Goal: Task Accomplishment & Management: Use online tool/utility

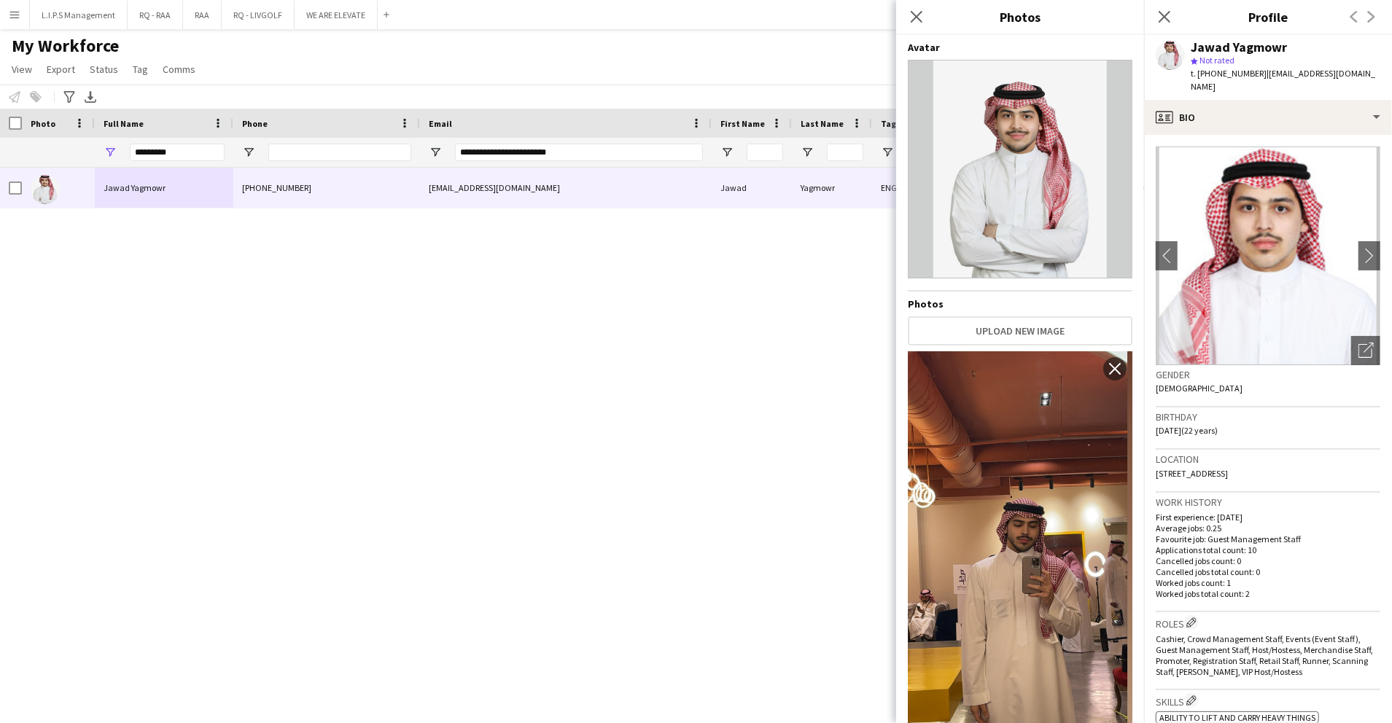
scroll to position [971, 0]
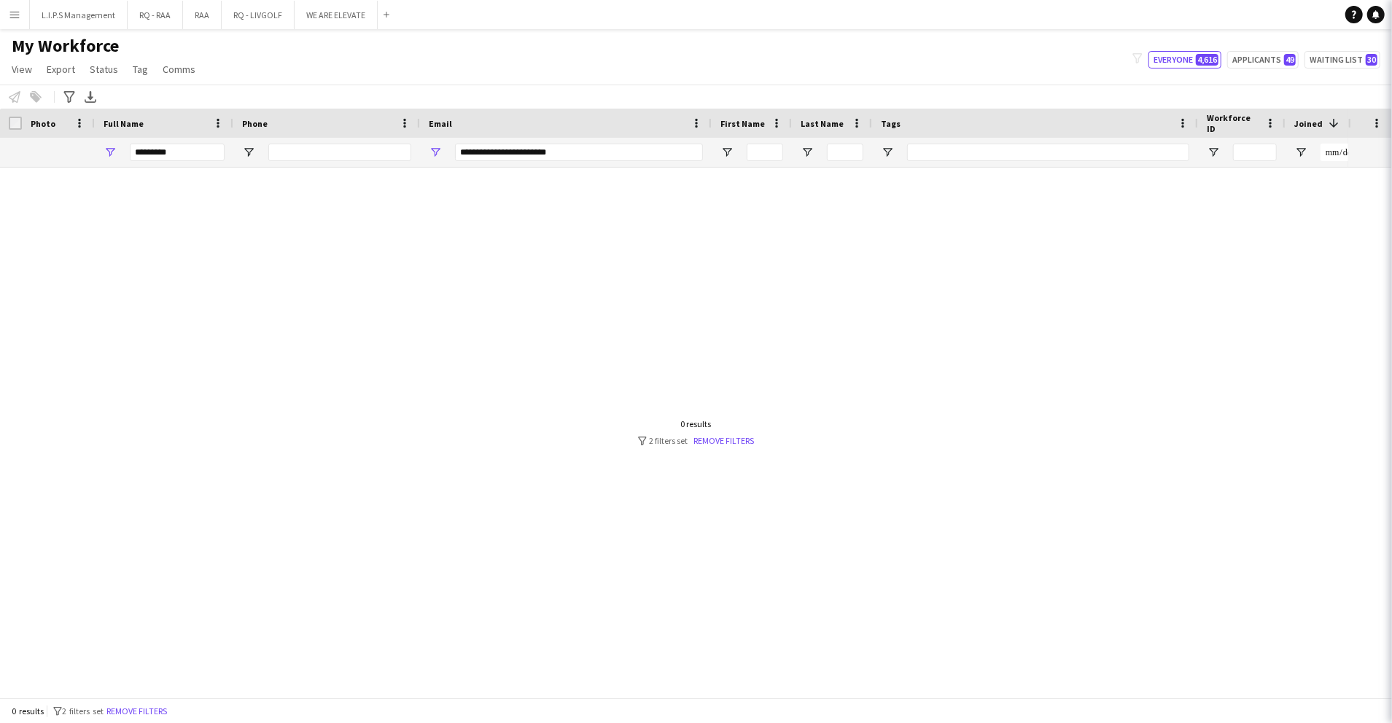
type input "**********"
drag, startPoint x: 183, startPoint y: 157, endPoint x: 102, endPoint y: 146, distance: 81.7
click at [102, 146] on div "*********" at bounding box center [164, 152] width 139 height 29
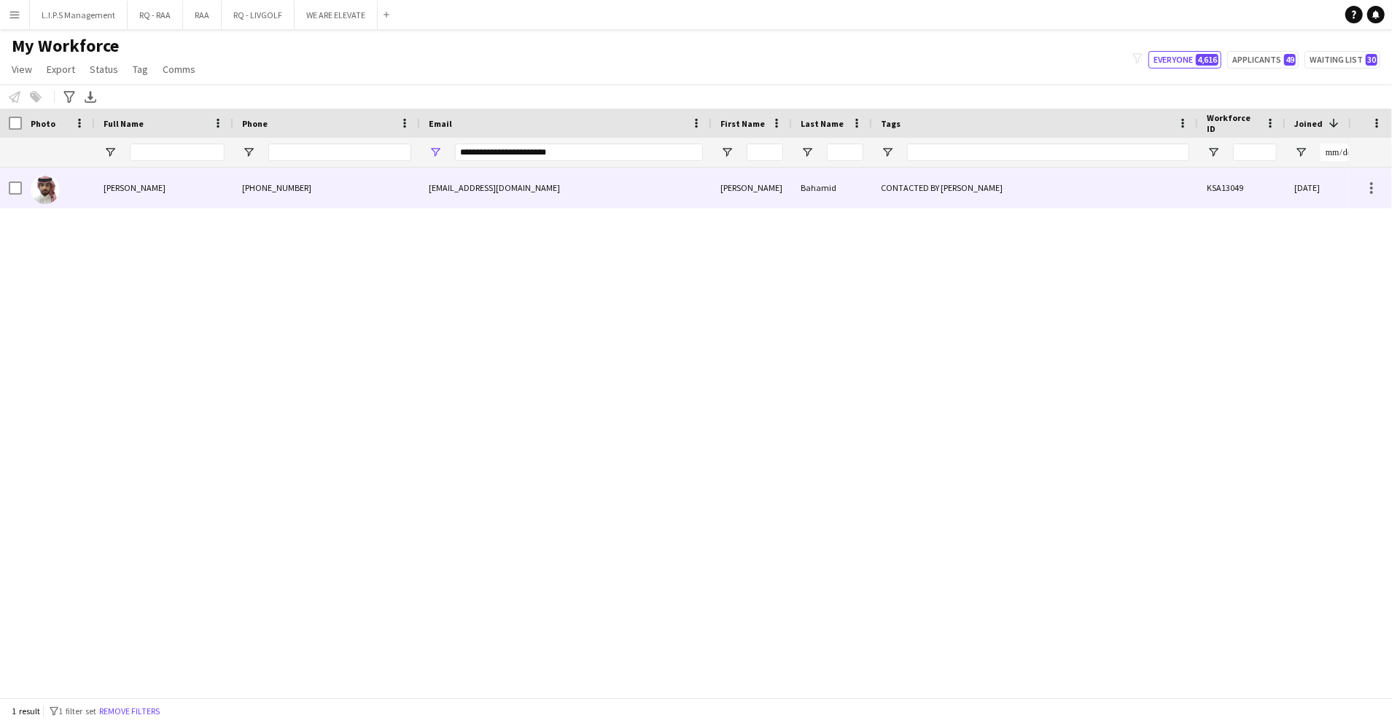
click at [251, 199] on div "+966565707711" at bounding box center [326, 188] width 187 height 40
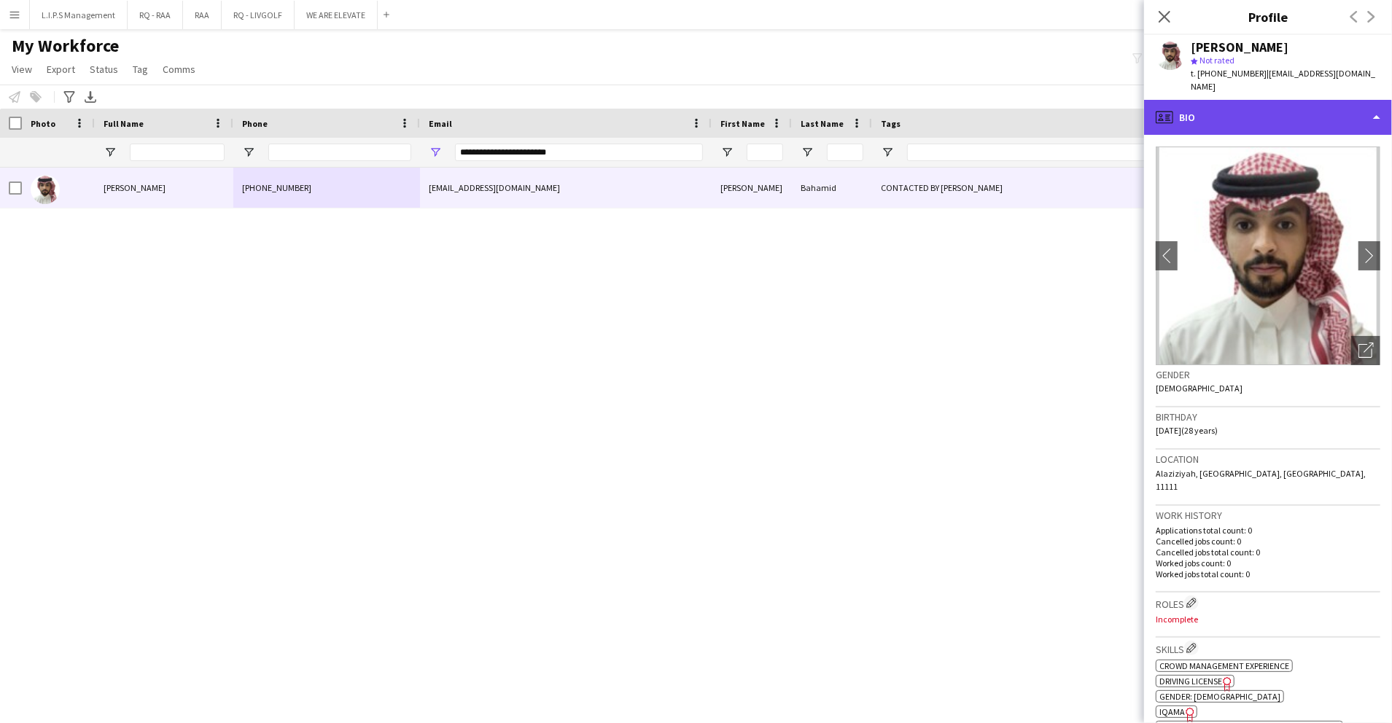
click at [1285, 117] on div "profile Bio" at bounding box center [1268, 117] width 248 height 35
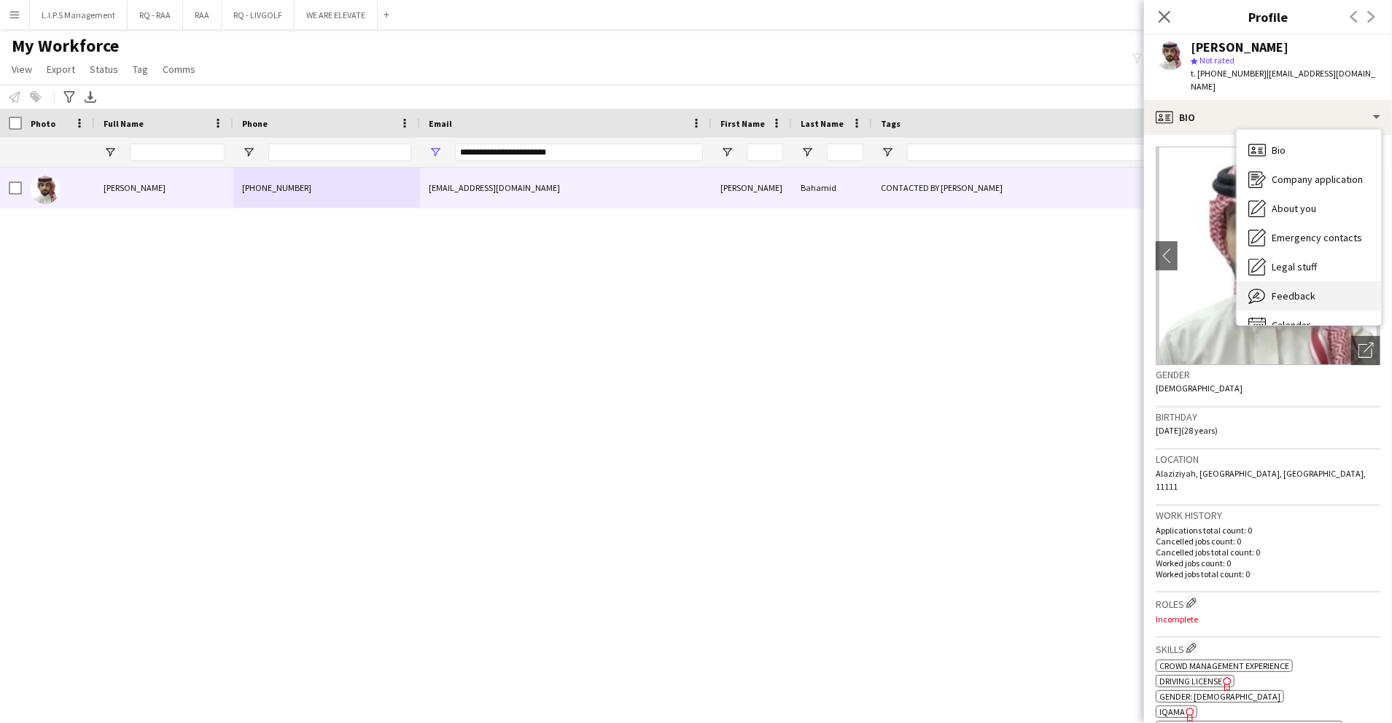
click at [1299, 290] on div "Feedback Feedback" at bounding box center [1309, 295] width 144 height 29
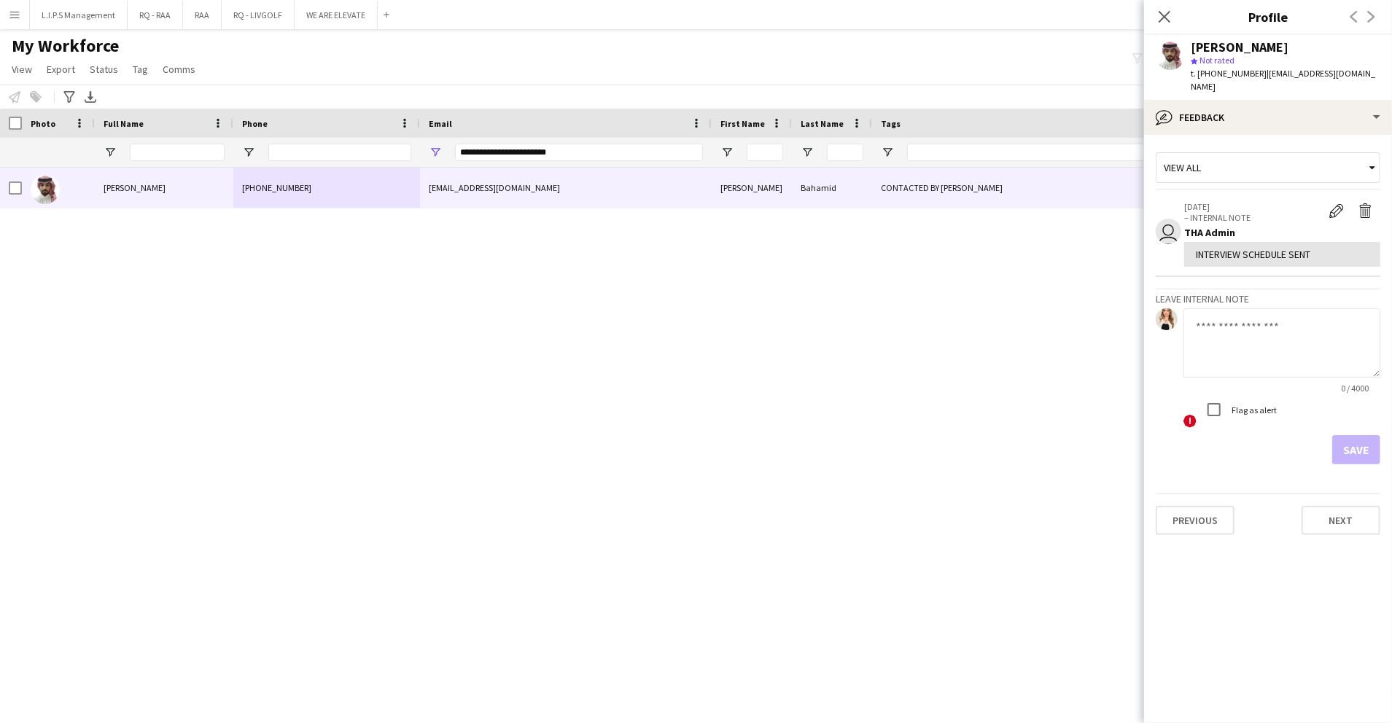
click at [1291, 358] on textarea at bounding box center [1281, 342] width 197 height 69
type textarea "**********"
click at [1232, 405] on label "Flag as alert" at bounding box center [1253, 410] width 48 height 11
click at [1356, 446] on button "Save" at bounding box center [1356, 449] width 48 height 29
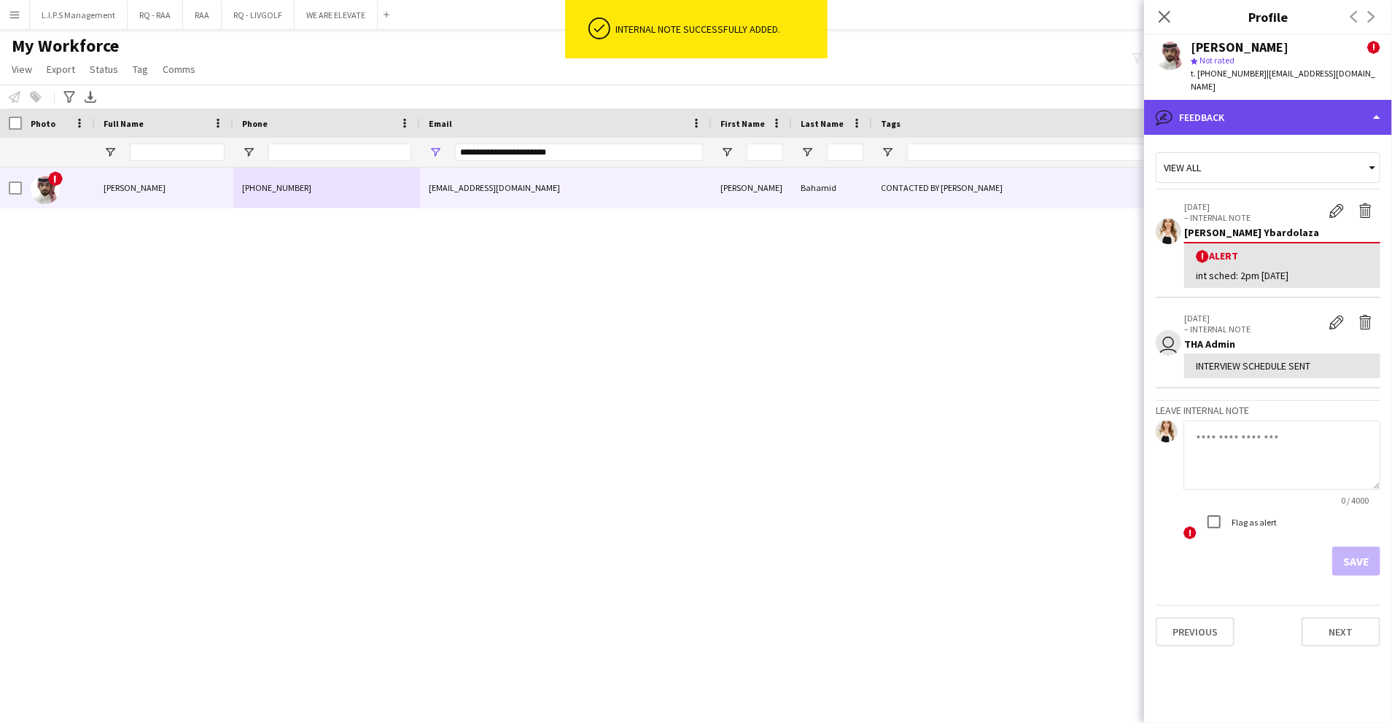
click at [1366, 114] on div "bubble-pencil Feedback" at bounding box center [1268, 117] width 248 height 35
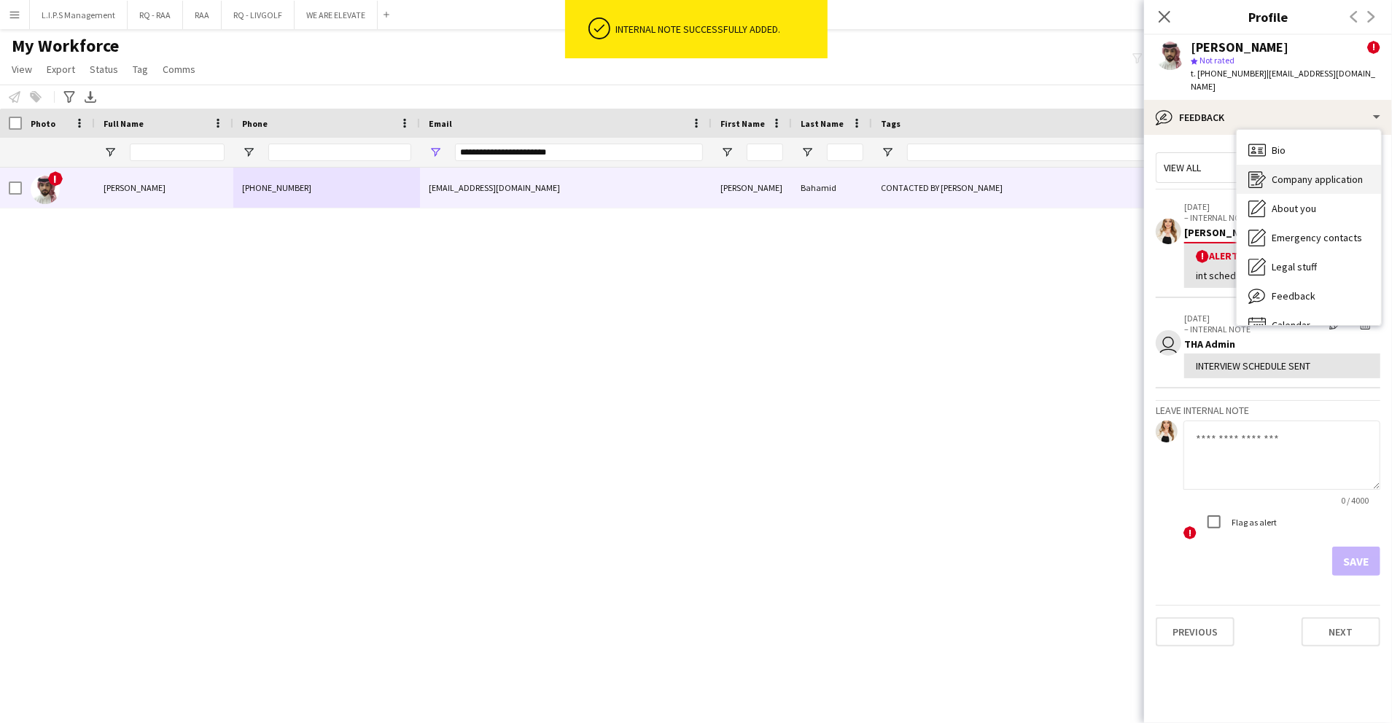
click at [1348, 165] on div "Company application Company application" at bounding box center [1309, 179] width 144 height 29
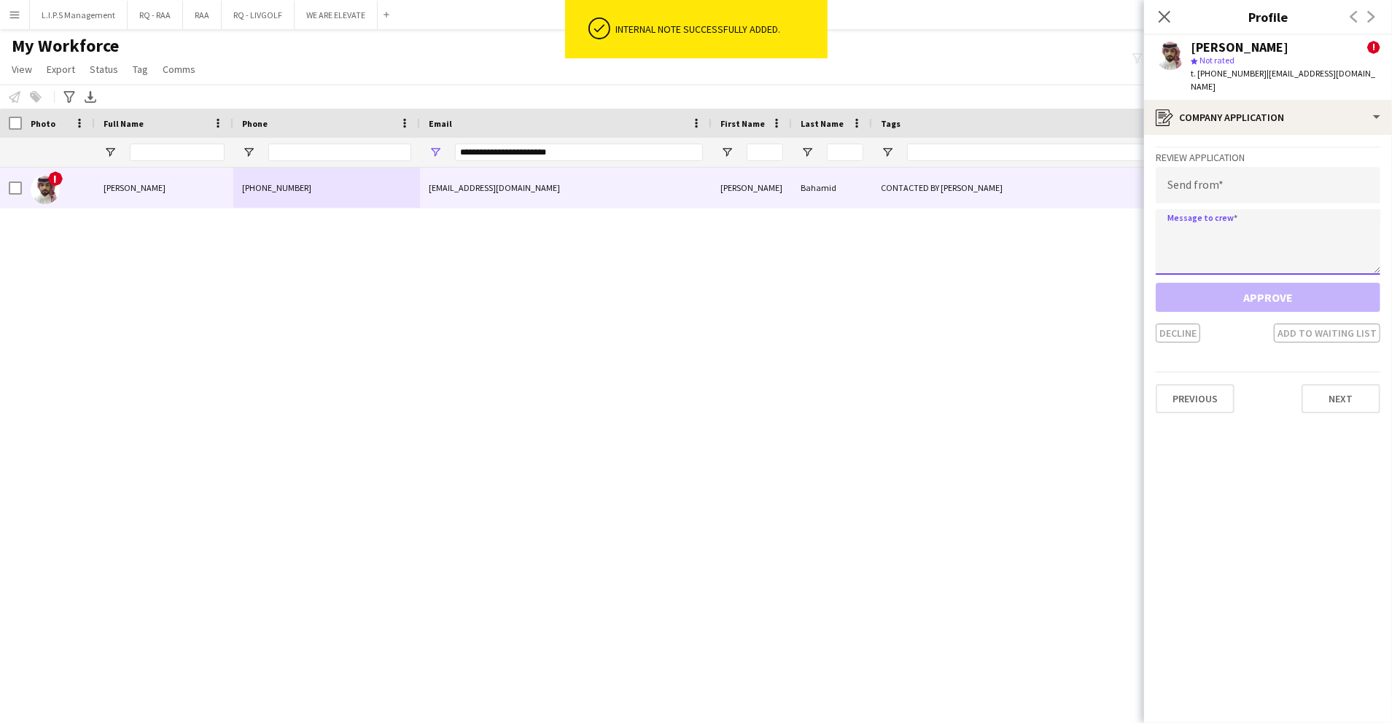
paste textarea "**********"
click at [1236, 250] on textarea at bounding box center [1268, 242] width 225 height 66
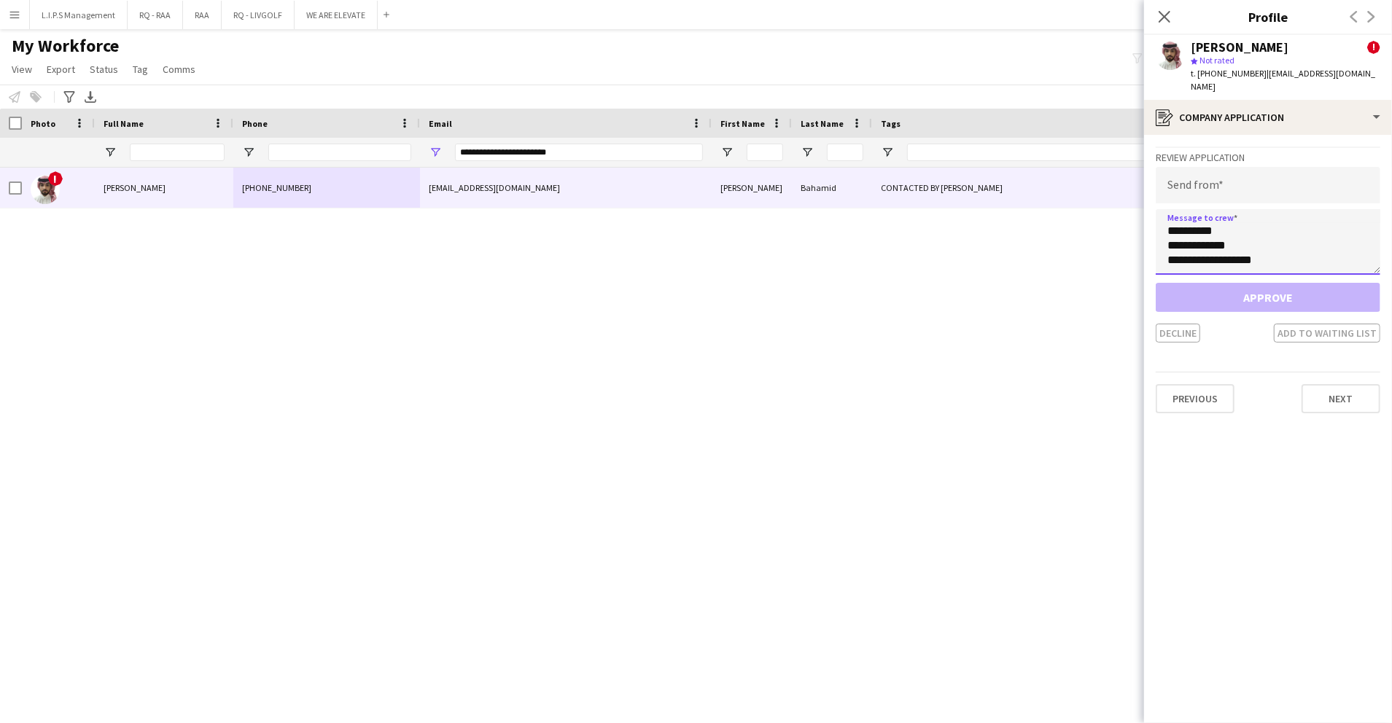
type textarea "**********"
click at [1245, 168] on input "email" at bounding box center [1268, 185] width 225 height 36
paste input "**********"
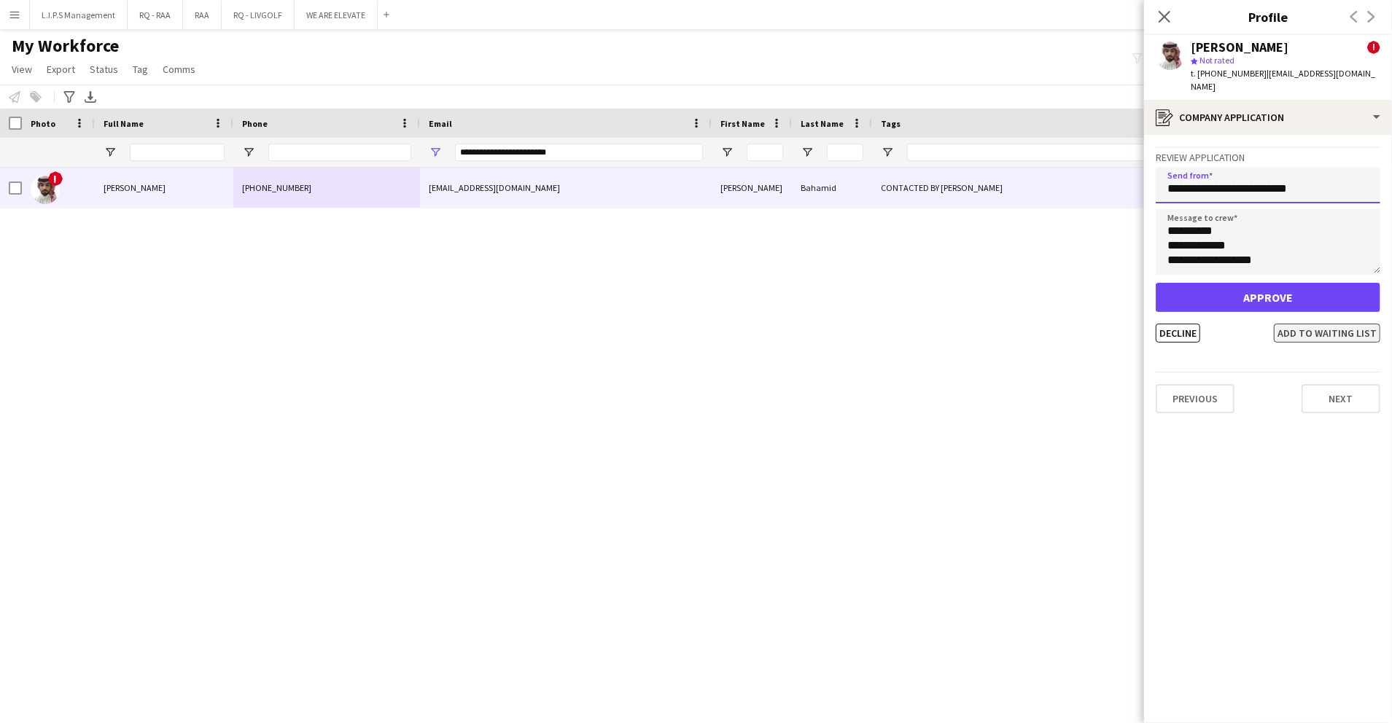
type input "**********"
click at [1296, 324] on button "Add to waiting list" at bounding box center [1327, 333] width 106 height 19
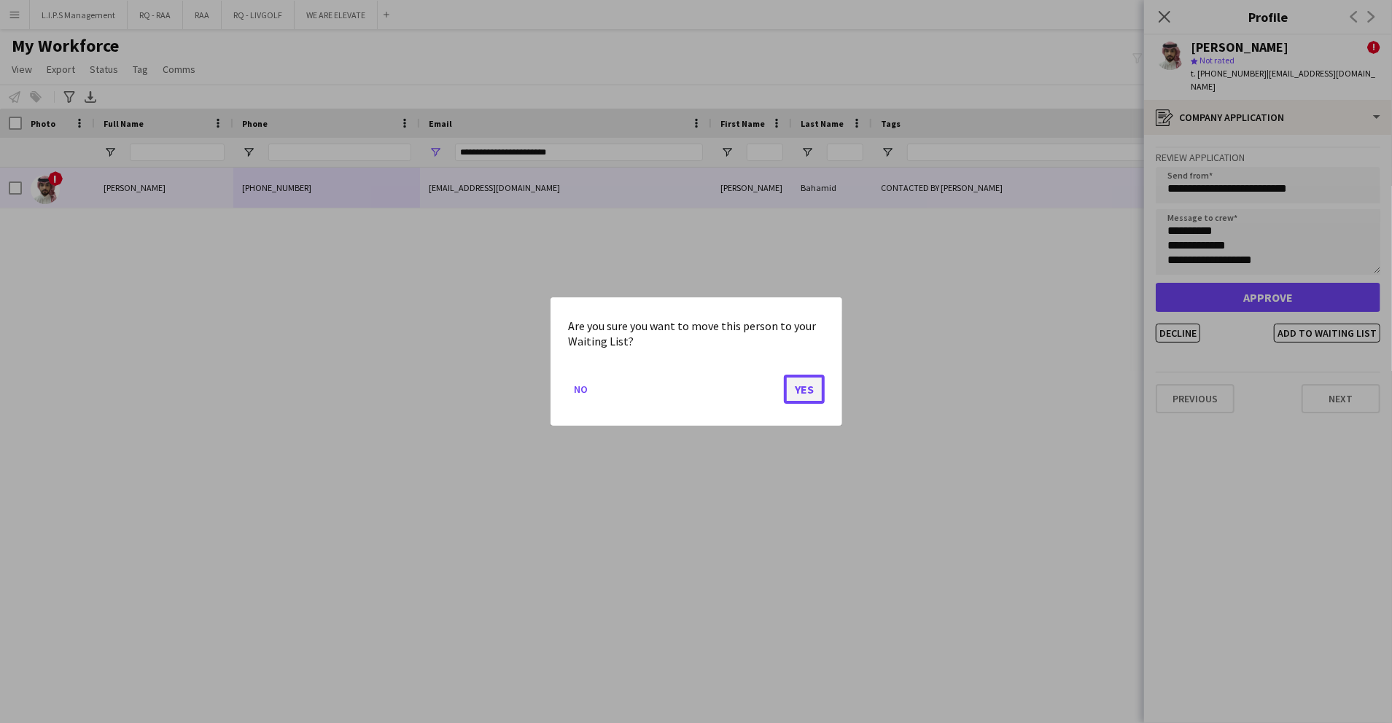
click at [793, 376] on button "Yes" at bounding box center [804, 389] width 41 height 29
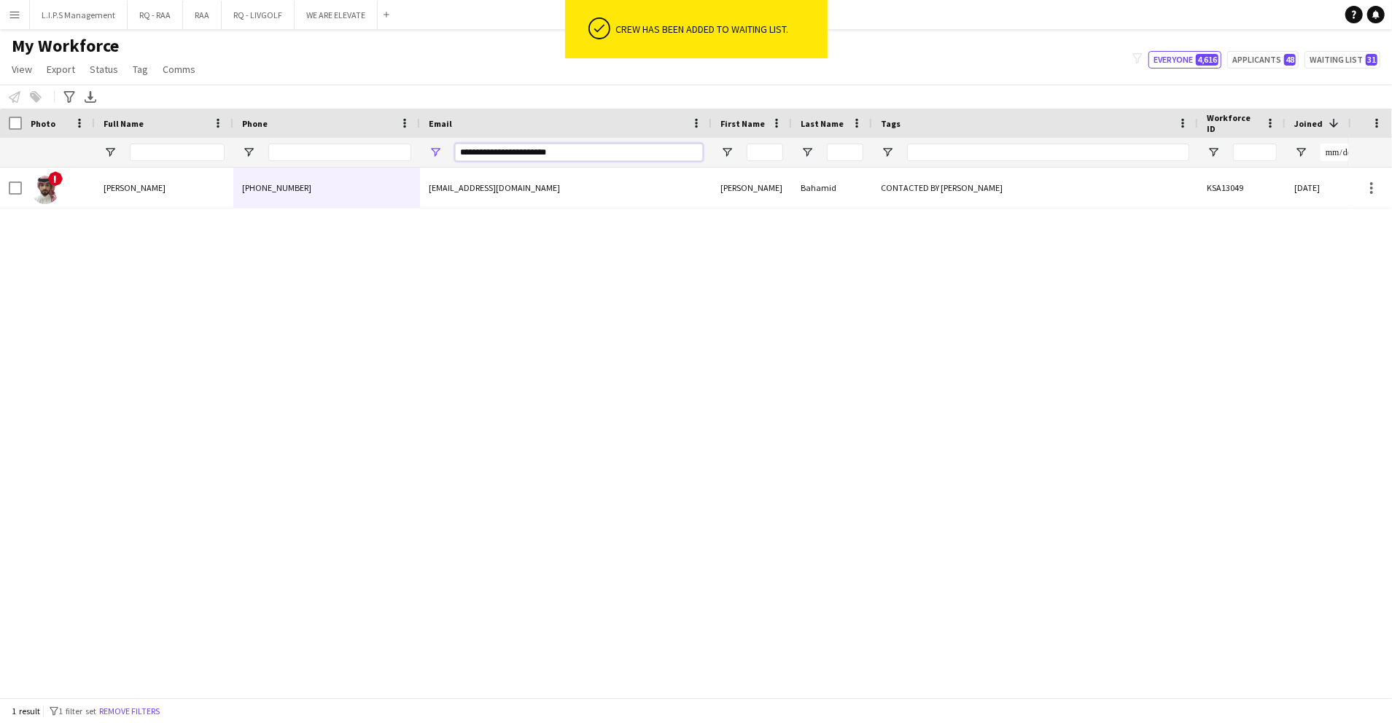
drag, startPoint x: 596, startPoint y: 153, endPoint x: 505, endPoint y: 147, distance: 91.4
click at [505, 147] on input "**********" at bounding box center [579, 153] width 248 height 18
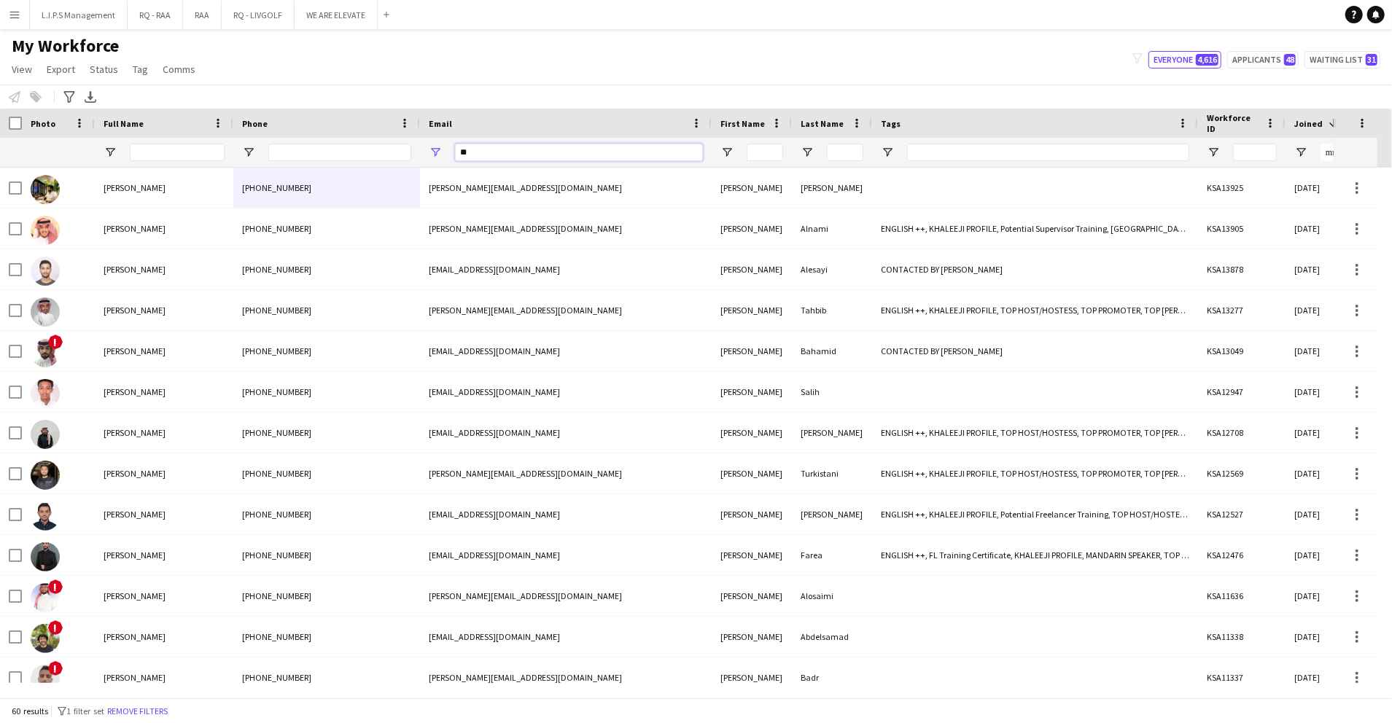
type input "*"
type input "***"
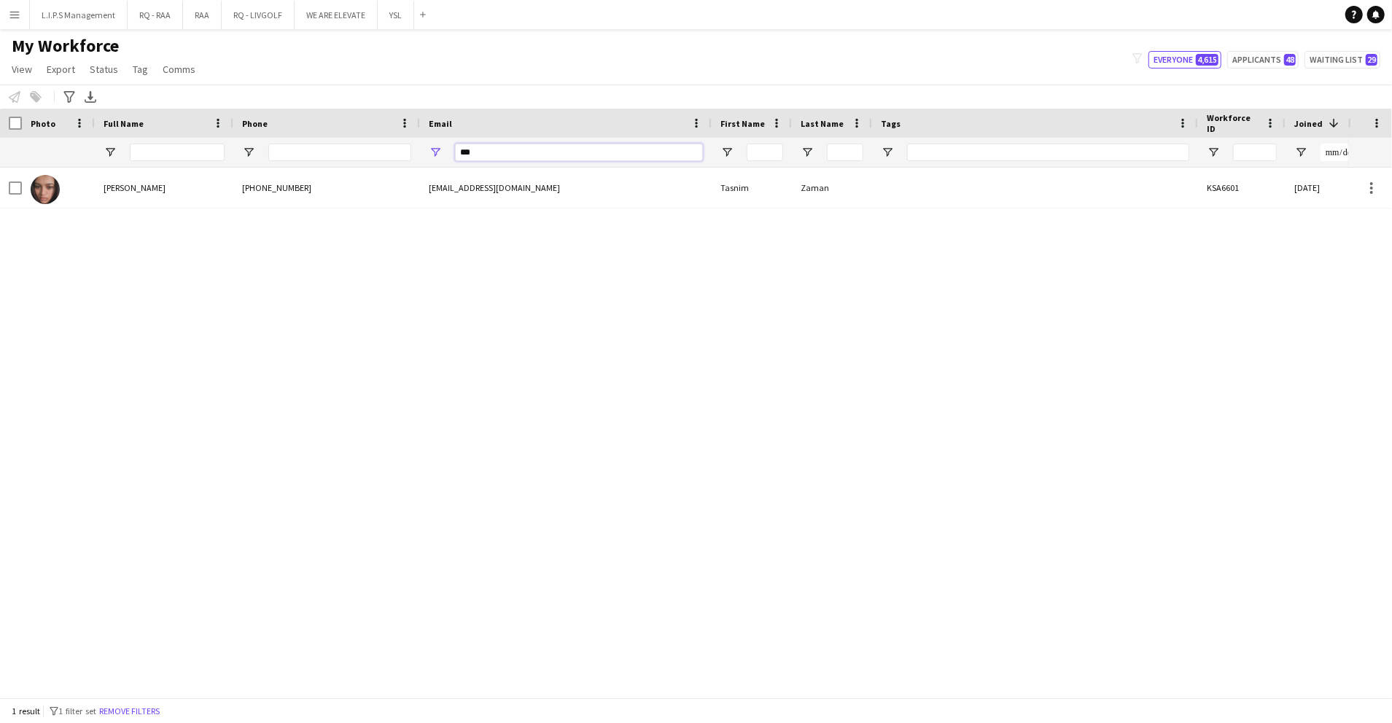
drag, startPoint x: 481, startPoint y: 152, endPoint x: 458, endPoint y: 153, distance: 23.4
click at [458, 153] on input "***" at bounding box center [579, 153] width 248 height 18
click at [166, 149] on input "Full Name Filter Input" at bounding box center [177, 153] width 95 height 18
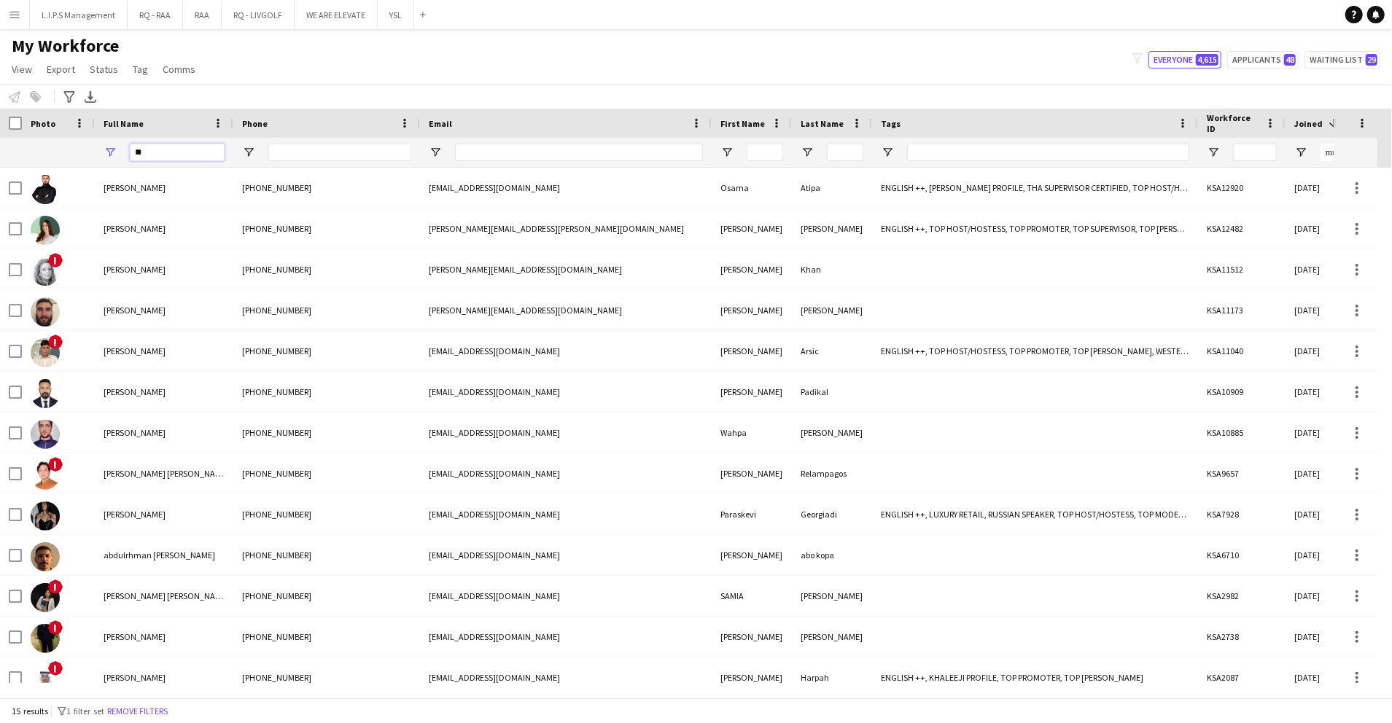
type input "*"
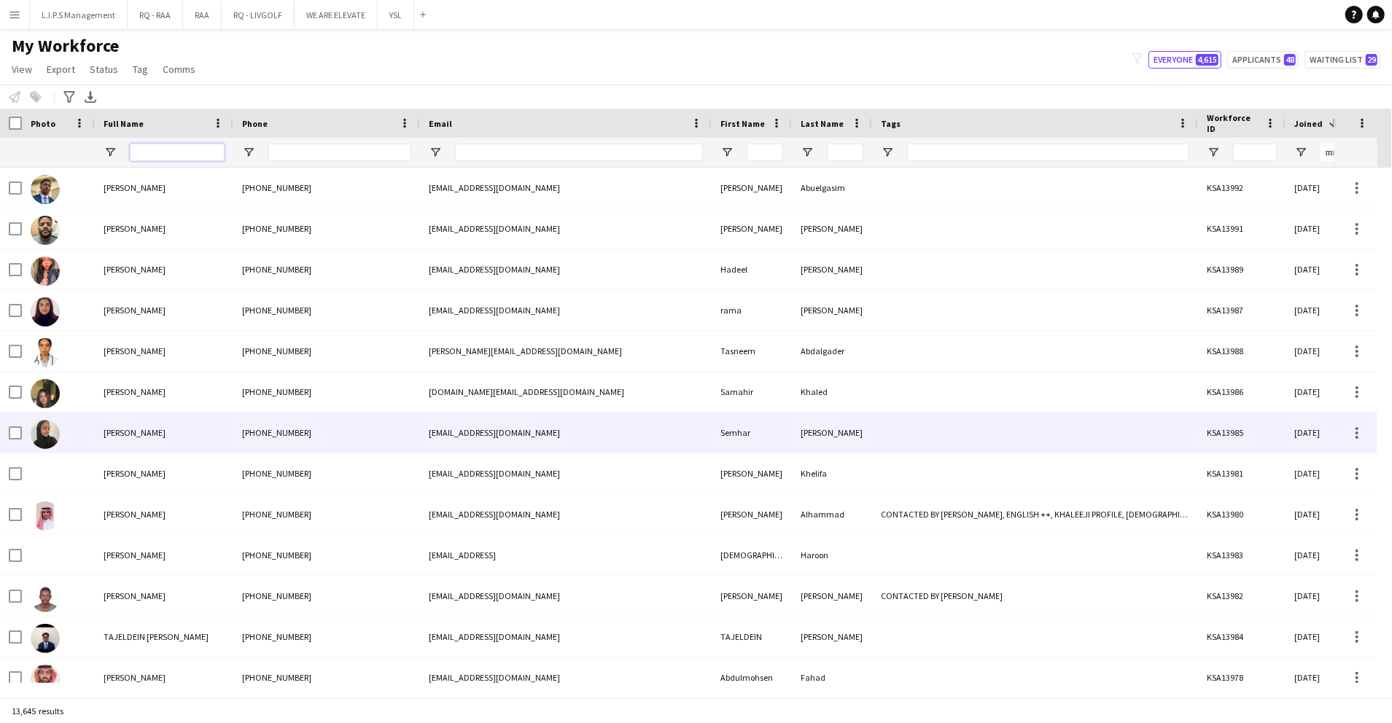
scroll to position [28, 0]
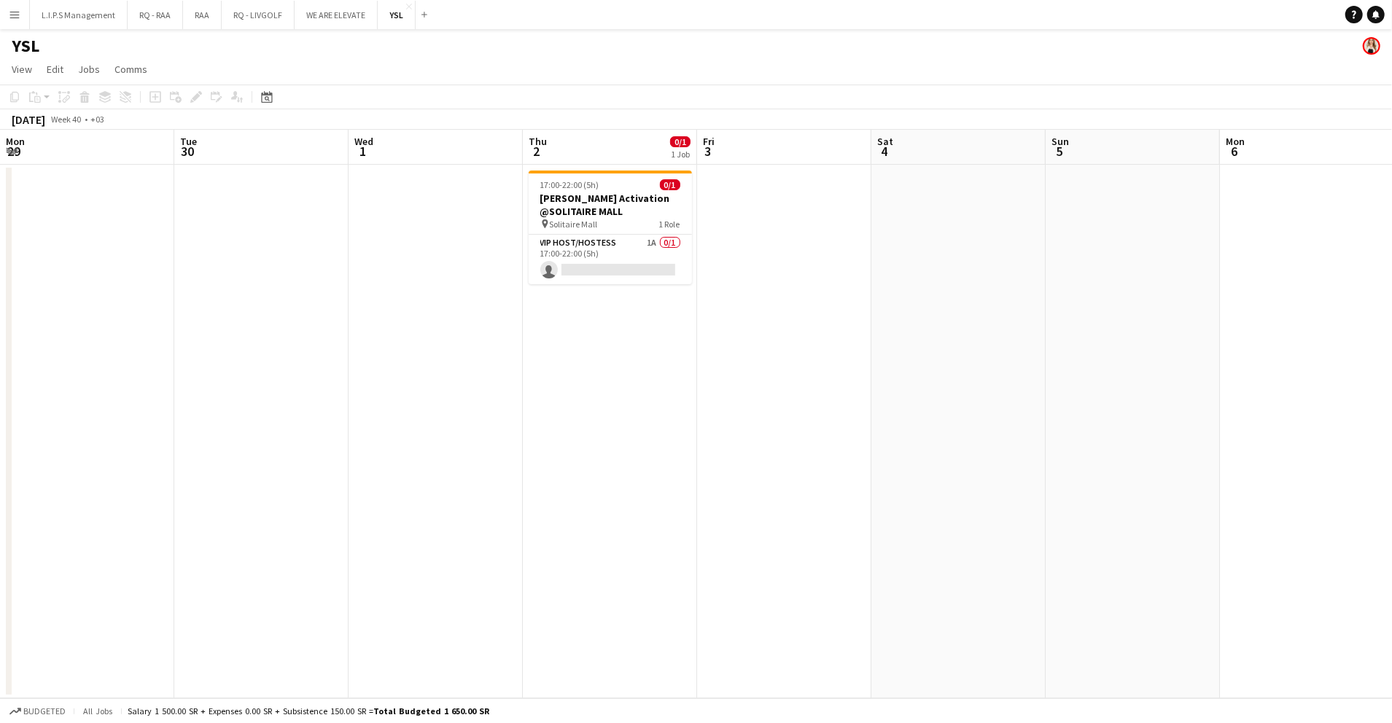
click at [529, 276] on app-card-role "VIP Host/Hostess 1A 0/1 17:00-22:00 (5h) single-neutral-actions" at bounding box center [610, 260] width 163 height 50
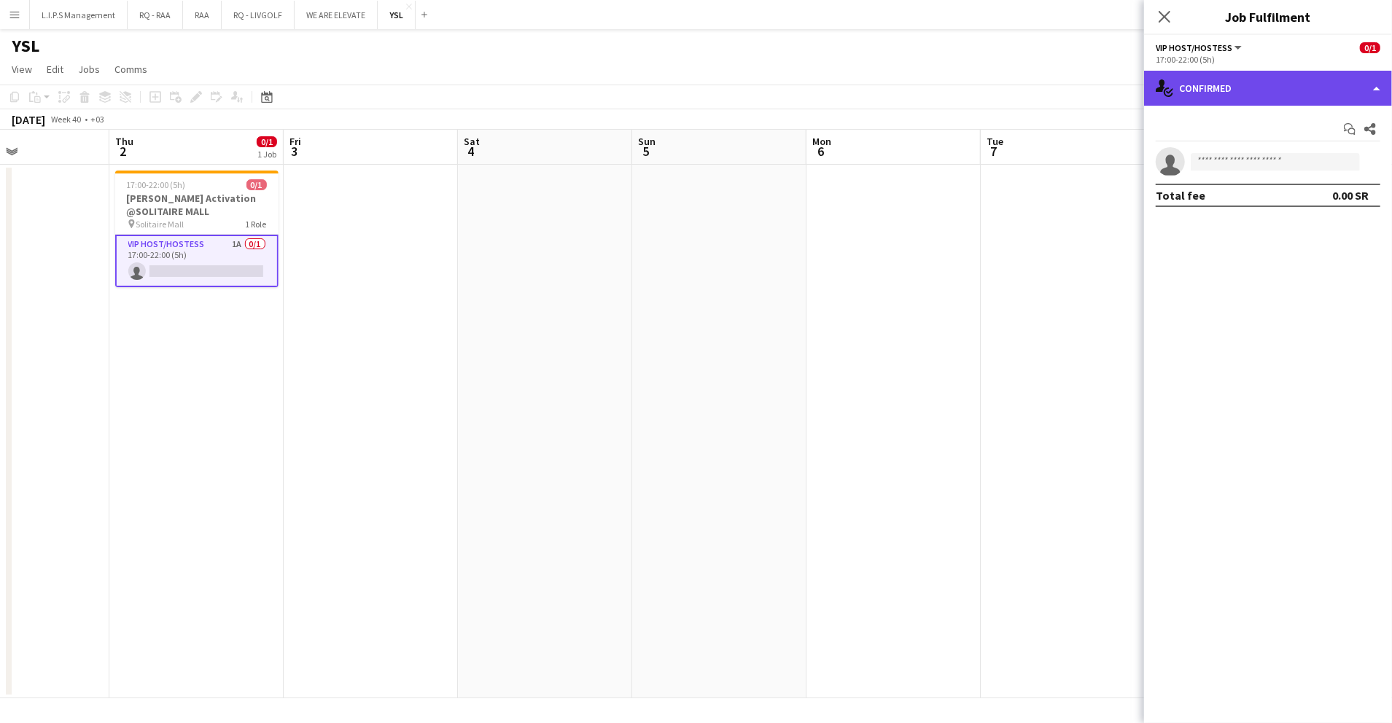
click at [1260, 79] on div "single-neutral-actions-check-2 Confirmed" at bounding box center [1268, 88] width 248 height 35
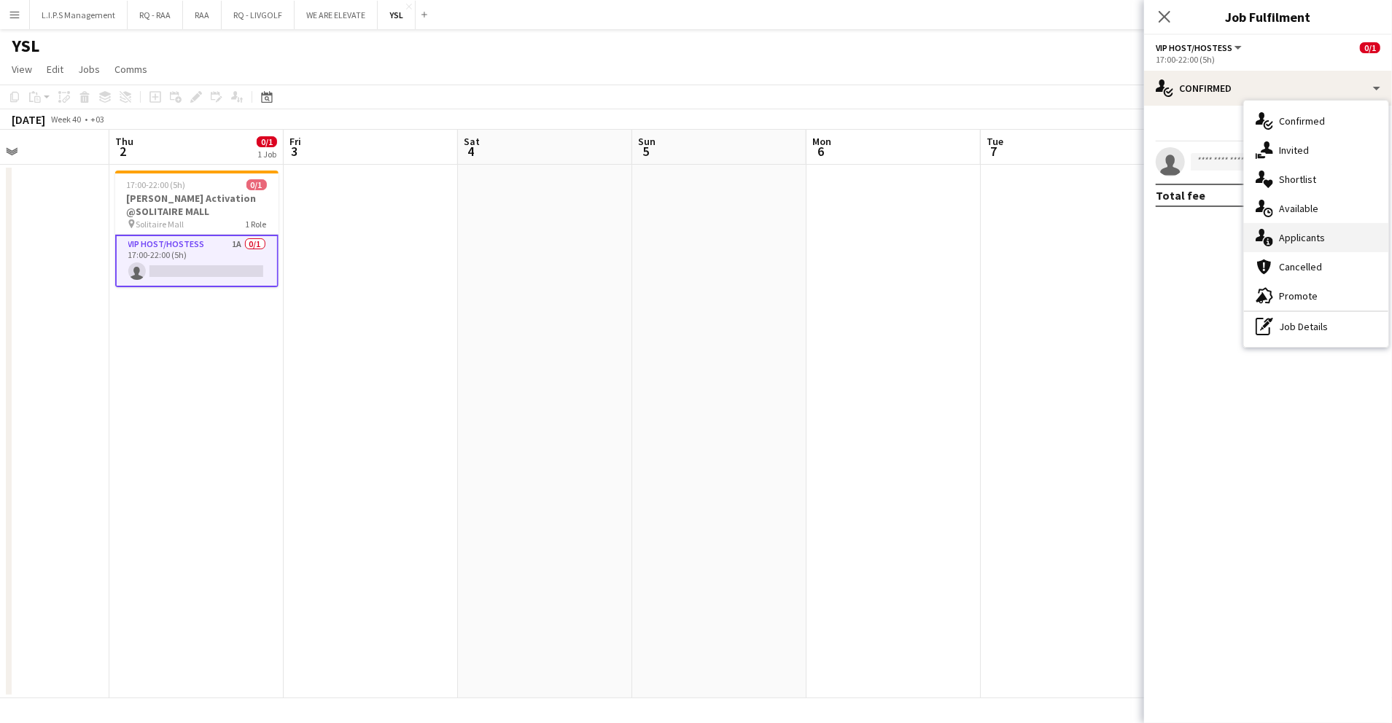
click at [1336, 236] on div "single-neutral-actions-information Applicants" at bounding box center [1316, 237] width 144 height 29
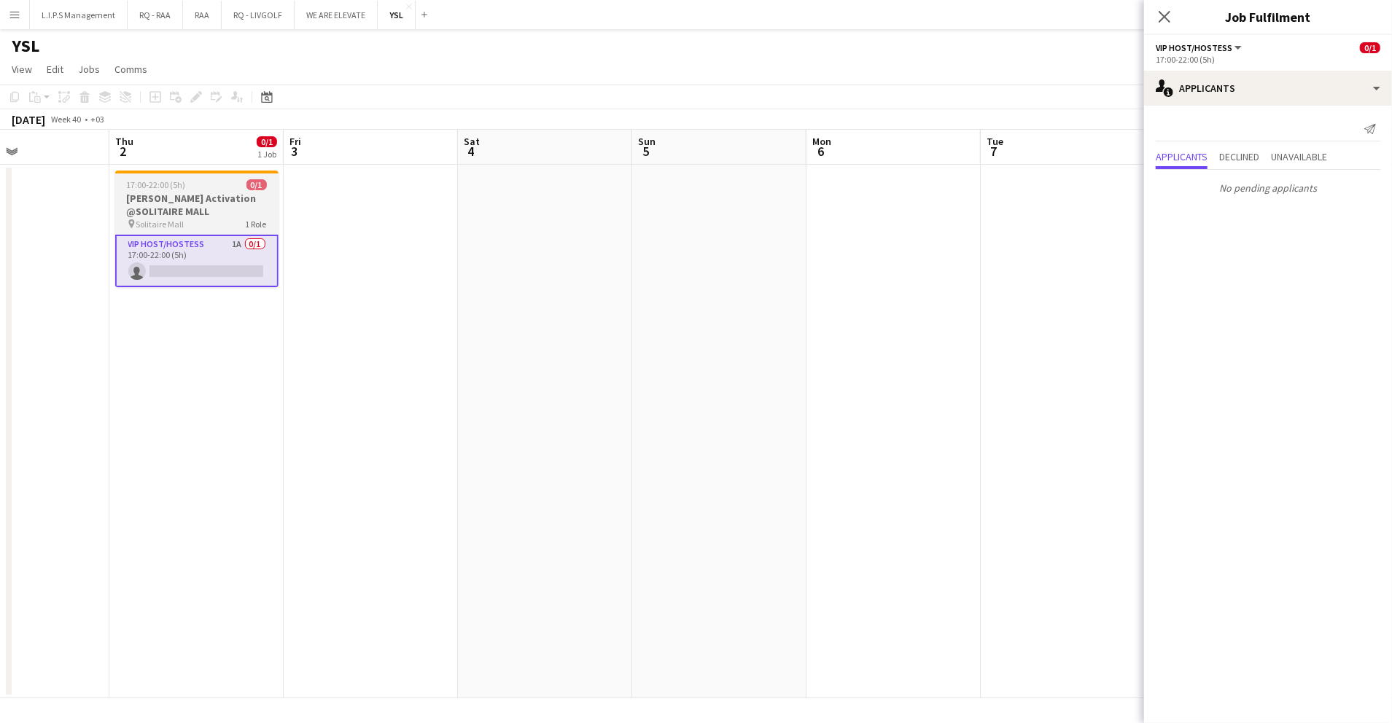
click at [261, 210] on h3 "[PERSON_NAME] Activation @SOLITAIRE MALL" at bounding box center [196, 205] width 163 height 26
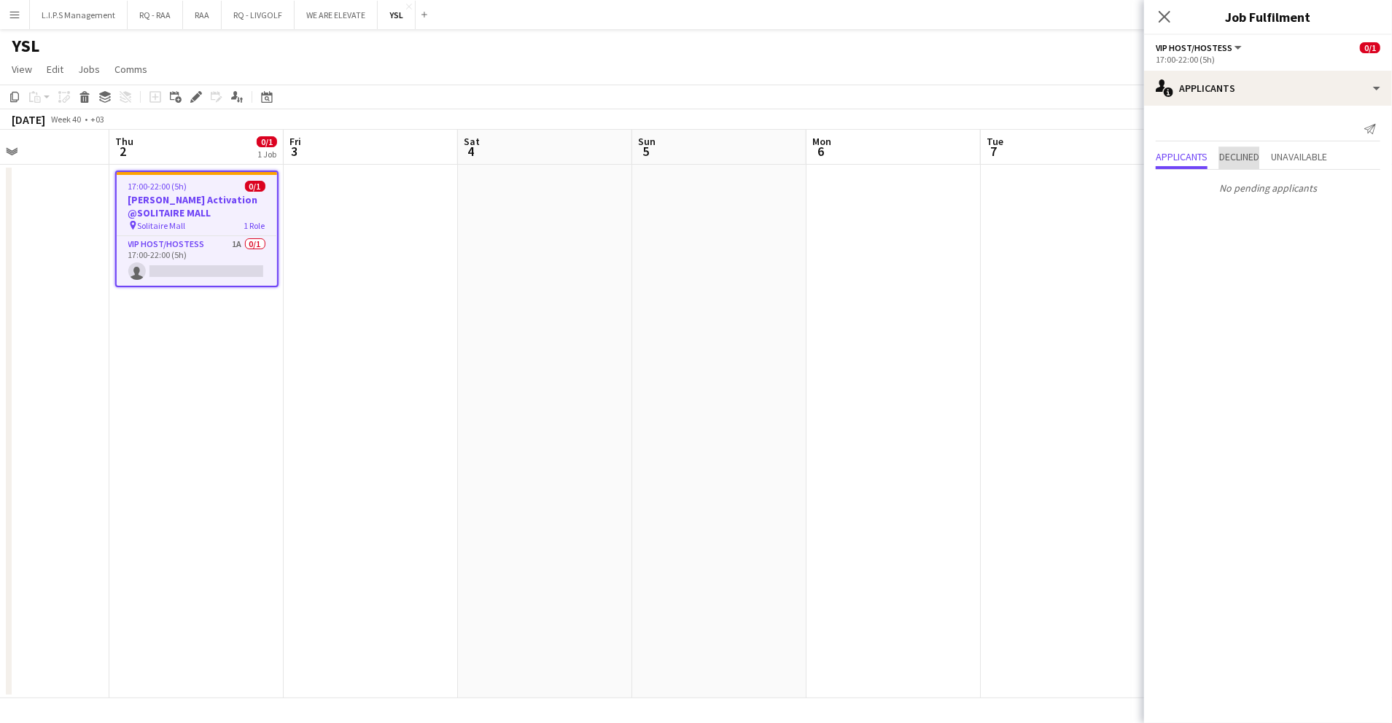
click at [1237, 149] on span "Declined" at bounding box center [1239, 158] width 40 height 22
click at [1310, 128] on span "Unavailable" at bounding box center [1299, 127] width 56 height 10
click at [1195, 123] on span "Applicants" at bounding box center [1182, 127] width 52 height 10
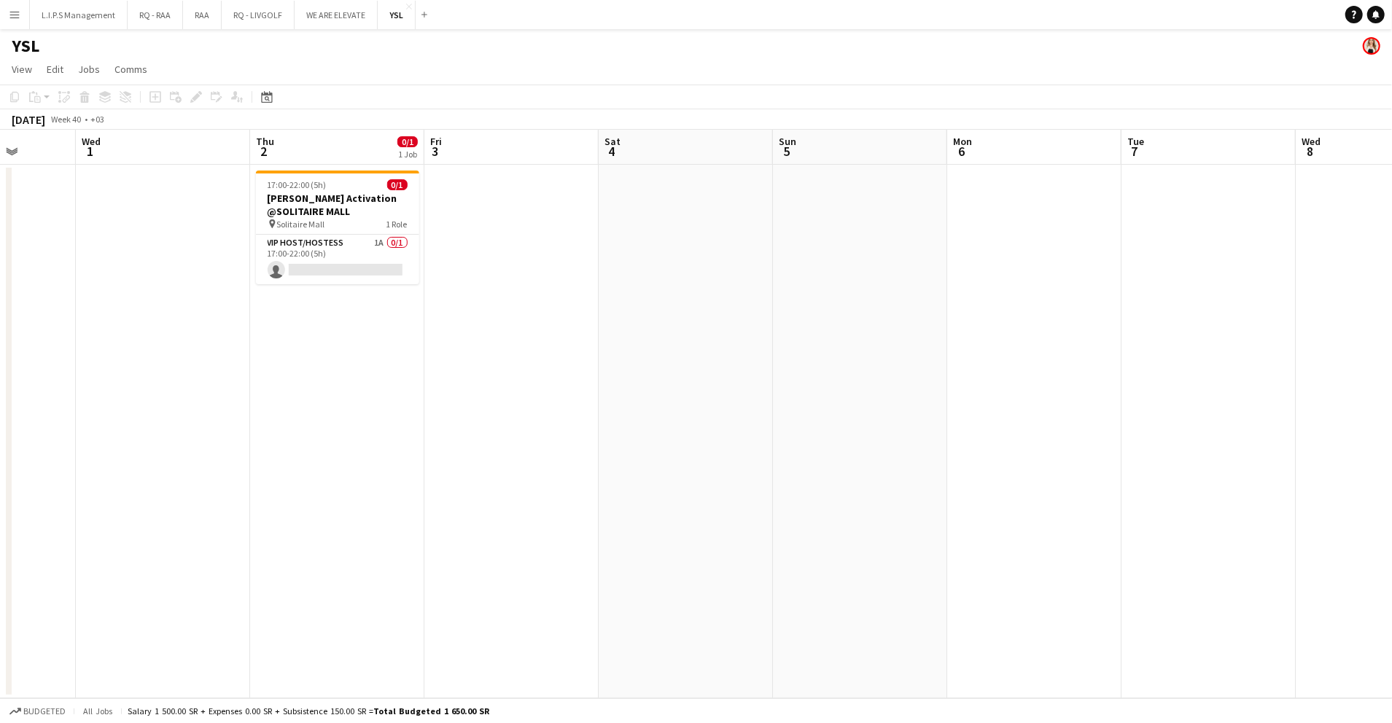
scroll to position [0, 433]
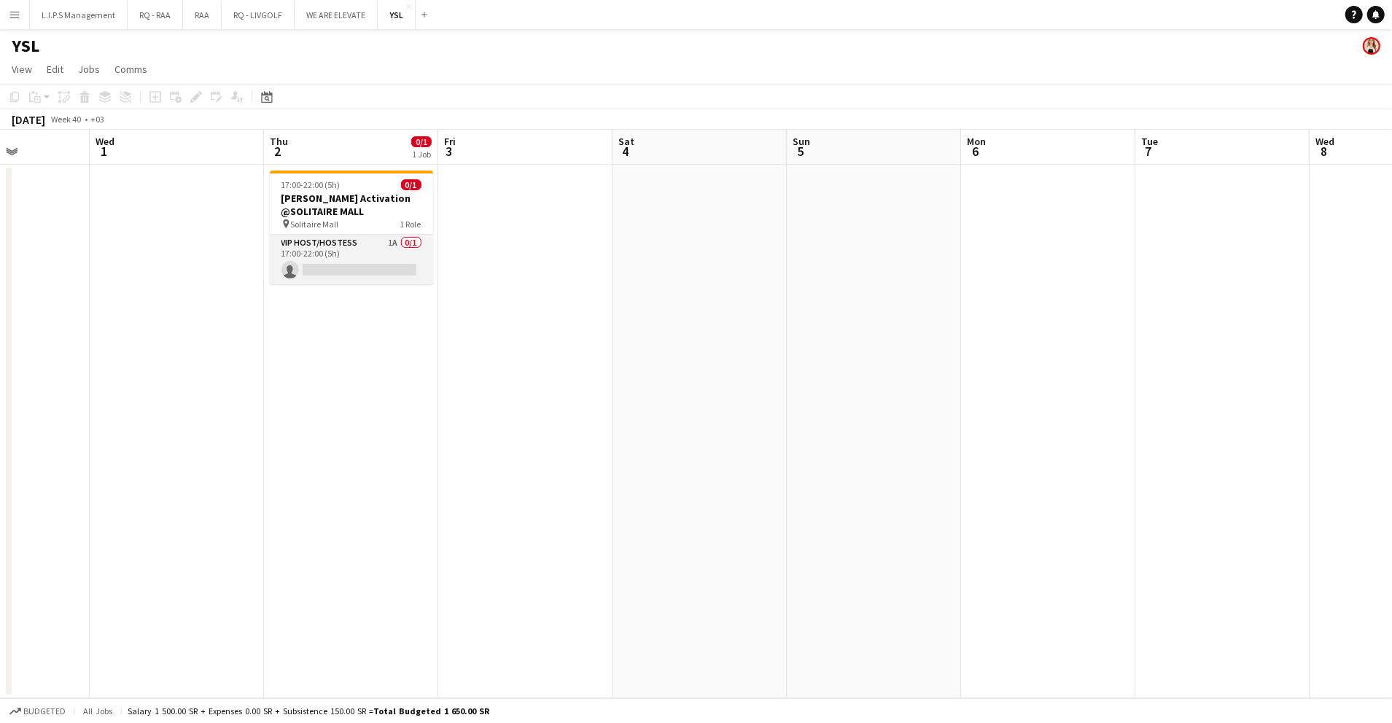
click at [327, 241] on app-card-role "VIP Host/Hostess 1A 0/1 17:00-22:00 (5h) single-neutral-actions" at bounding box center [351, 260] width 163 height 50
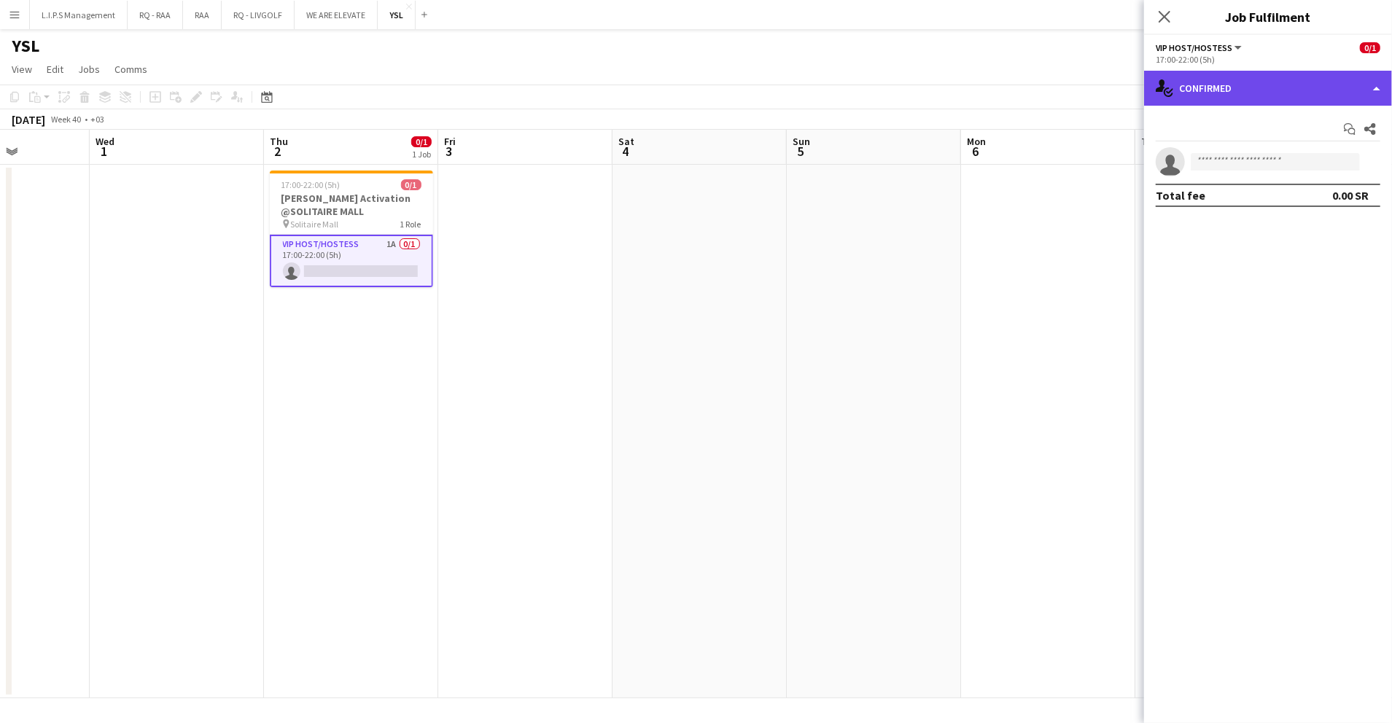
click at [1209, 98] on div "single-neutral-actions-check-2 Confirmed" at bounding box center [1268, 88] width 248 height 35
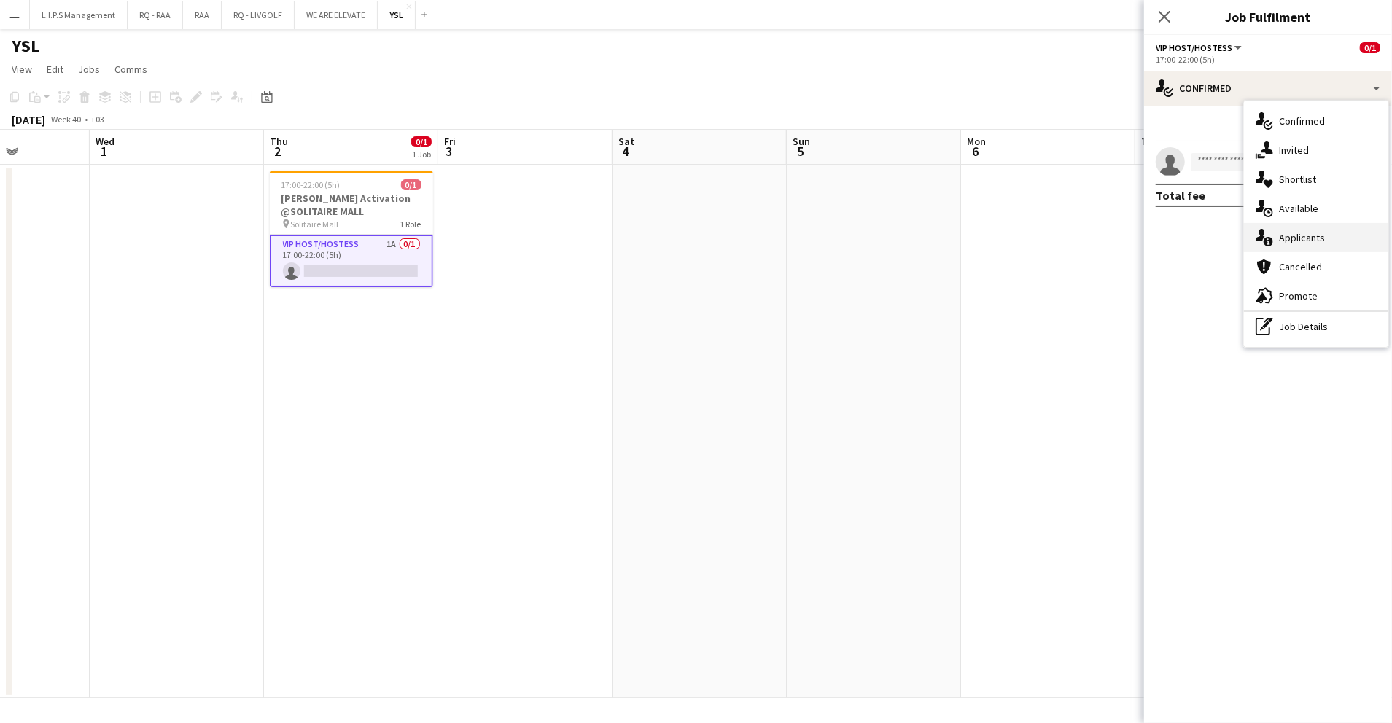
click at [1310, 230] on div "single-neutral-actions-information Applicants" at bounding box center [1316, 237] width 144 height 29
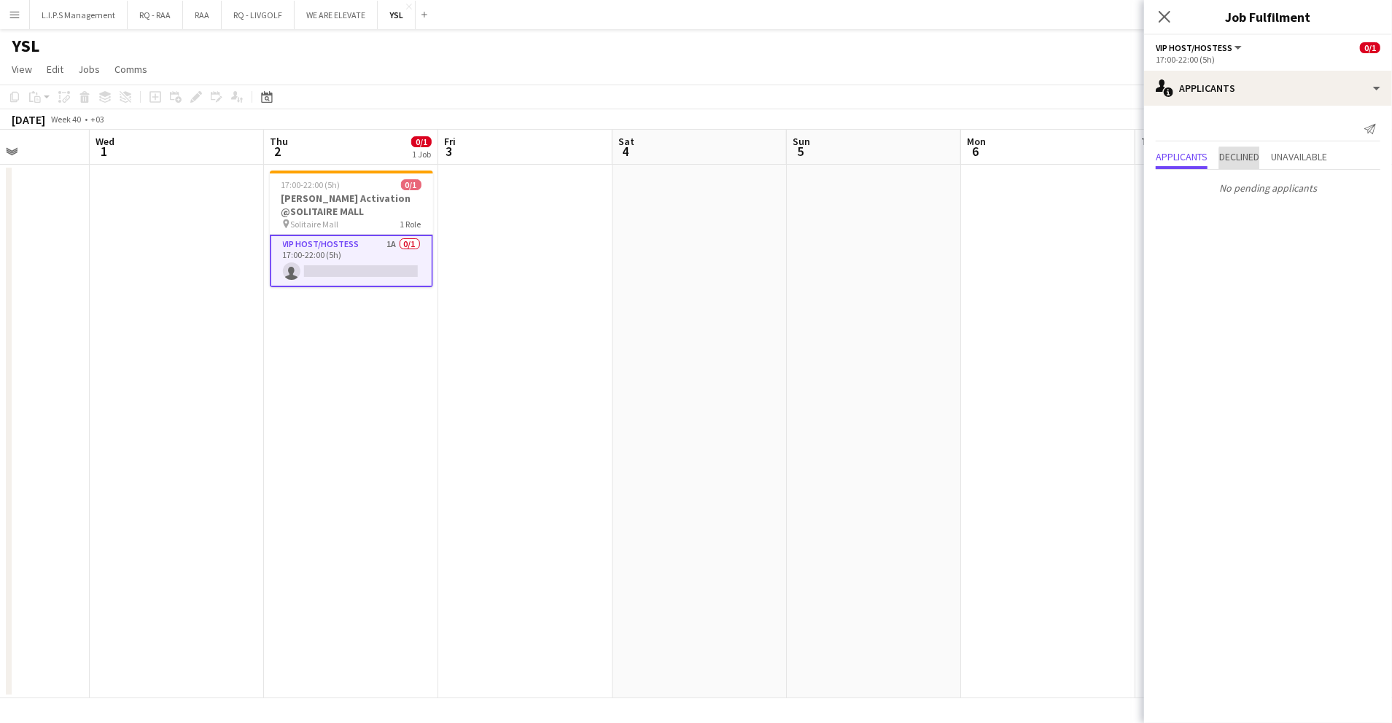
click at [1256, 159] on span "Declined" at bounding box center [1239, 157] width 40 height 10
click at [1303, 126] on span "Unavailable" at bounding box center [1299, 127] width 56 height 10
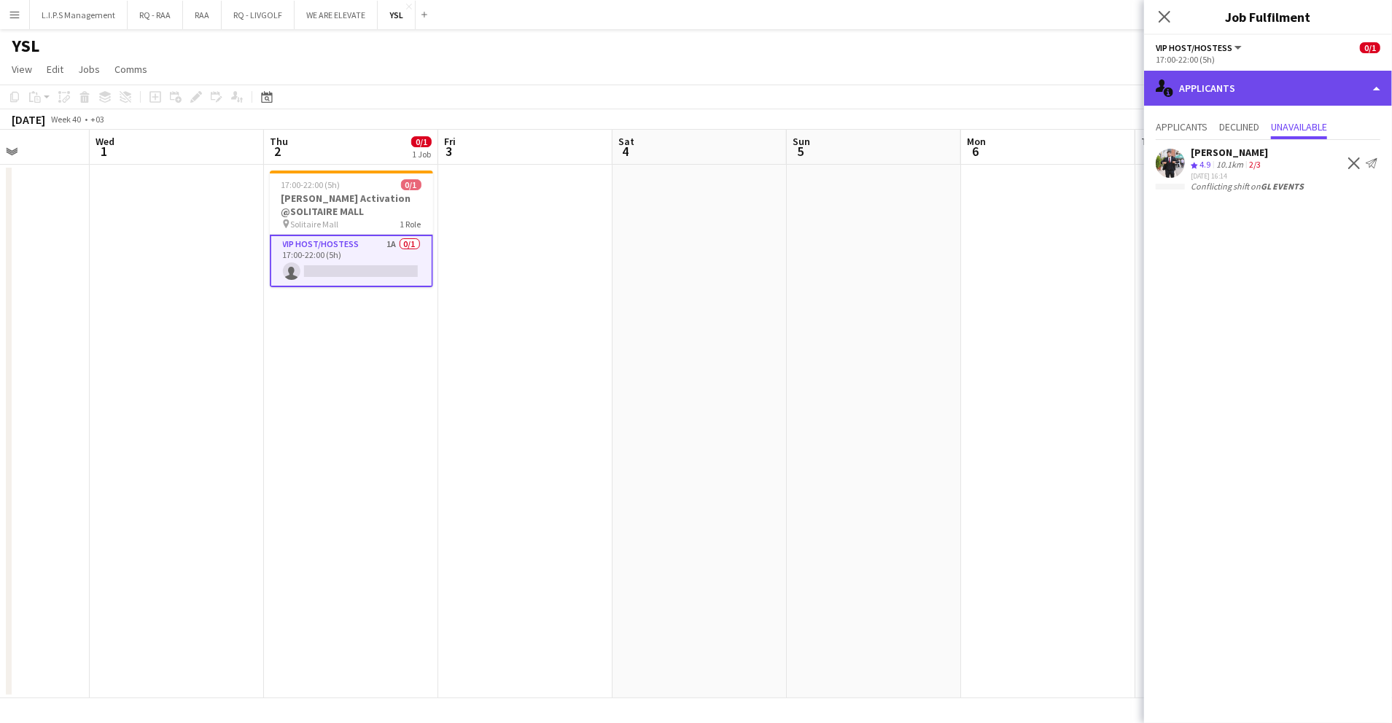
click at [1256, 90] on div "single-neutral-actions-information Applicants" at bounding box center [1268, 88] width 248 height 35
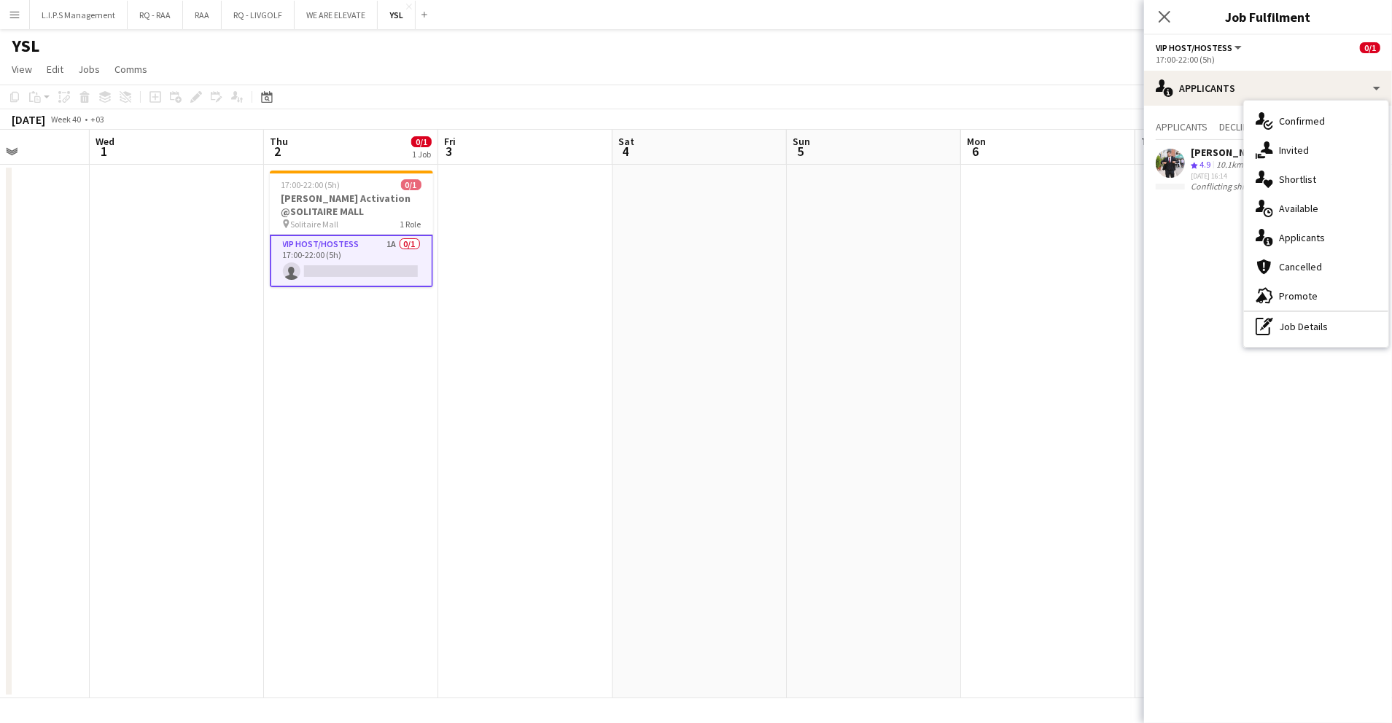
click at [1284, 341] on div "single-neutral-actions-check-2 Confirmed single-neutral-actions-share-1 Invited…" at bounding box center [1316, 224] width 144 height 246
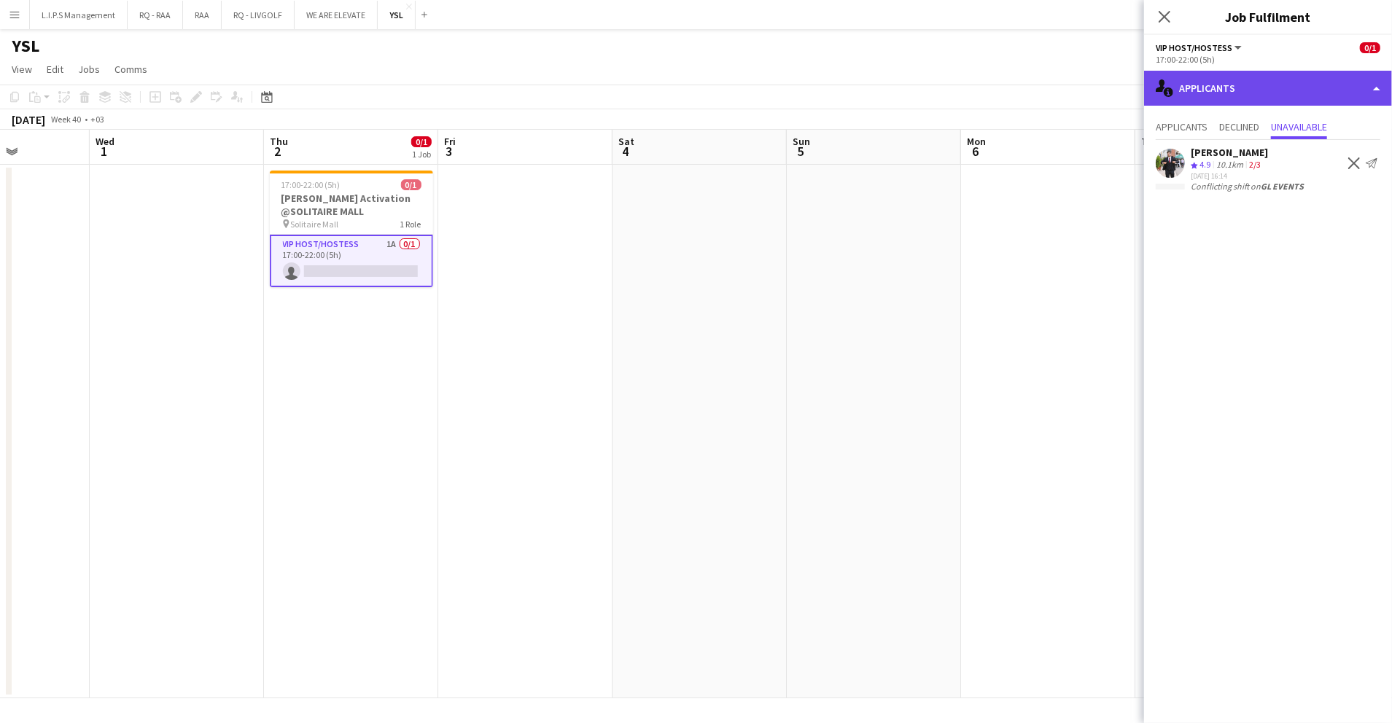
click at [1277, 77] on div "single-neutral-actions-information Applicants" at bounding box center [1268, 88] width 248 height 35
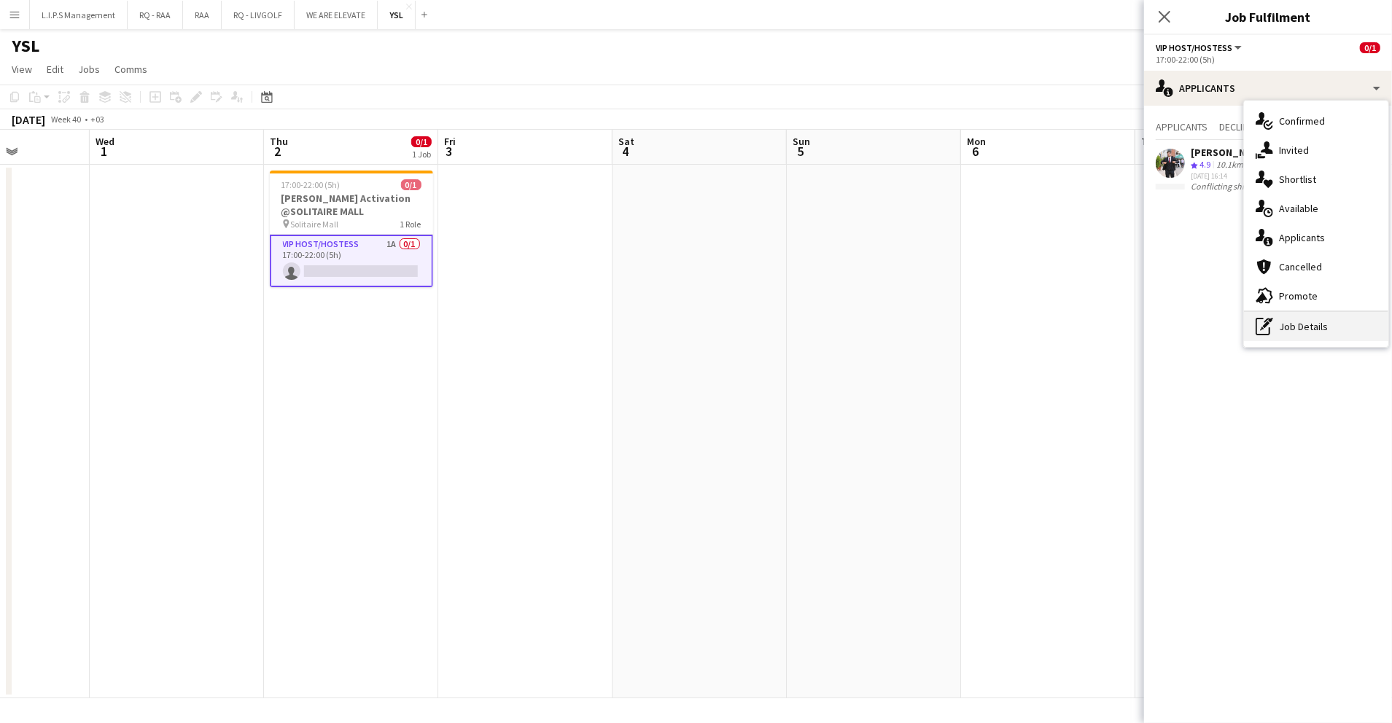
click at [1291, 327] on div "pen-write Job Details" at bounding box center [1316, 326] width 144 height 29
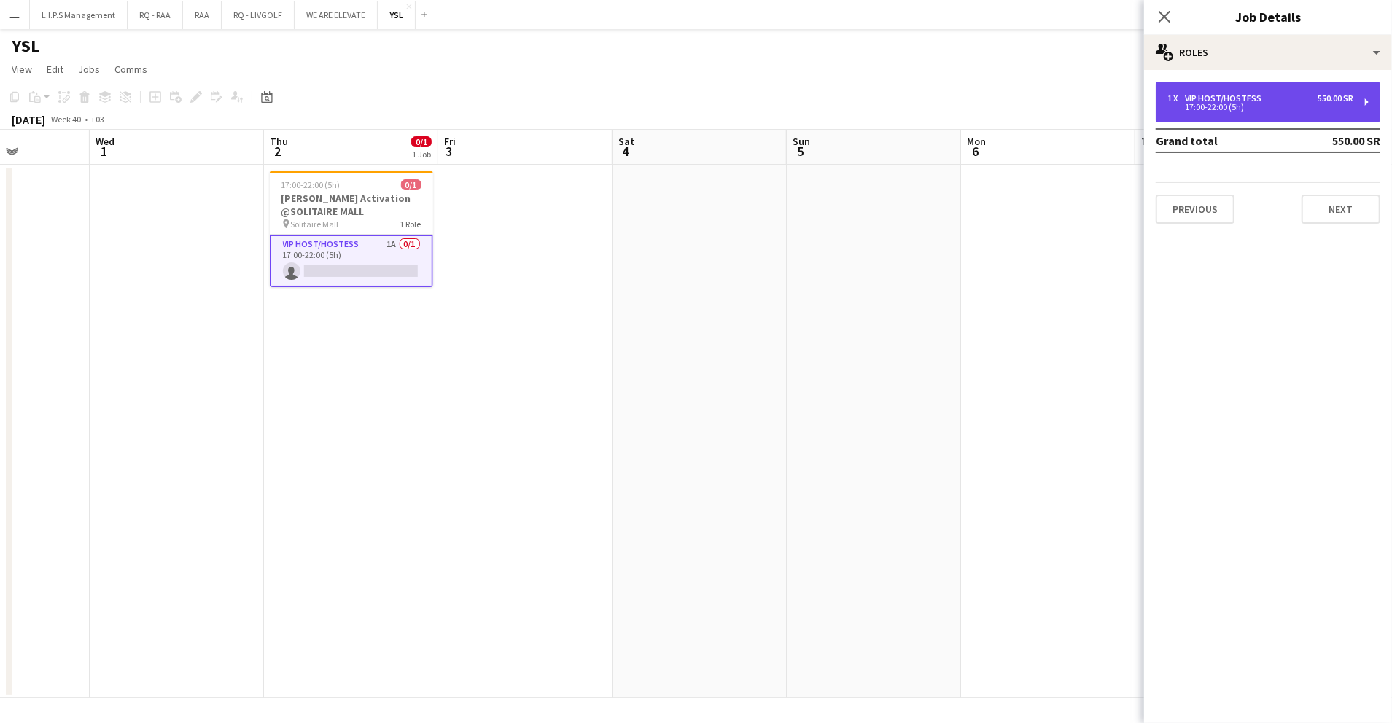
click at [1291, 101] on div "1 x VIP Host/Hostess 550.00 SR" at bounding box center [1260, 98] width 186 height 10
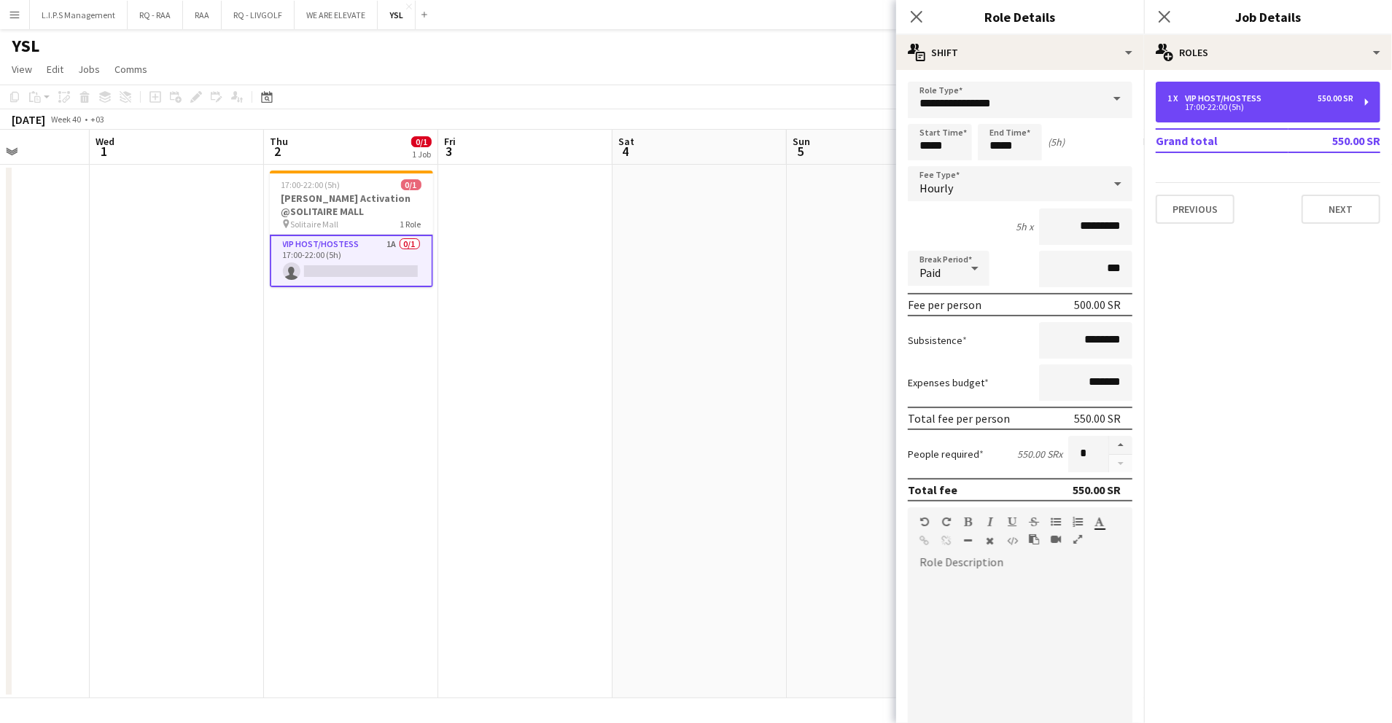
scroll to position [189, 0]
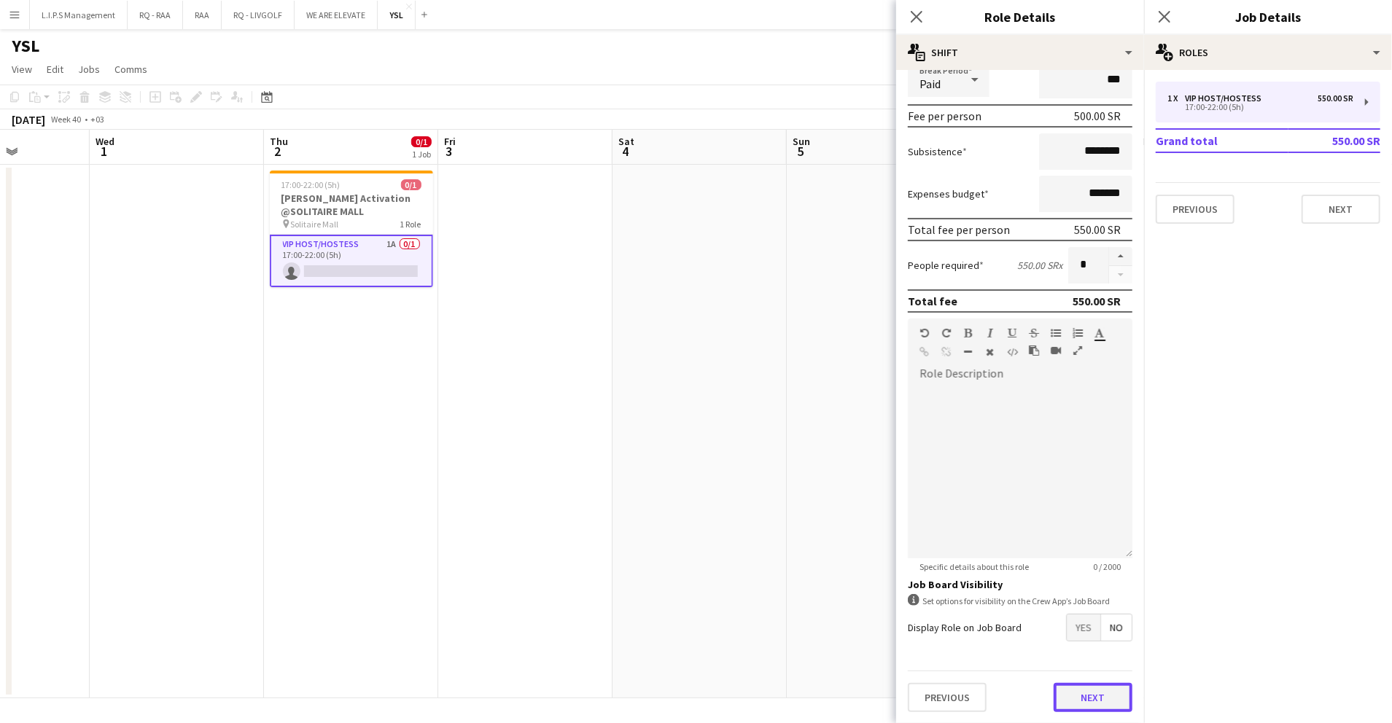
click at [1054, 688] on button "Next" at bounding box center [1093, 697] width 79 height 29
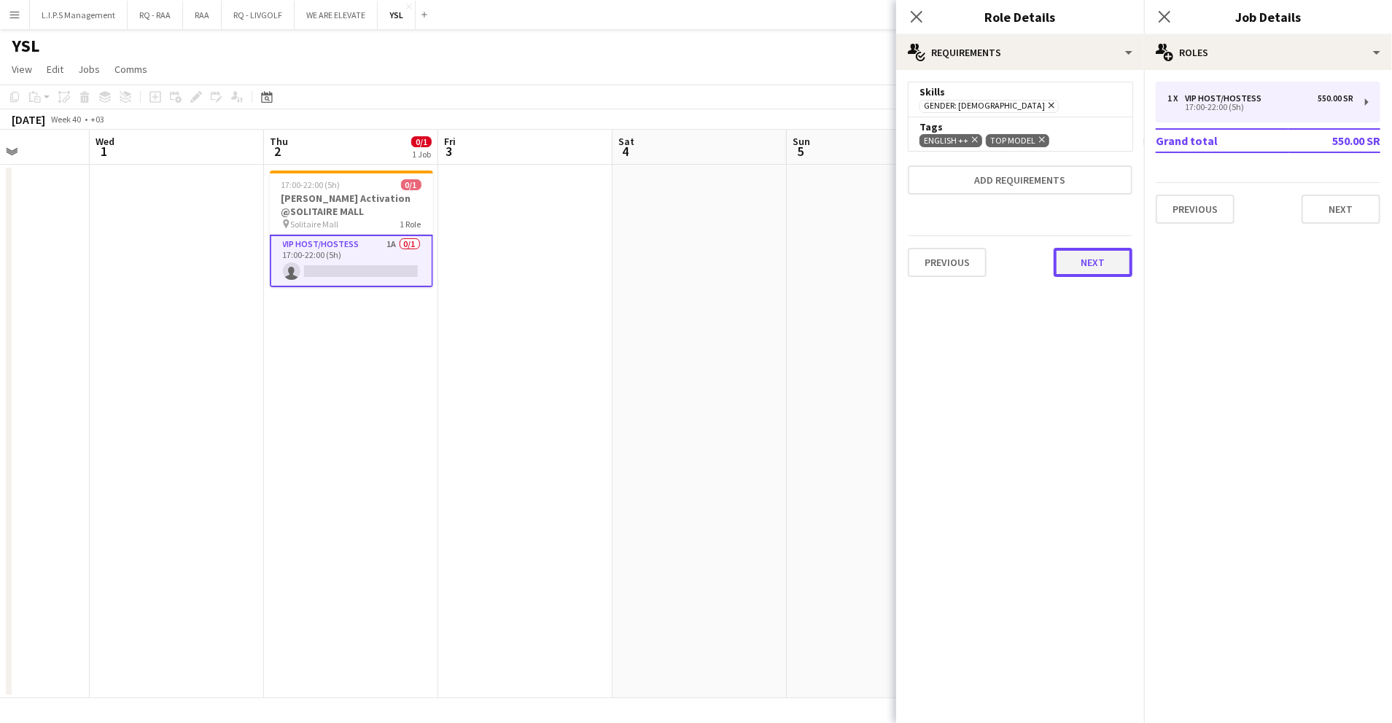
click at [1089, 258] on button "Next" at bounding box center [1093, 262] width 79 height 29
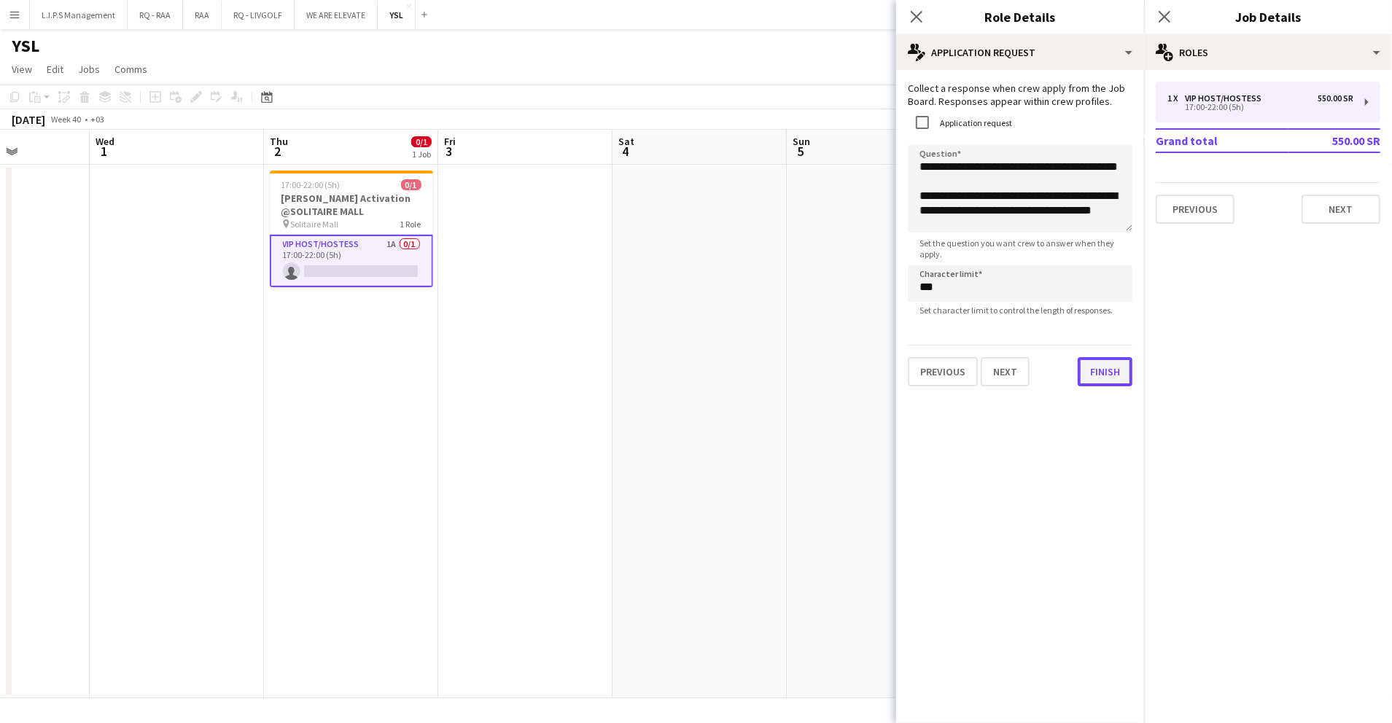
click at [1083, 371] on button "Finish" at bounding box center [1105, 371] width 55 height 29
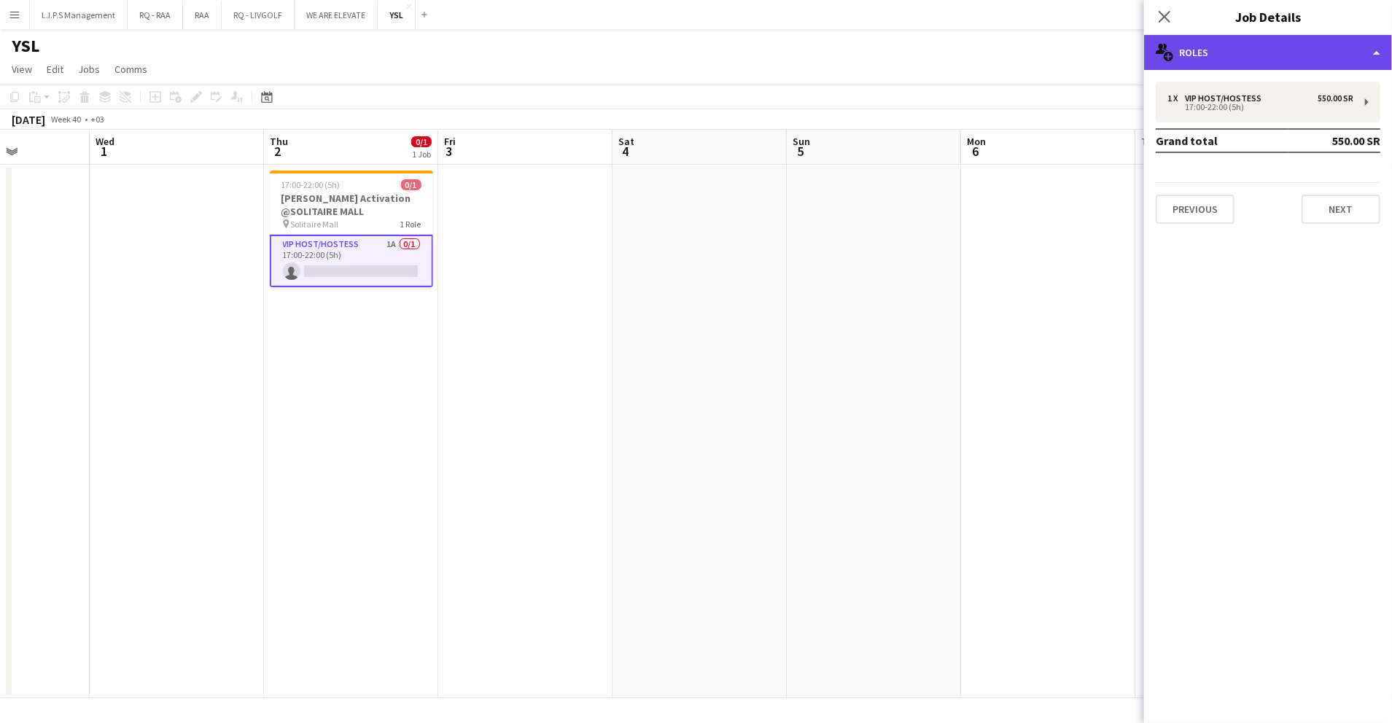
click at [1310, 50] on div "multiple-users-add Roles" at bounding box center [1268, 52] width 248 height 35
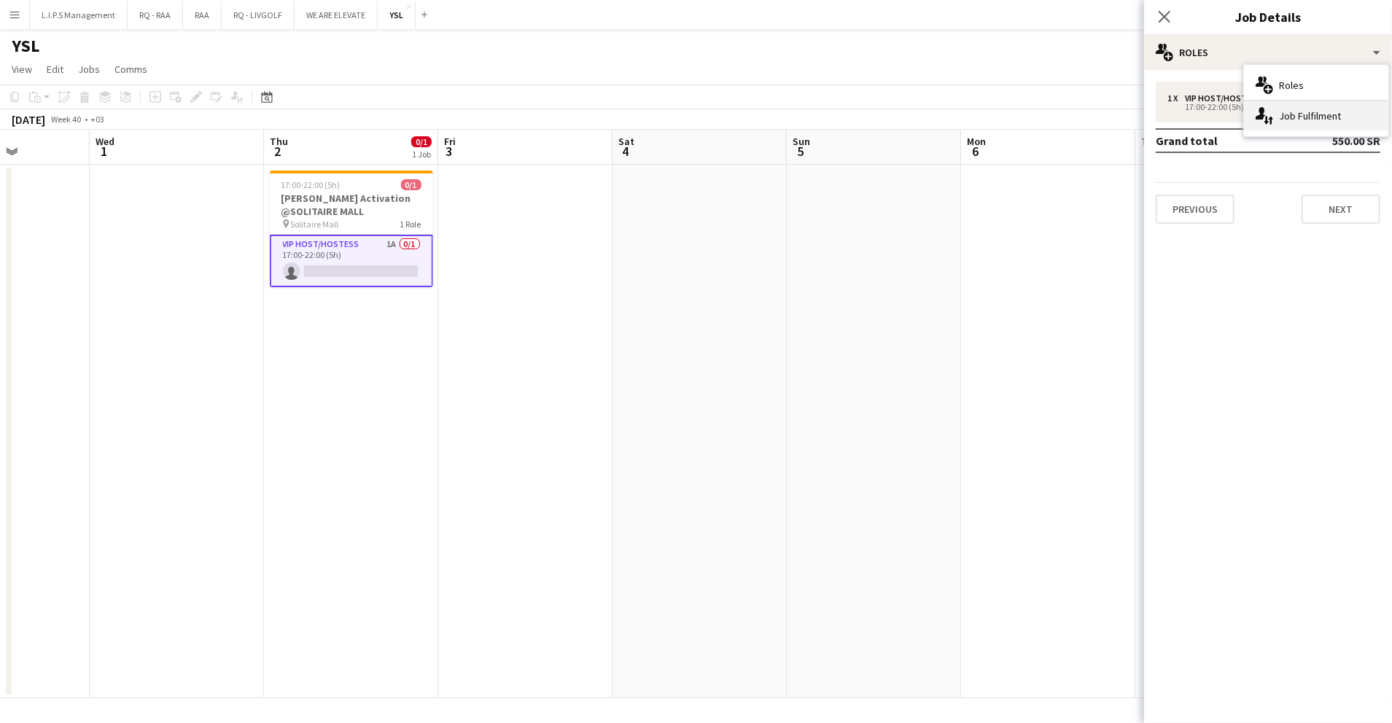
click at [1304, 123] on div "single-neutral-actions-up-down Job Fulfilment" at bounding box center [1316, 115] width 144 height 29
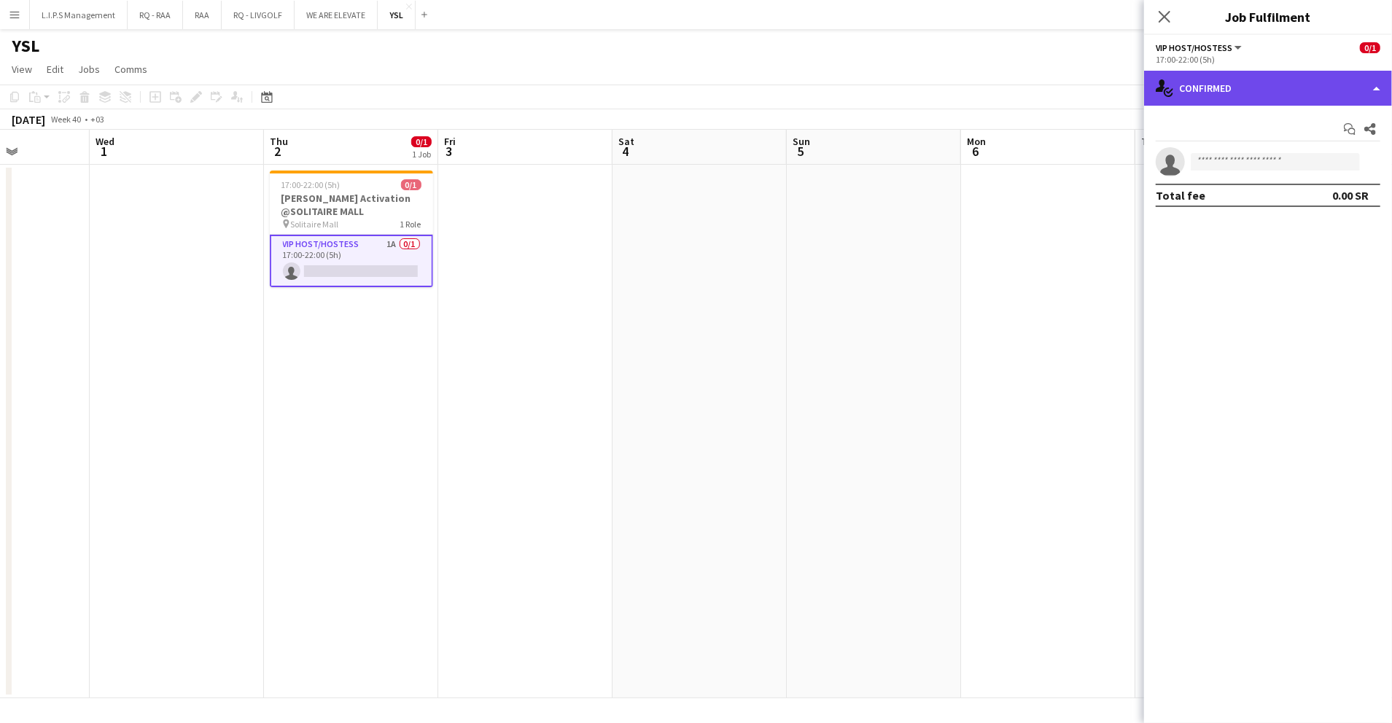
click at [1288, 86] on div "single-neutral-actions-check-2 Confirmed" at bounding box center [1268, 88] width 248 height 35
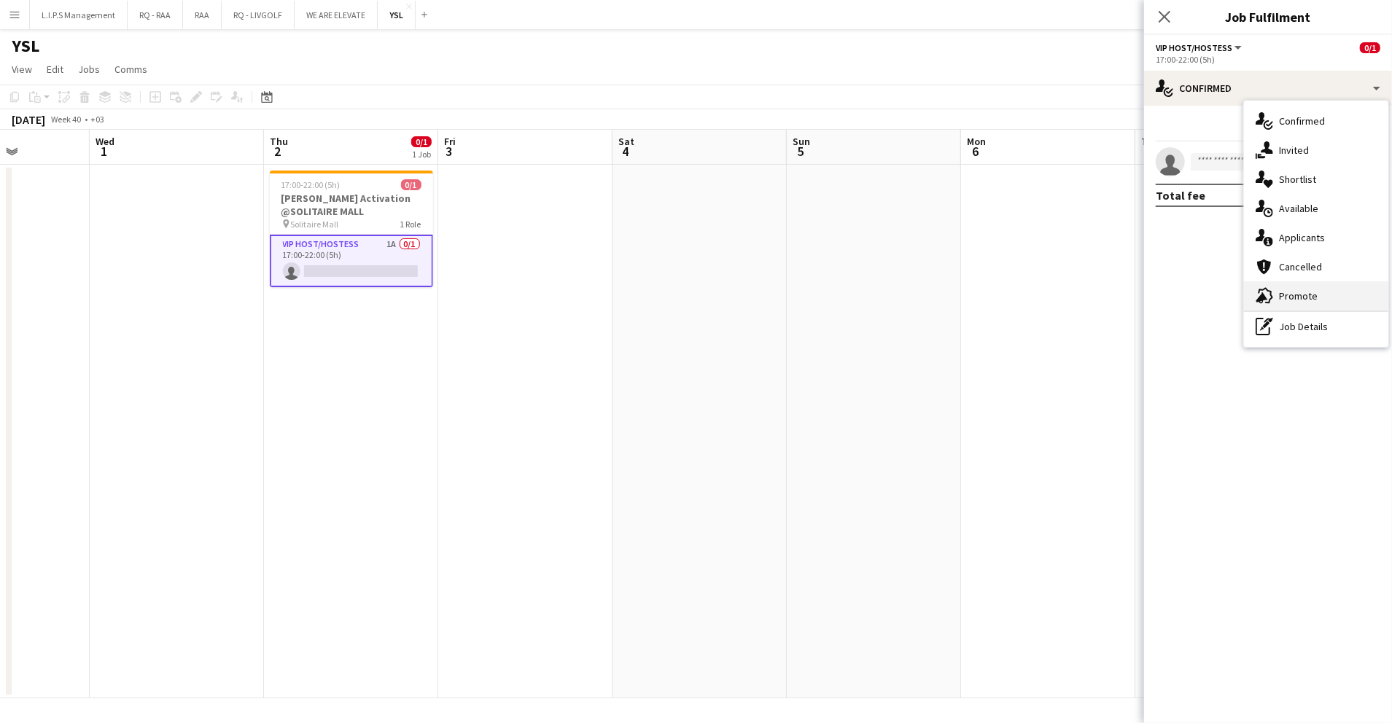
click at [1299, 305] on div "advertising-megaphone Promote" at bounding box center [1316, 295] width 144 height 29
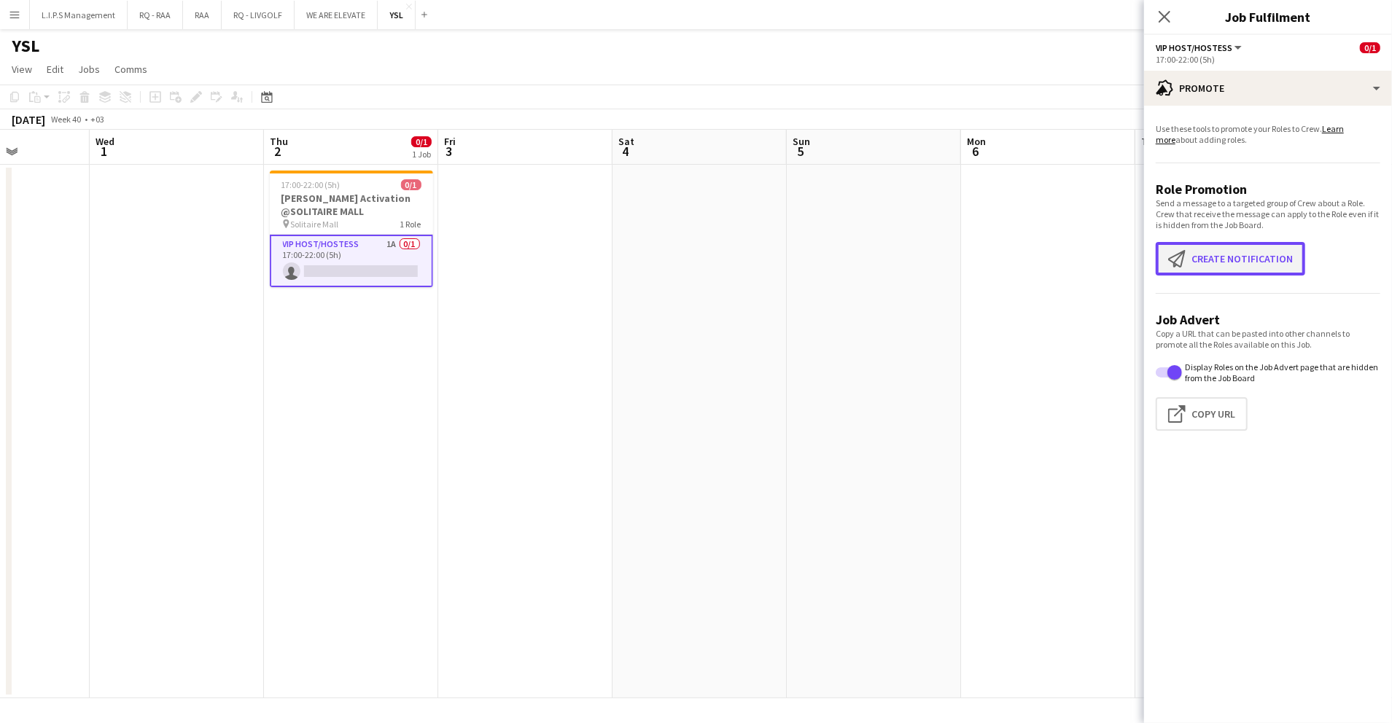
click at [1276, 261] on button "Create notification Create notification" at bounding box center [1230, 259] width 149 height 34
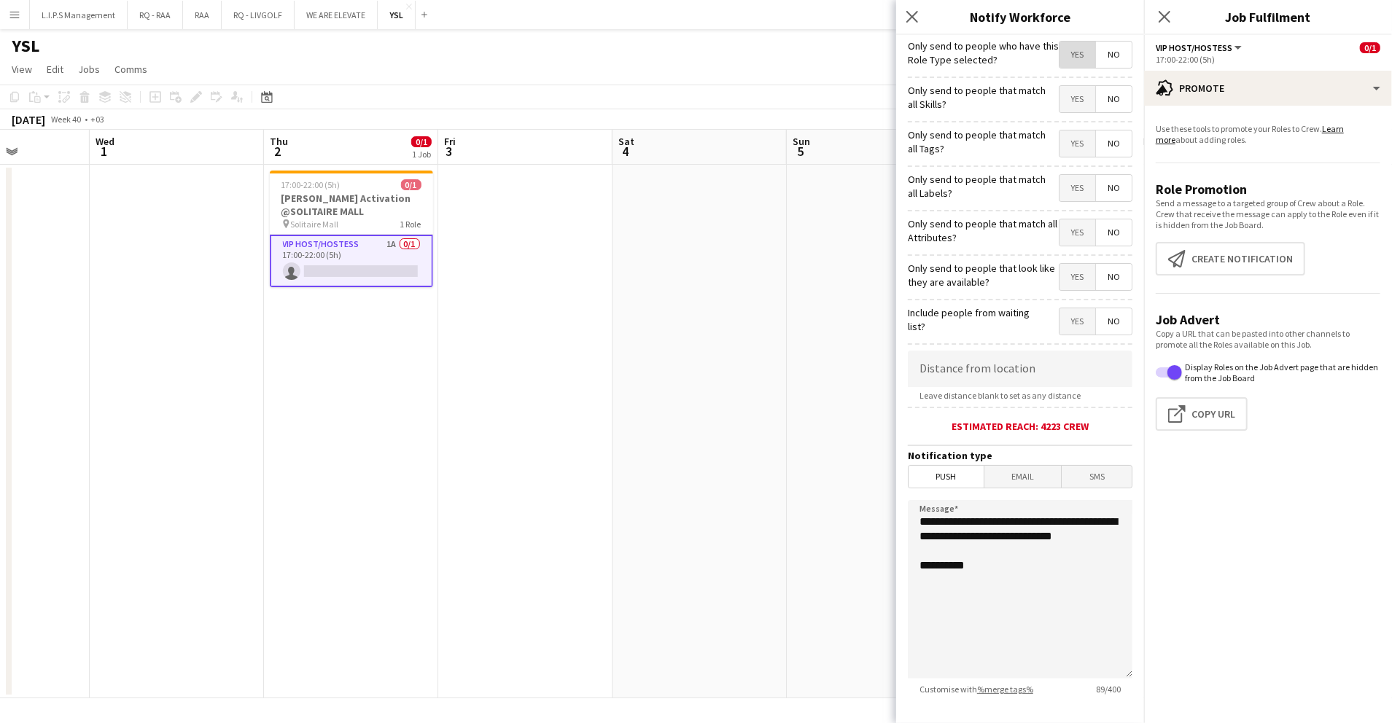
click at [1064, 57] on span "Yes" at bounding box center [1077, 55] width 36 height 26
click at [1064, 104] on span "Yes" at bounding box center [1077, 99] width 36 height 26
click at [1063, 144] on span "Yes" at bounding box center [1077, 144] width 36 height 26
click at [1108, 61] on span "No" at bounding box center [1114, 55] width 36 height 26
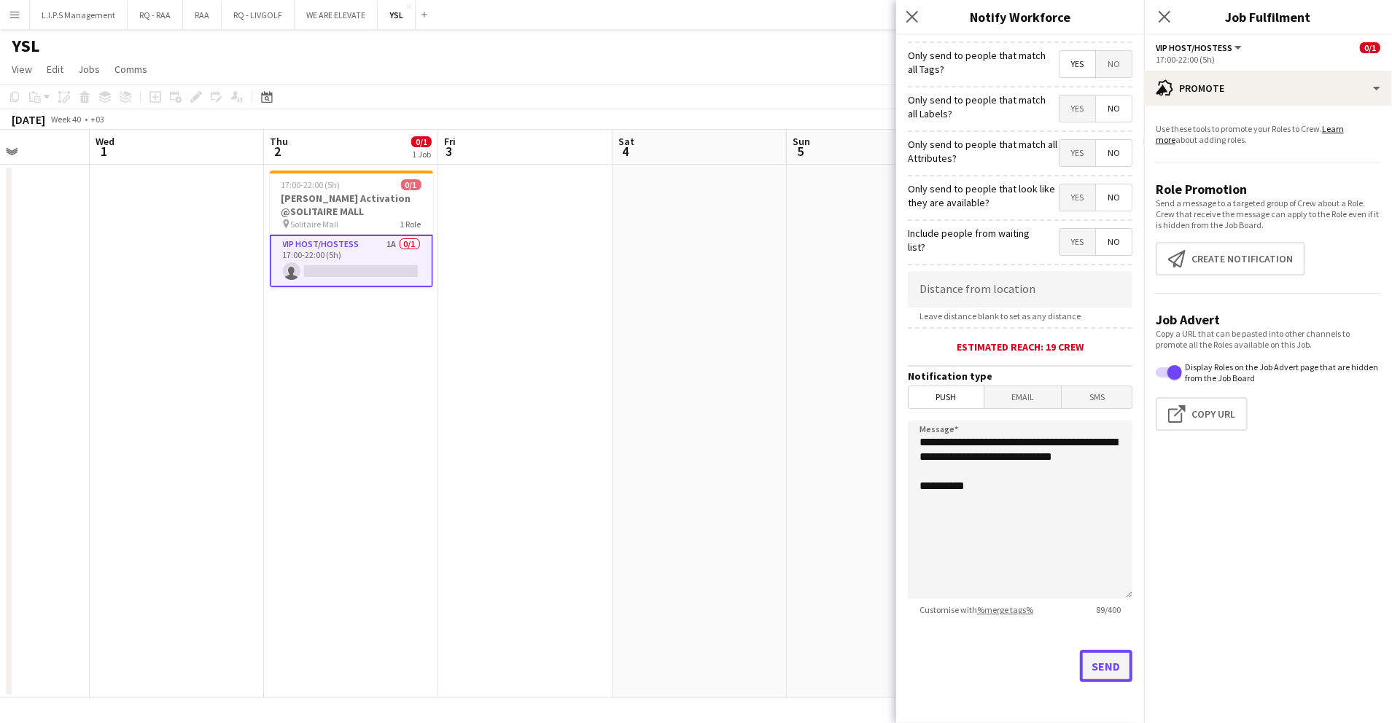
click at [1080, 659] on button "Send" at bounding box center [1106, 666] width 53 height 32
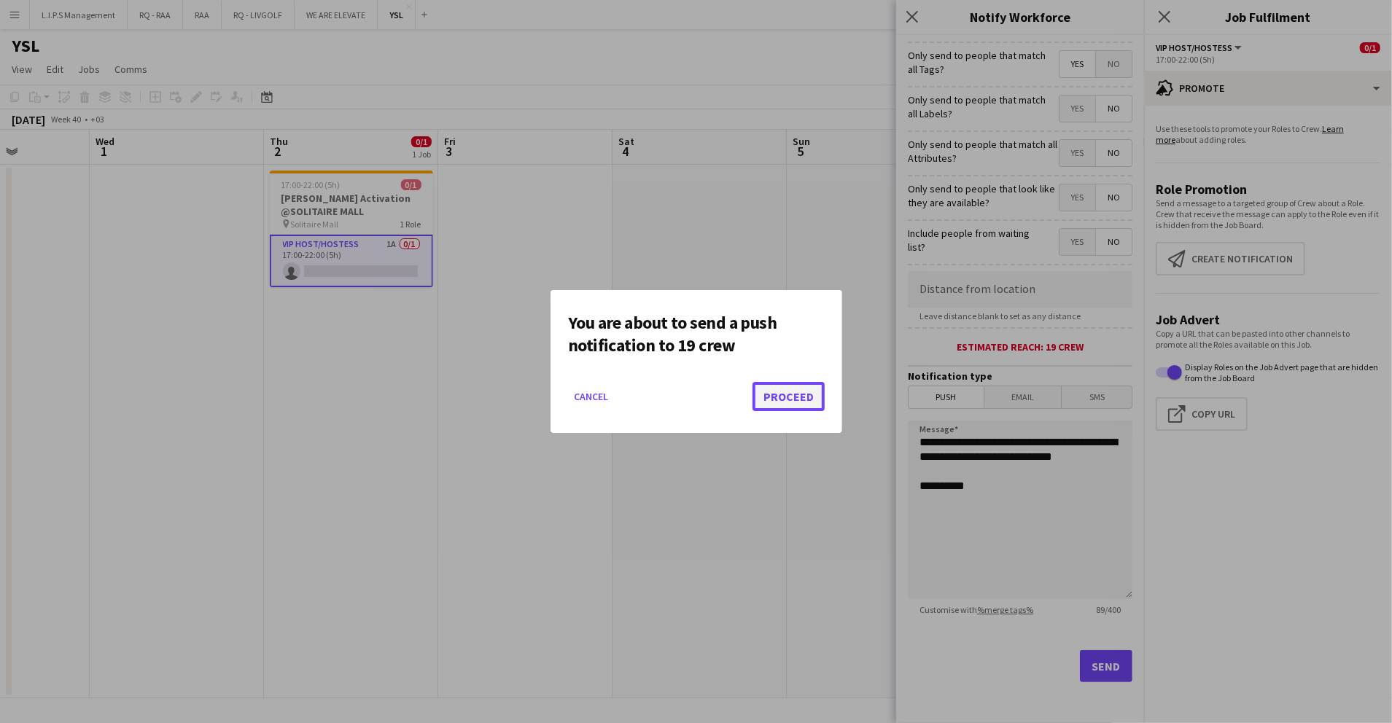
click at [779, 392] on button "Proceed" at bounding box center [789, 396] width 72 height 29
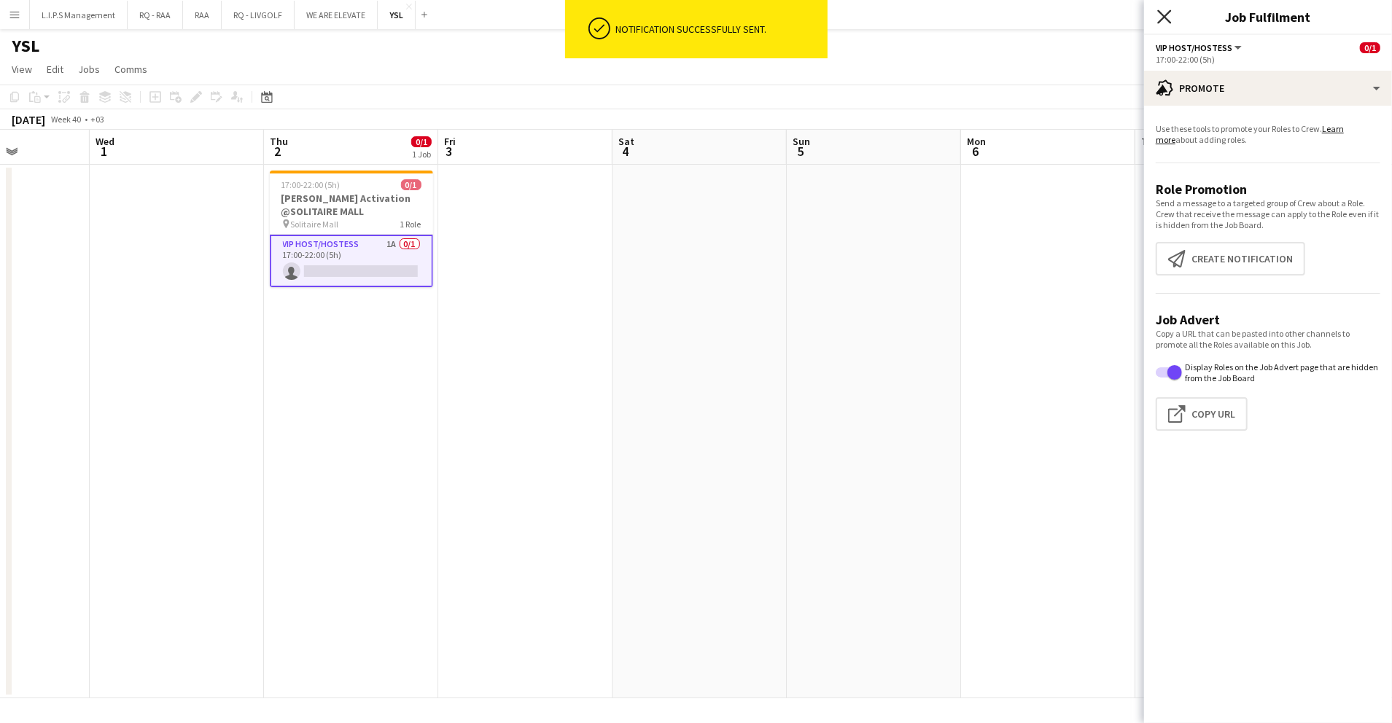
click at [1167, 15] on icon at bounding box center [1164, 16] width 14 height 14
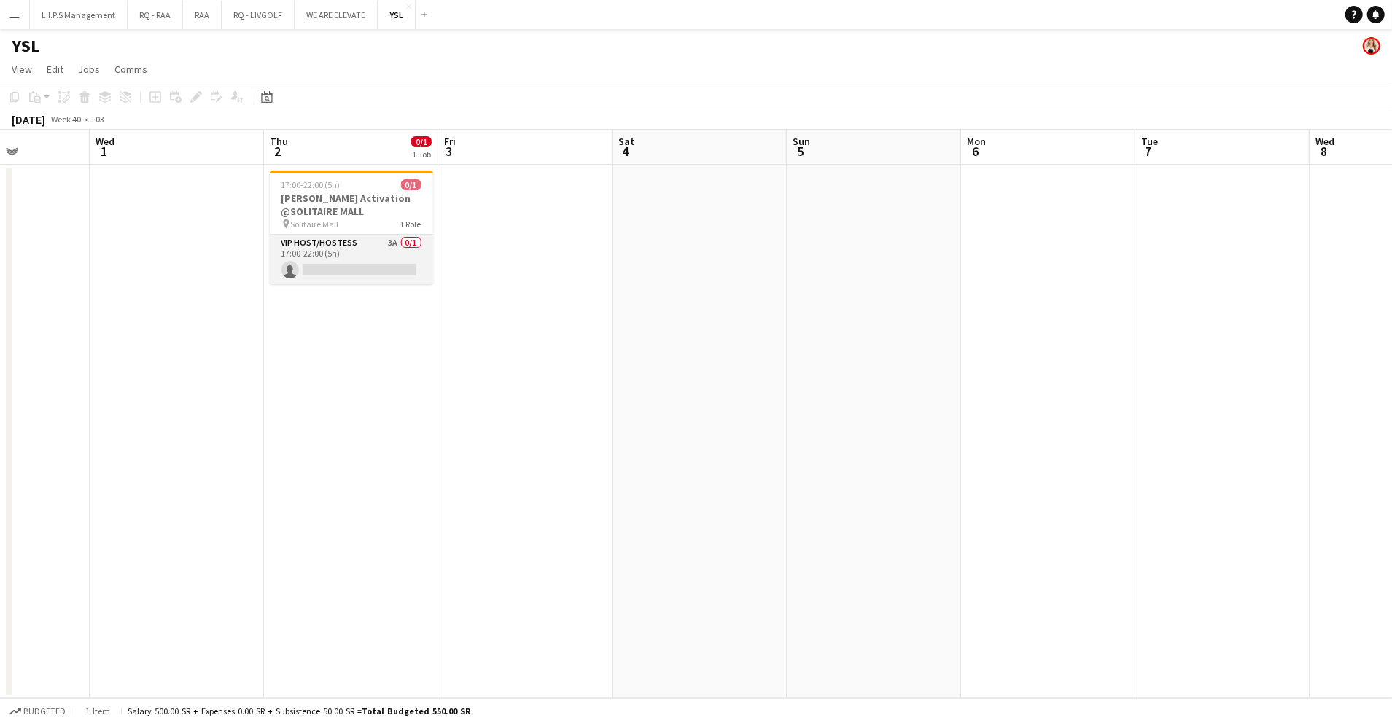
click at [413, 235] on app-card-role "VIP Host/Hostess 3A 0/1 17:00-22:00 (5h) single-neutral-actions" at bounding box center [351, 260] width 163 height 50
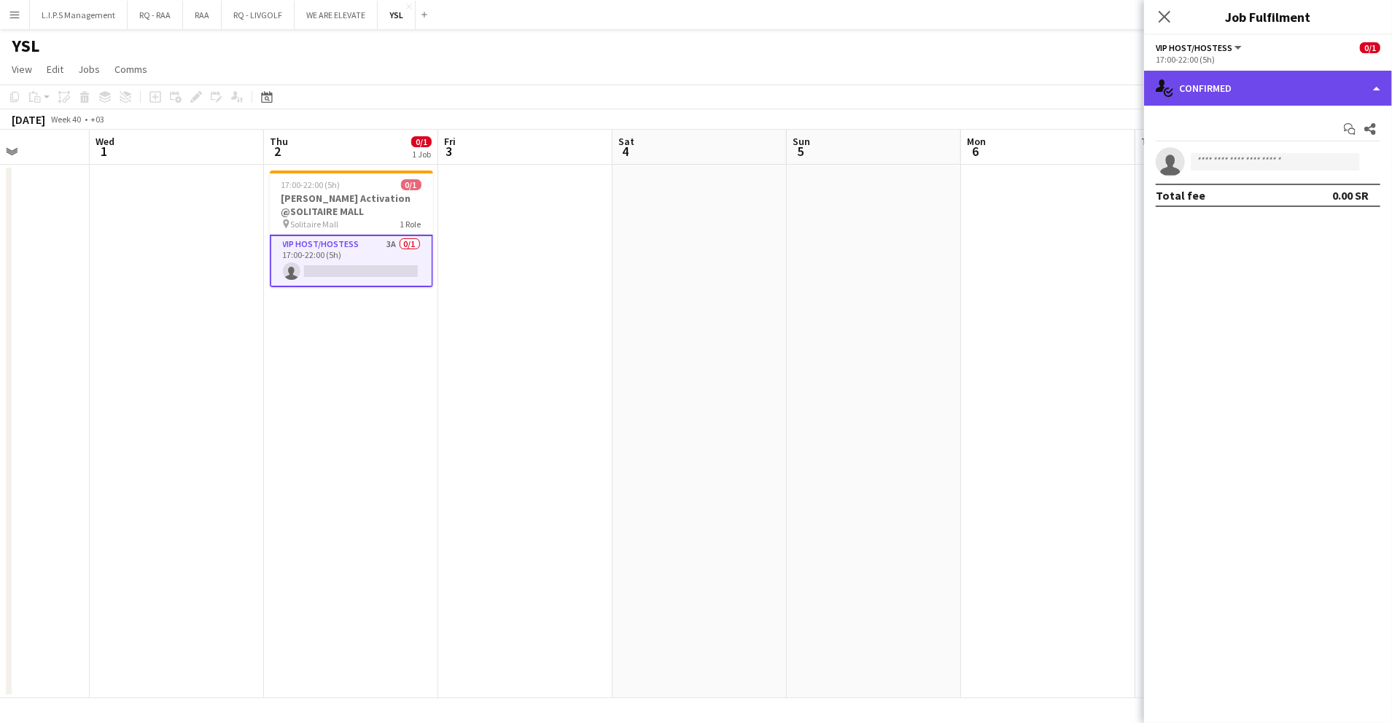
click at [1263, 82] on div "single-neutral-actions-check-2 Confirmed" at bounding box center [1268, 88] width 248 height 35
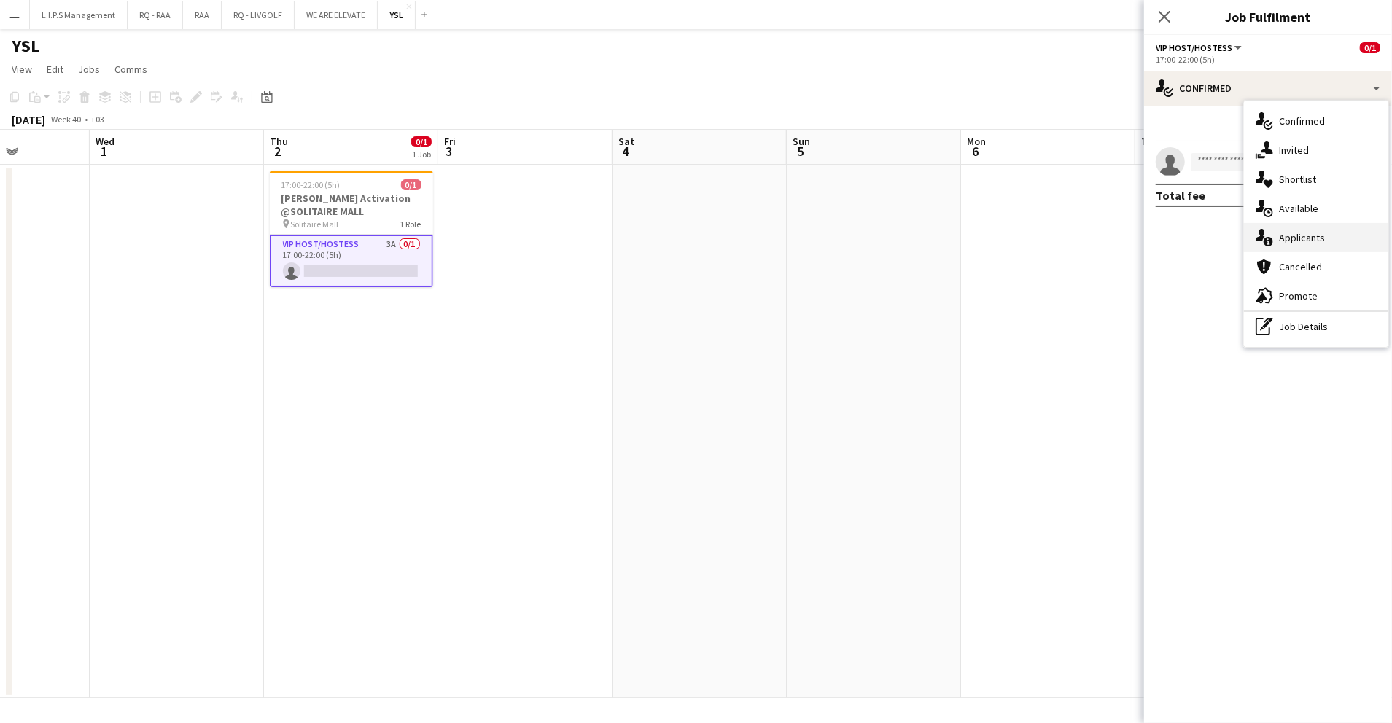
click at [1313, 239] on div "single-neutral-actions-information Applicants" at bounding box center [1316, 237] width 144 height 29
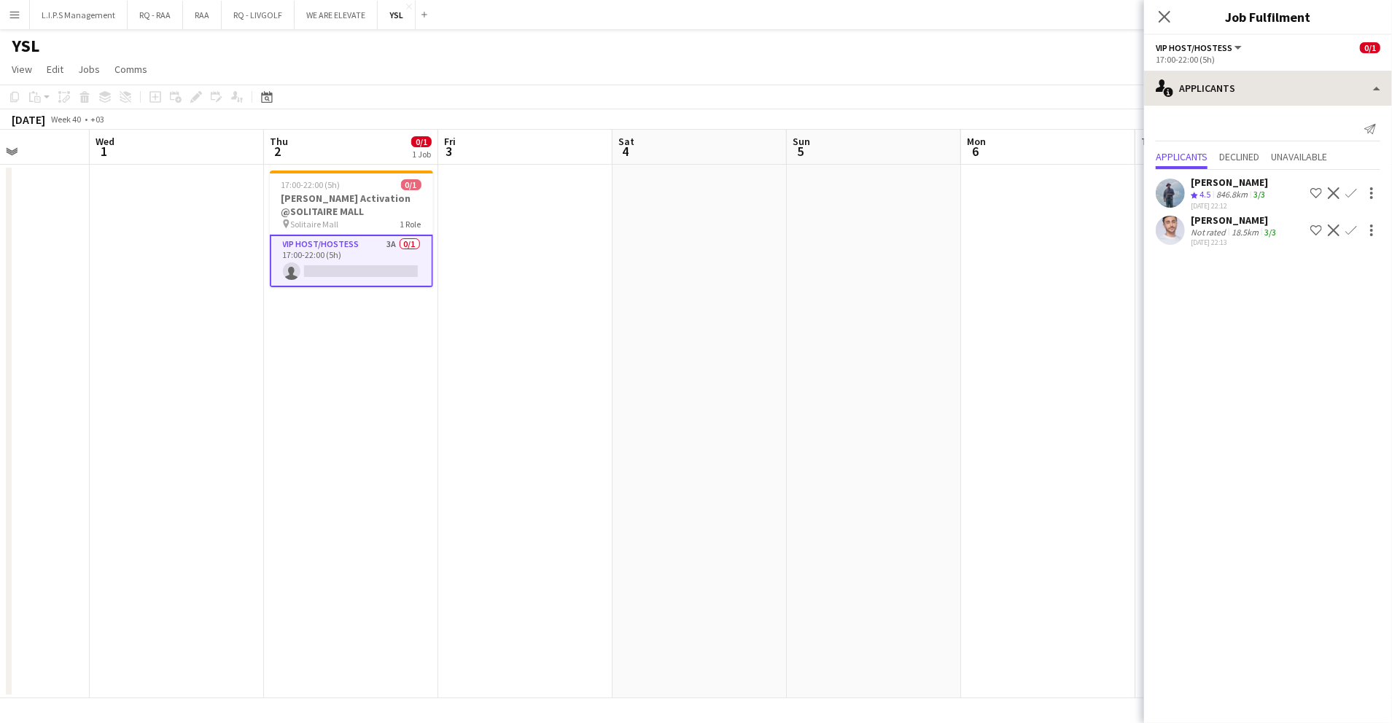
click at [1302, 70] on app-options-switcher "VIP Host/Hostess All roles VIP Host/Hostess 0/1 17:00-22:00 (5h)" at bounding box center [1268, 53] width 248 height 36
click at [1298, 82] on div "single-neutral-actions-information Applicants" at bounding box center [1268, 88] width 248 height 35
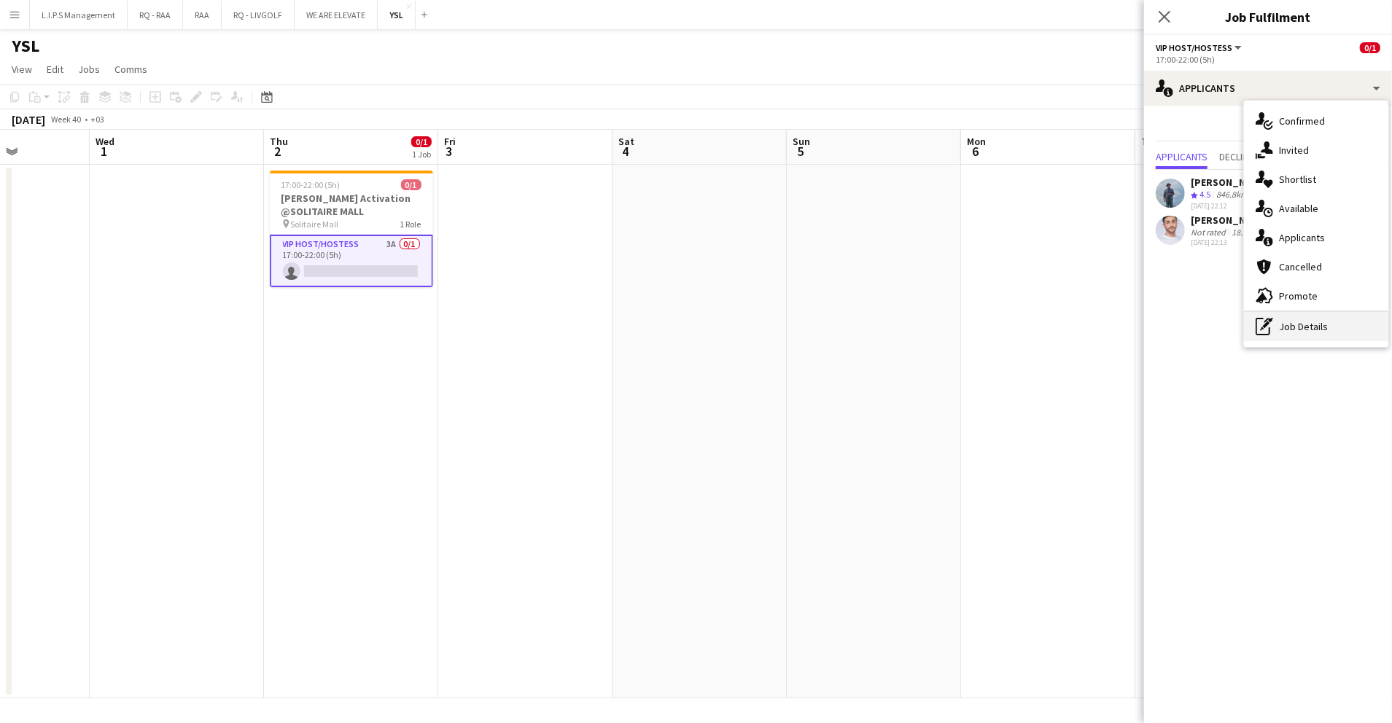
click at [1302, 326] on div "pen-write Job Details" at bounding box center [1316, 326] width 144 height 29
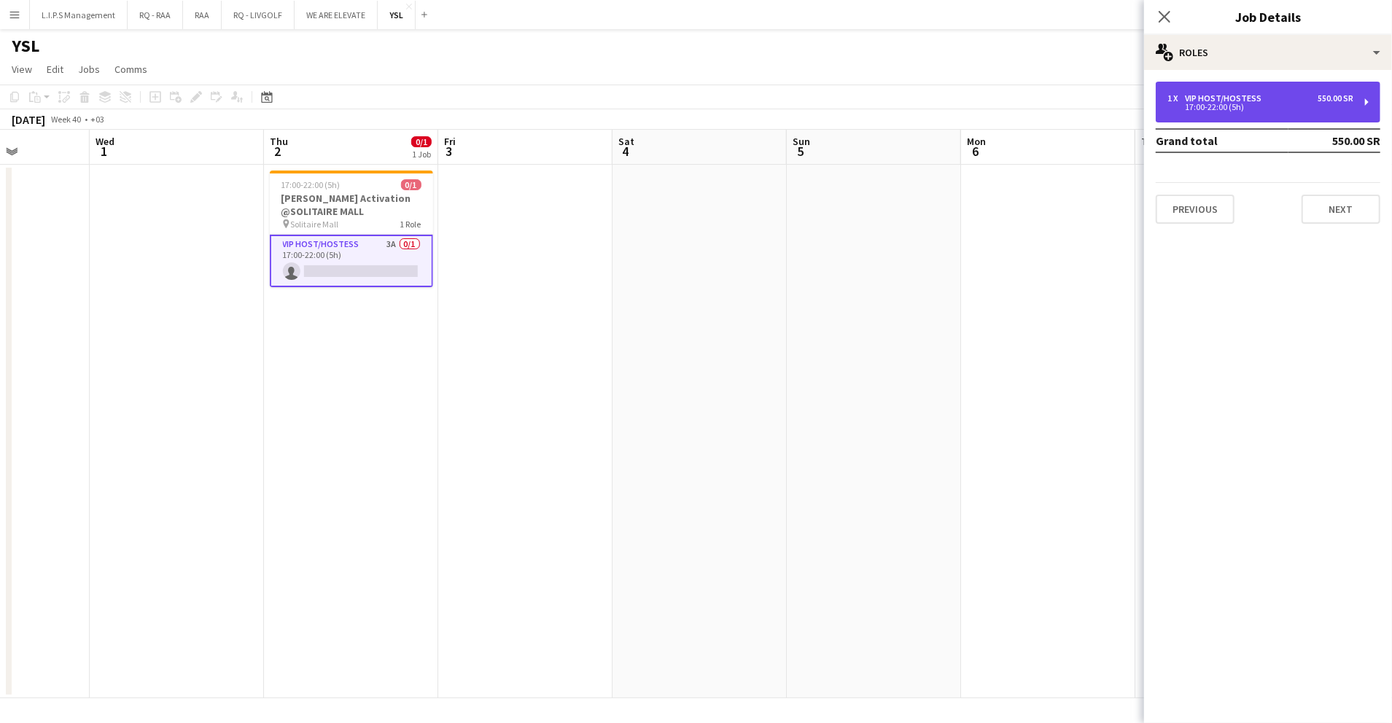
click at [1306, 118] on div "1 x VIP Host/Hostess 550.00 SR 17:00-22:00 (5h)" at bounding box center [1268, 102] width 225 height 41
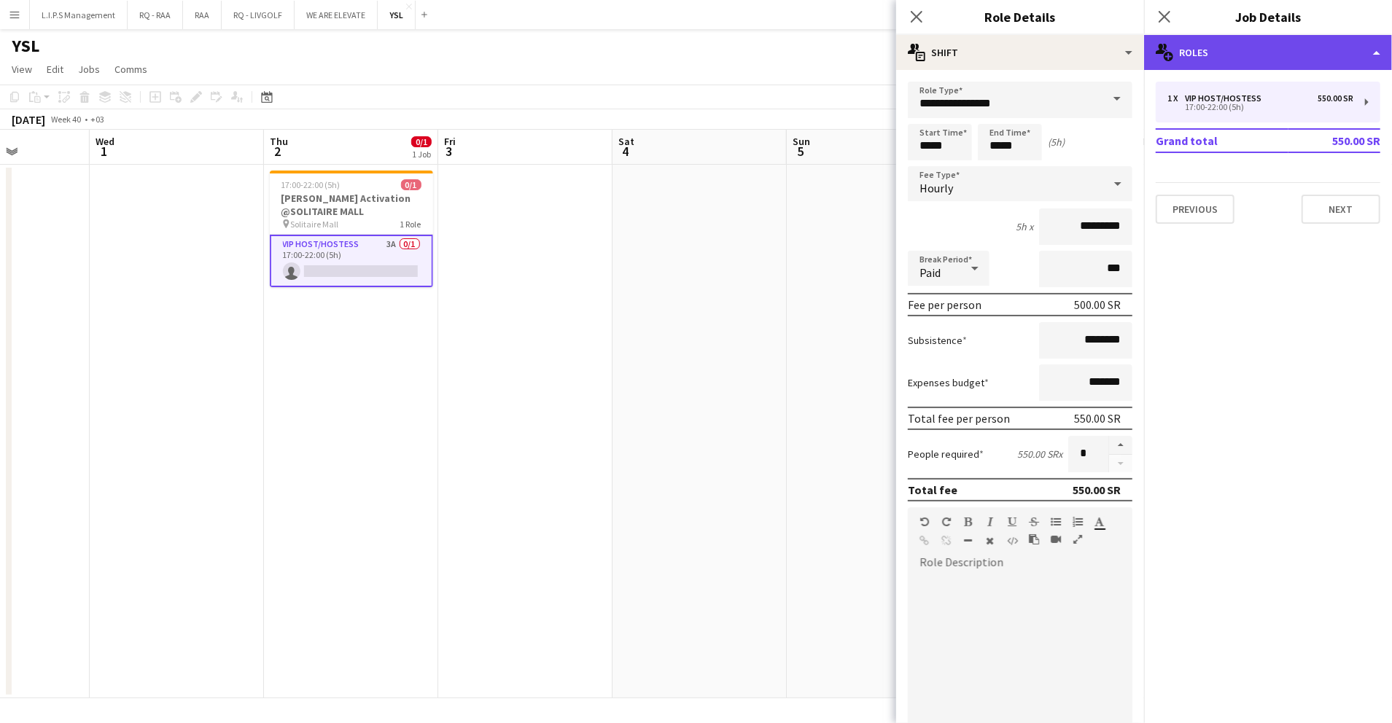
click at [1282, 62] on div "multiple-users-add Roles" at bounding box center [1268, 52] width 248 height 35
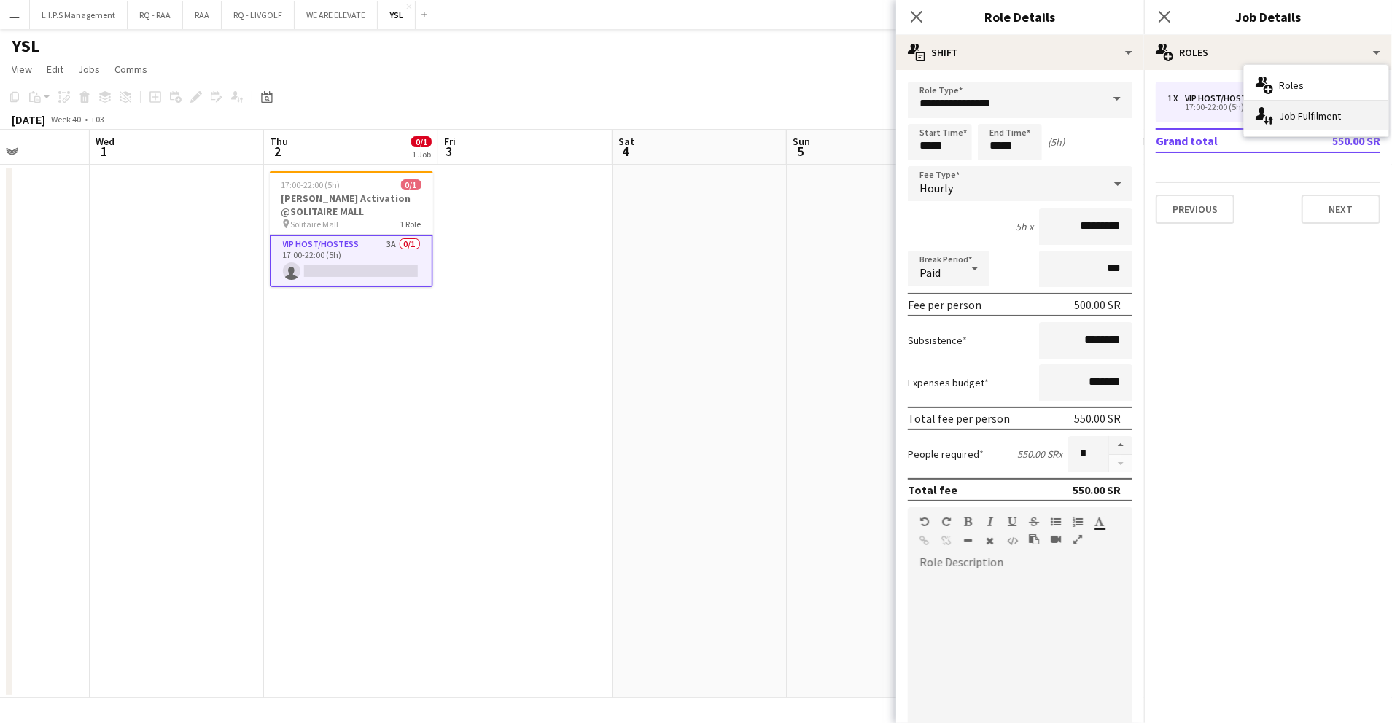
click at [1343, 125] on div "single-neutral-actions-up-down Job Fulfilment" at bounding box center [1316, 115] width 144 height 29
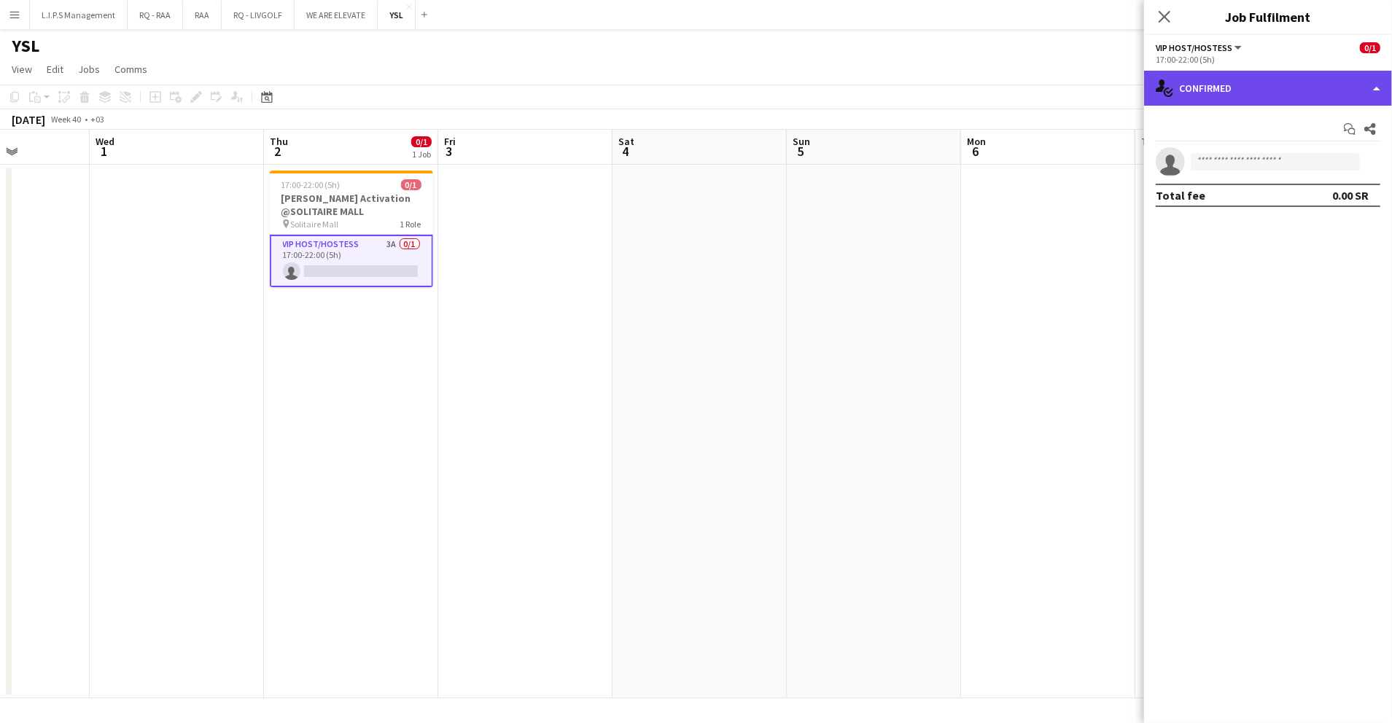
click at [1310, 98] on div "single-neutral-actions-check-2 Confirmed" at bounding box center [1268, 88] width 248 height 35
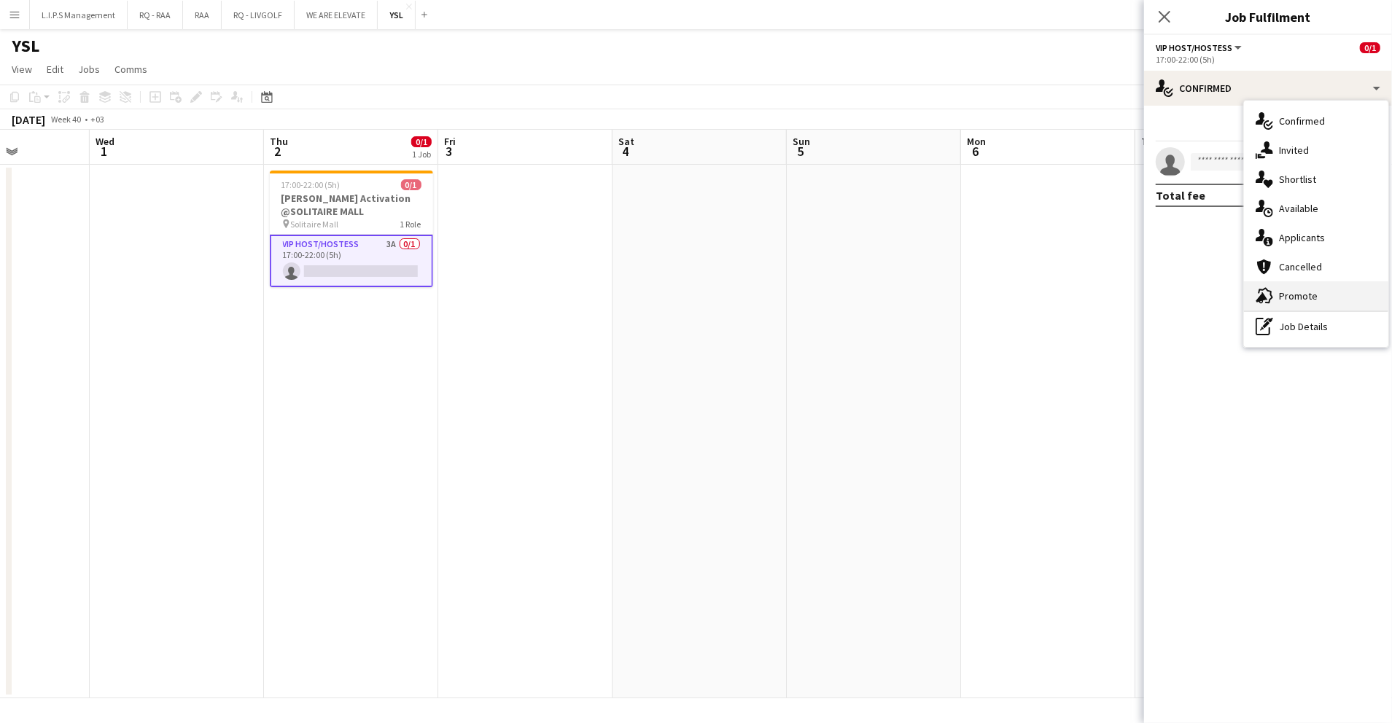
click at [1318, 295] on div "advertising-megaphone Promote" at bounding box center [1316, 295] width 144 height 29
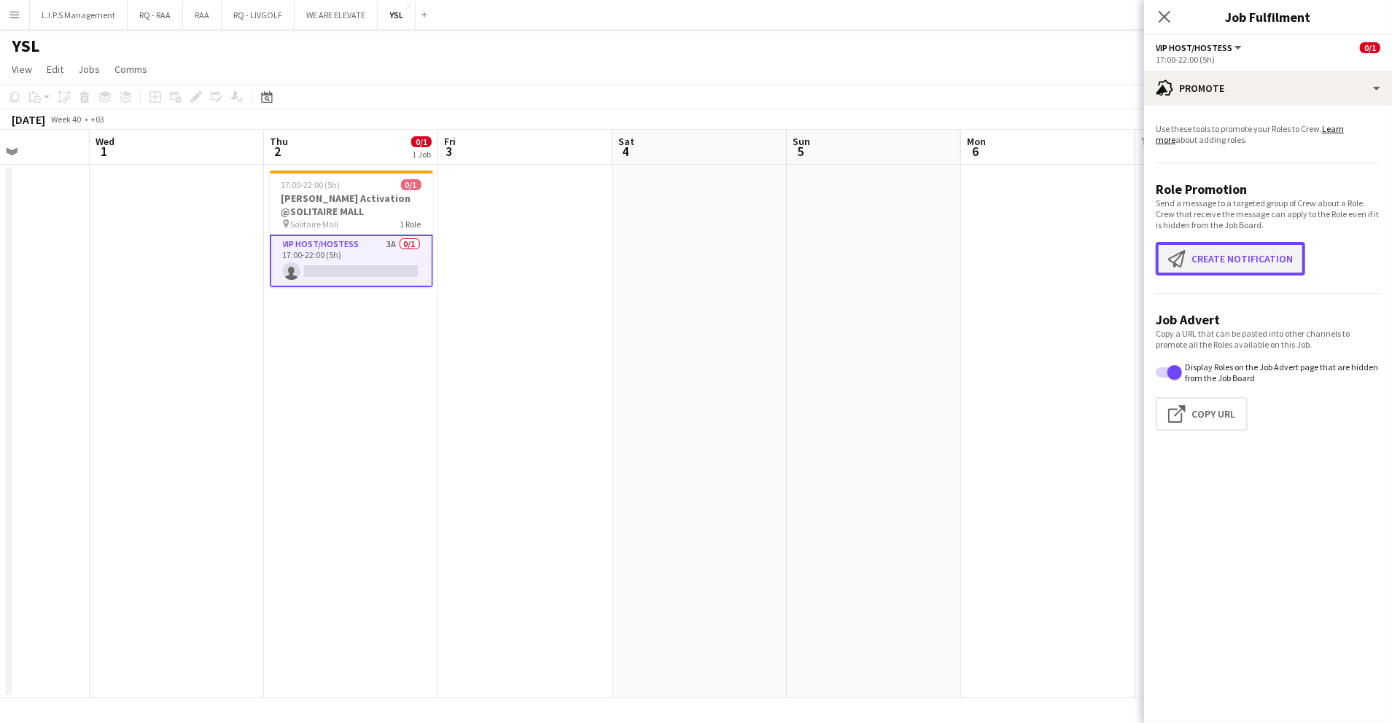
click at [1255, 255] on button "Create notification Create notification" at bounding box center [1230, 259] width 149 height 34
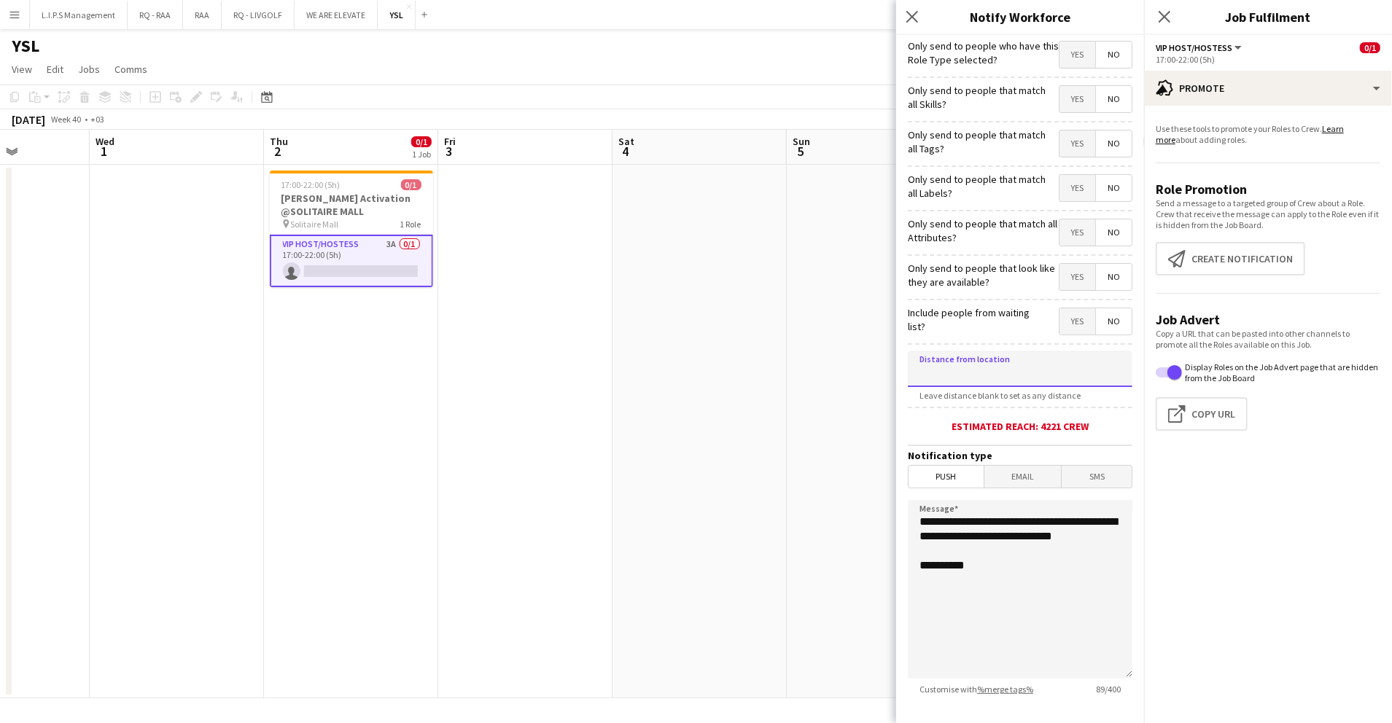
click at [1033, 368] on input at bounding box center [1020, 369] width 225 height 36
type input "******"
click at [1069, 96] on span "Yes" at bounding box center [1077, 99] width 36 height 26
click at [1069, 140] on span "Yes" at bounding box center [1077, 144] width 36 height 26
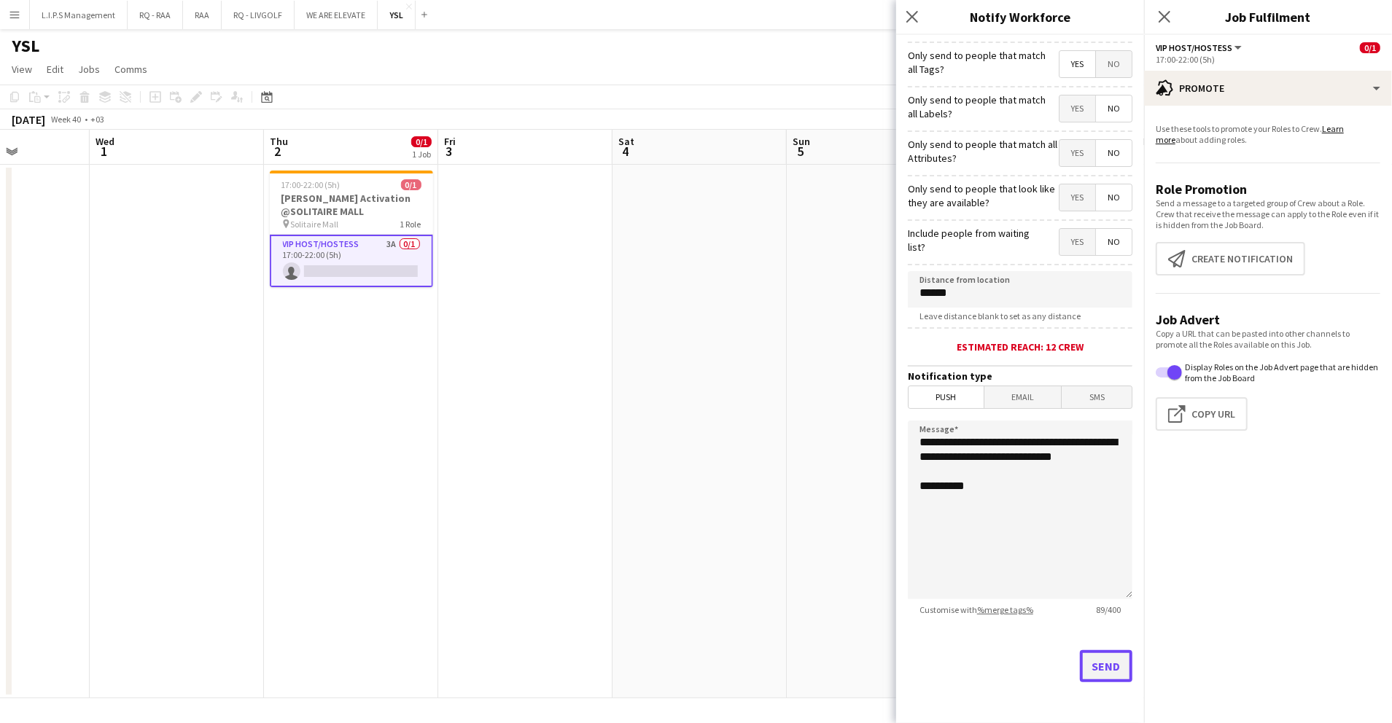
click at [1092, 663] on button "Send" at bounding box center [1106, 666] width 53 height 32
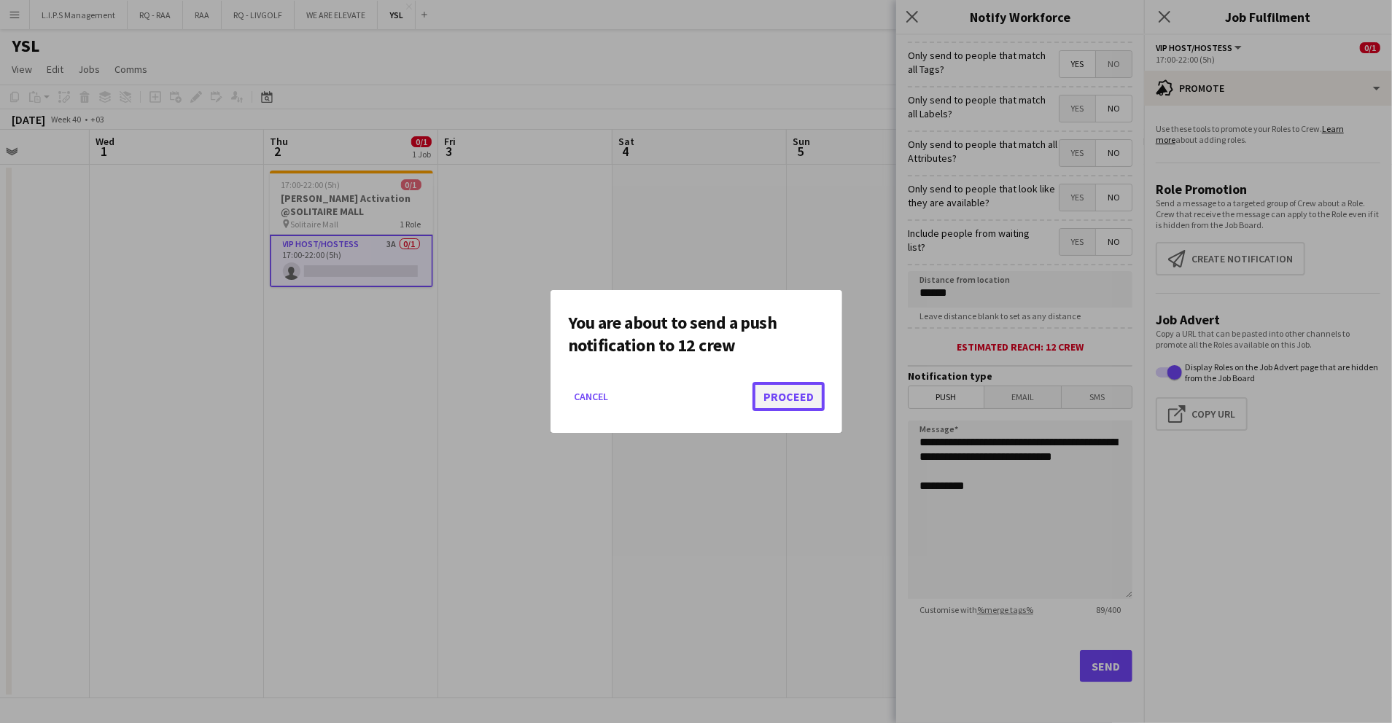
click at [804, 384] on button "Proceed" at bounding box center [789, 396] width 72 height 29
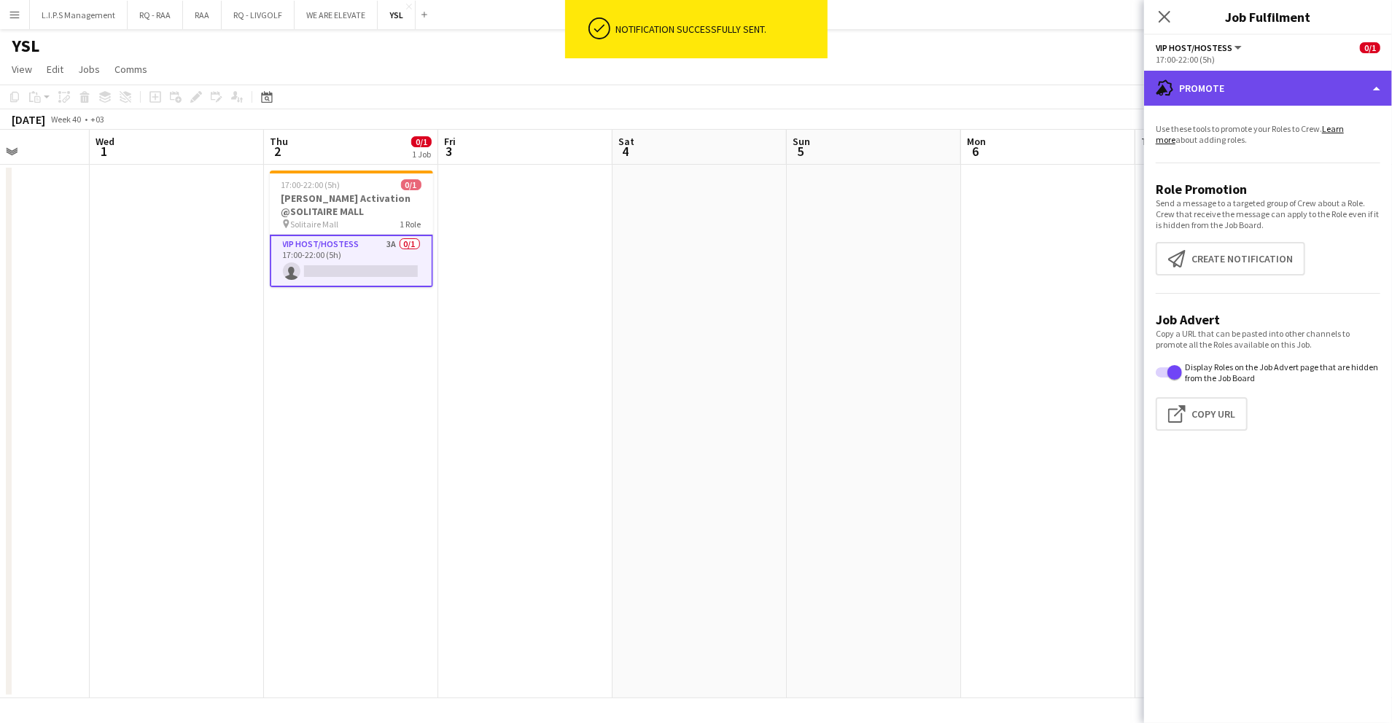
click at [1249, 93] on div "advertising-megaphone Promote" at bounding box center [1268, 88] width 248 height 35
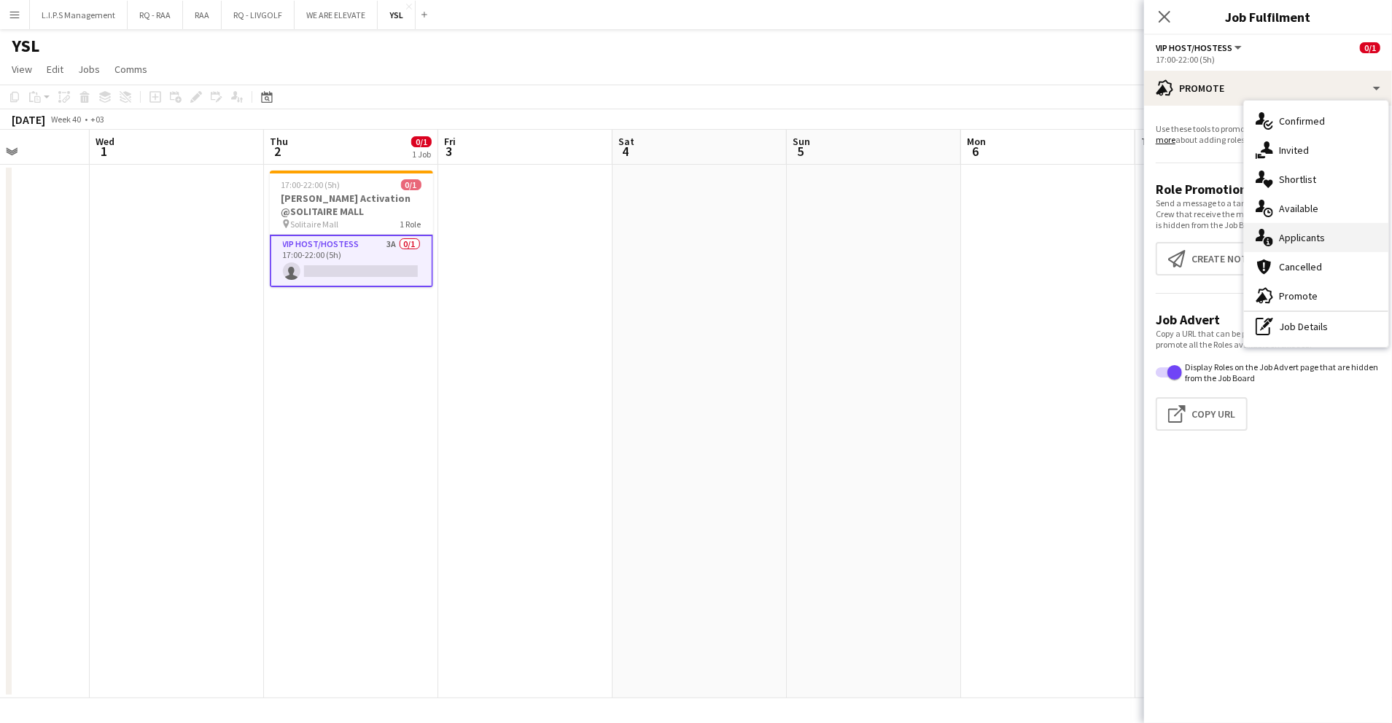
click at [1323, 244] on div "single-neutral-actions-information Applicants" at bounding box center [1316, 237] width 144 height 29
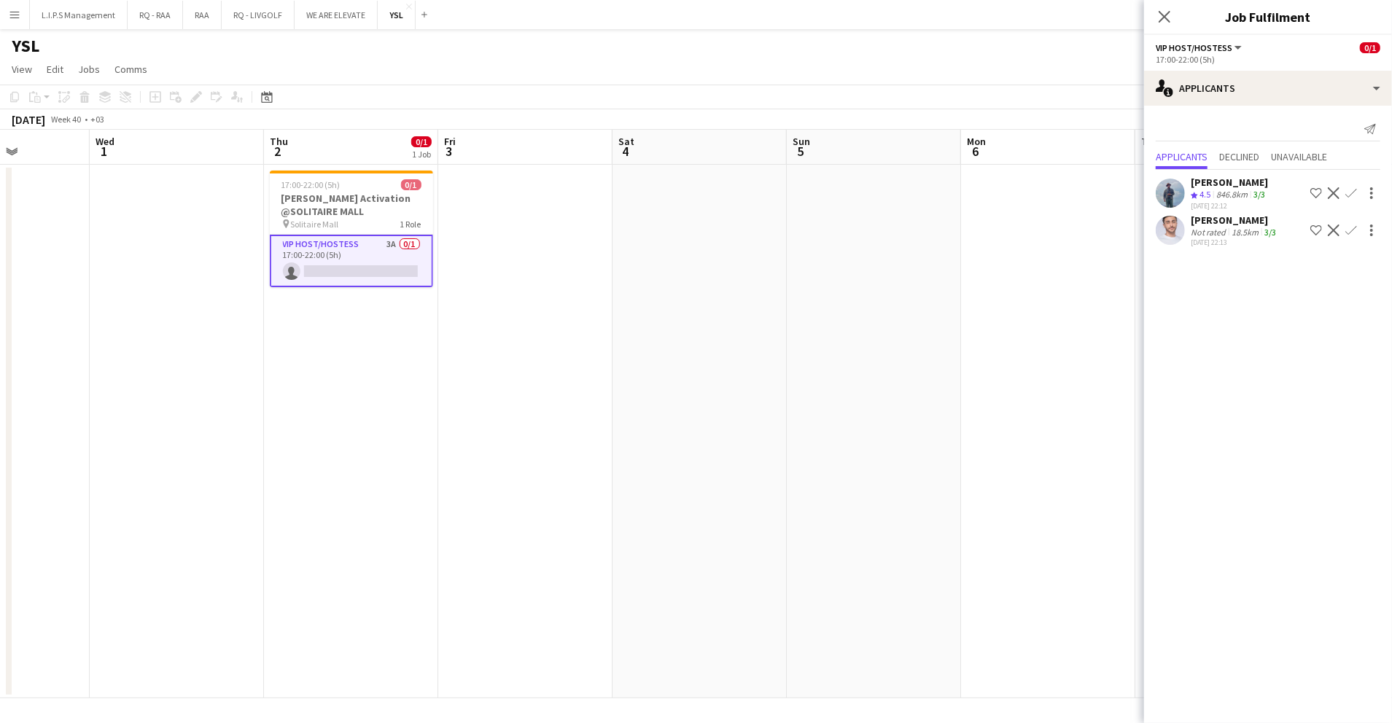
click at [1205, 221] on div "Eyad Shiref" at bounding box center [1235, 220] width 88 height 13
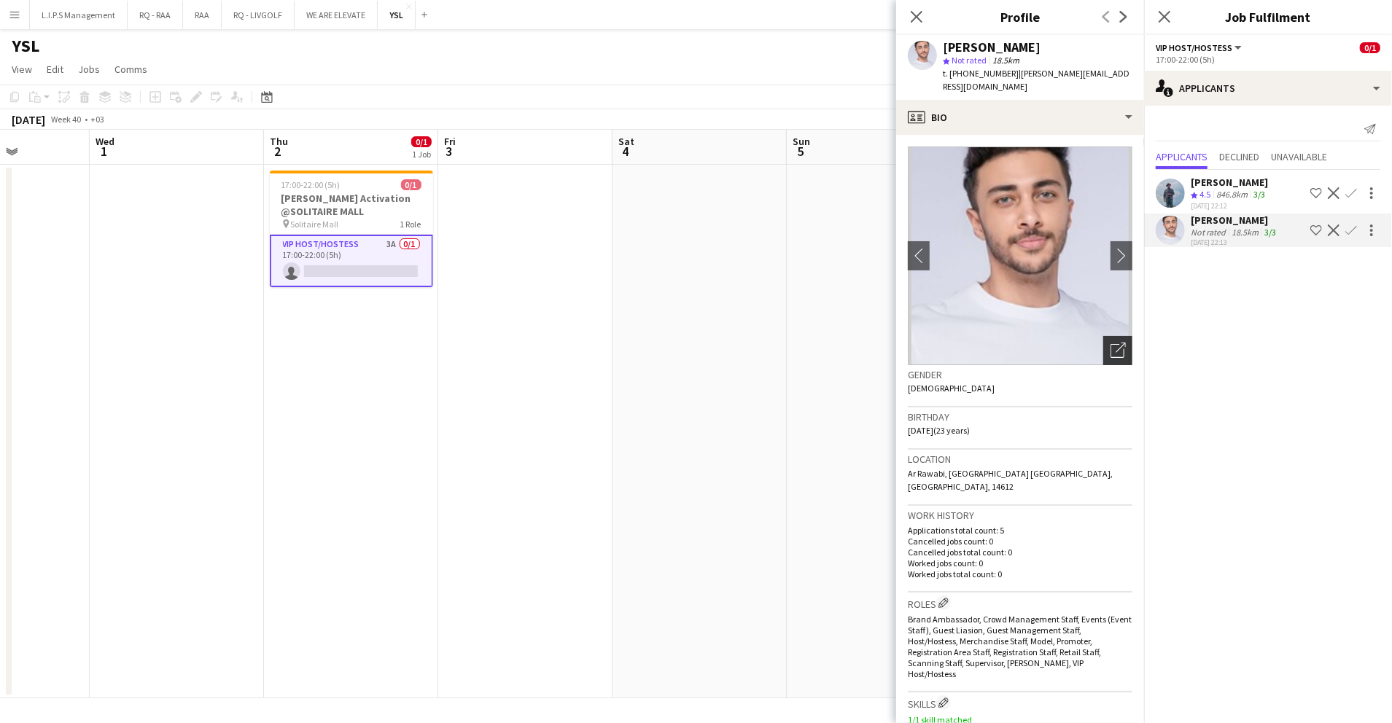
click at [1111, 343] on icon "Open photos pop-in" at bounding box center [1118, 350] width 15 height 15
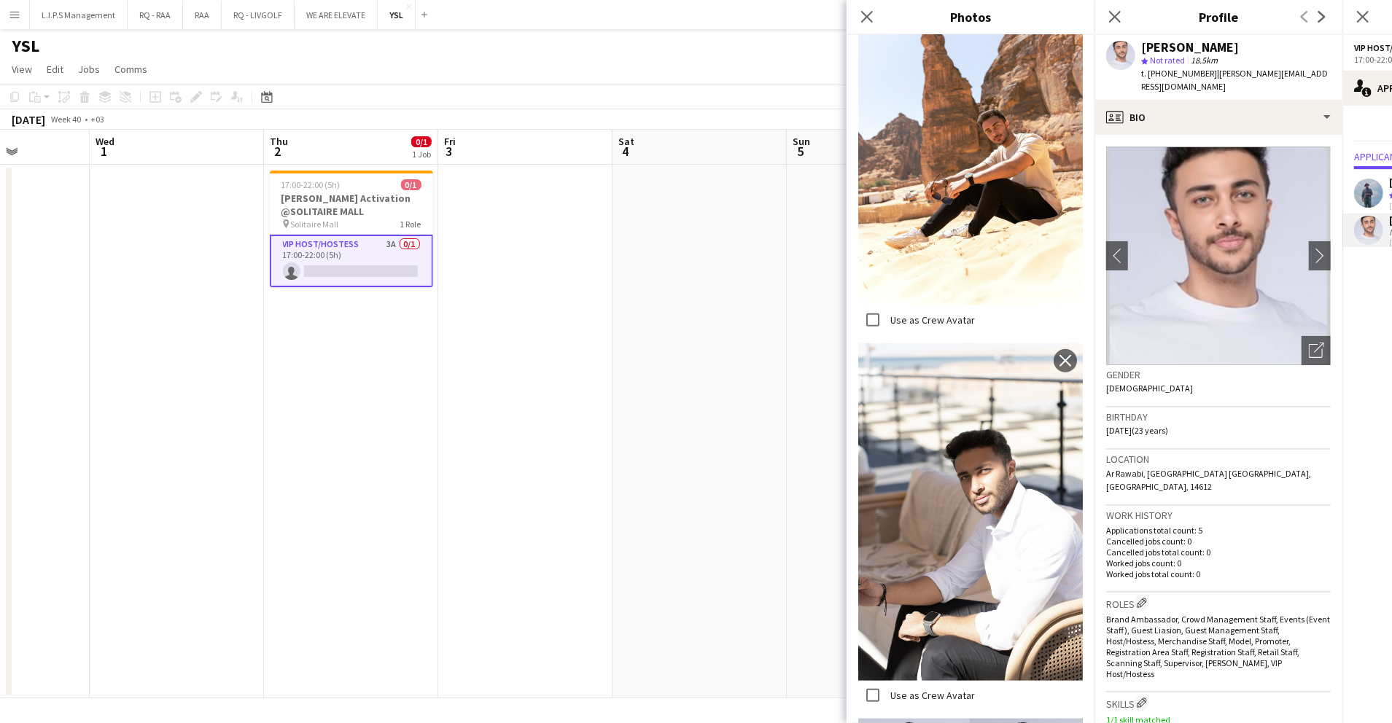
scroll to position [759, 0]
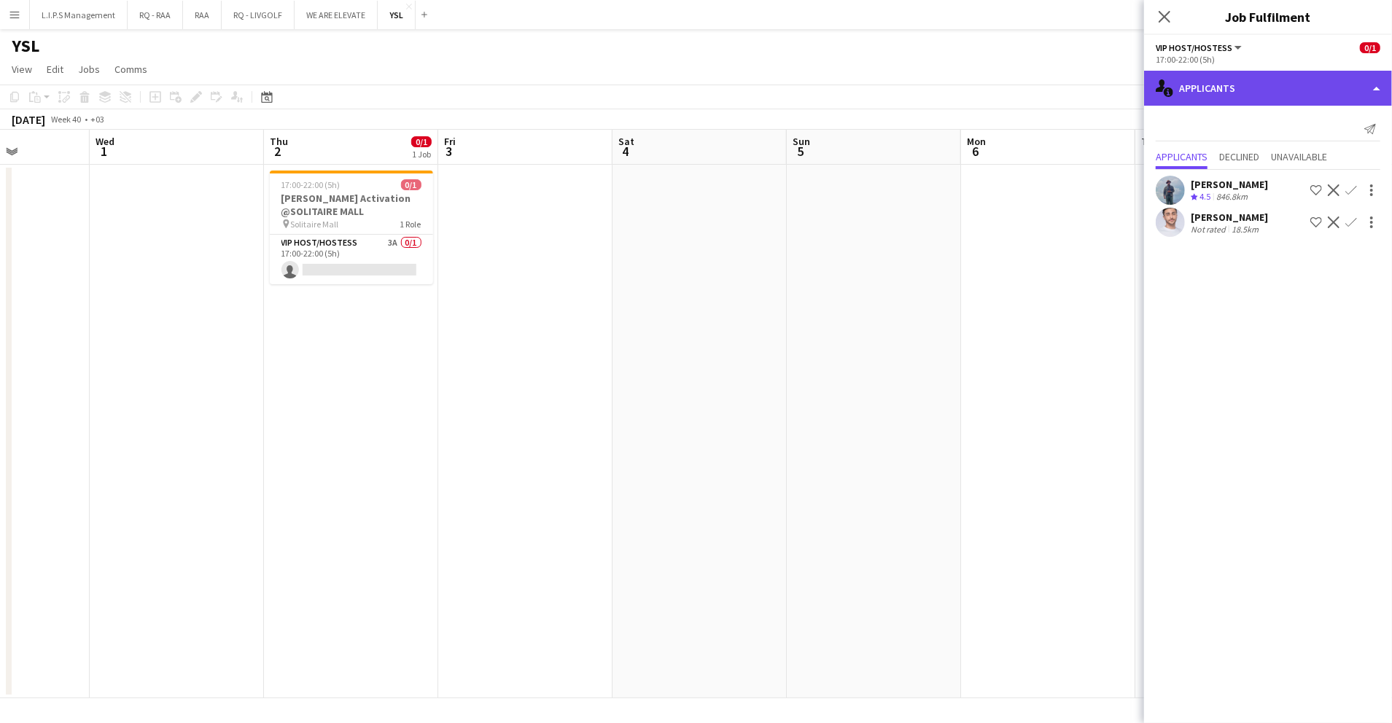
click at [1248, 88] on div "single-neutral-actions-information Applicants" at bounding box center [1268, 88] width 248 height 35
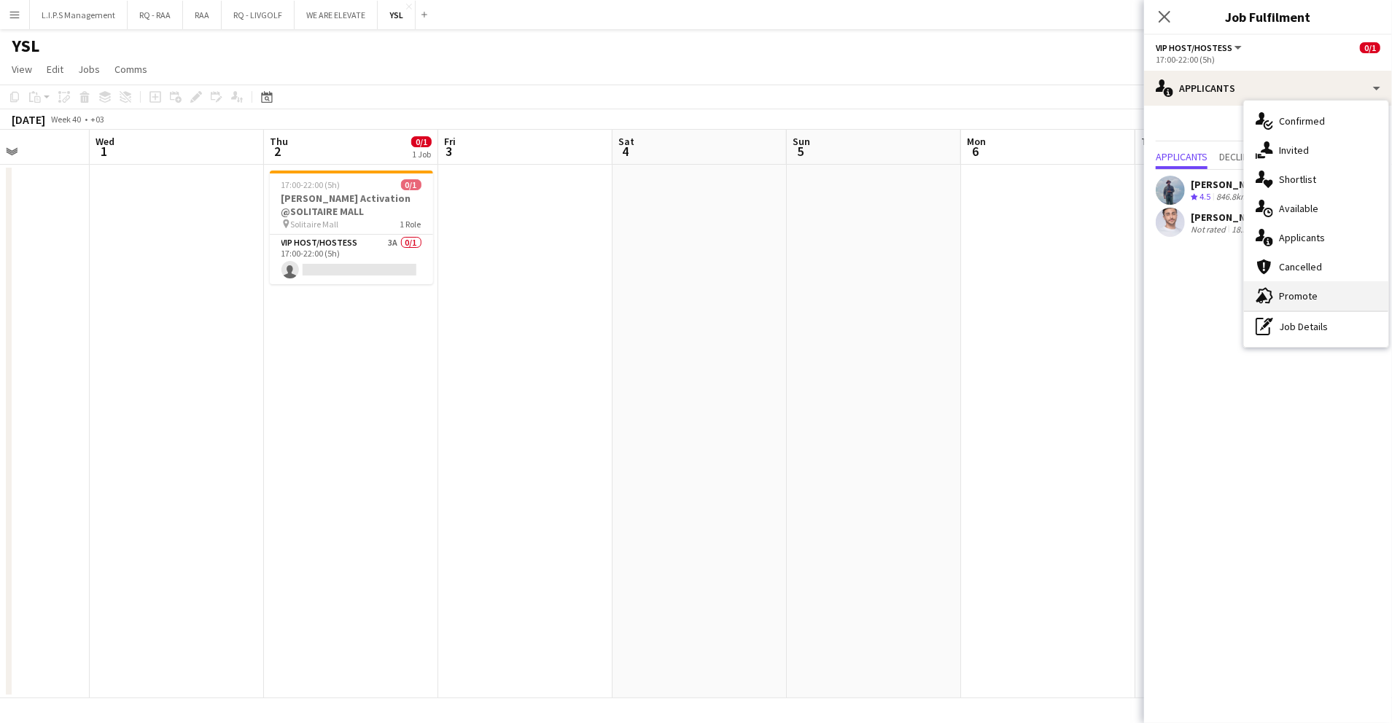
click at [1309, 289] on div "advertising-megaphone Promote" at bounding box center [1316, 295] width 144 height 29
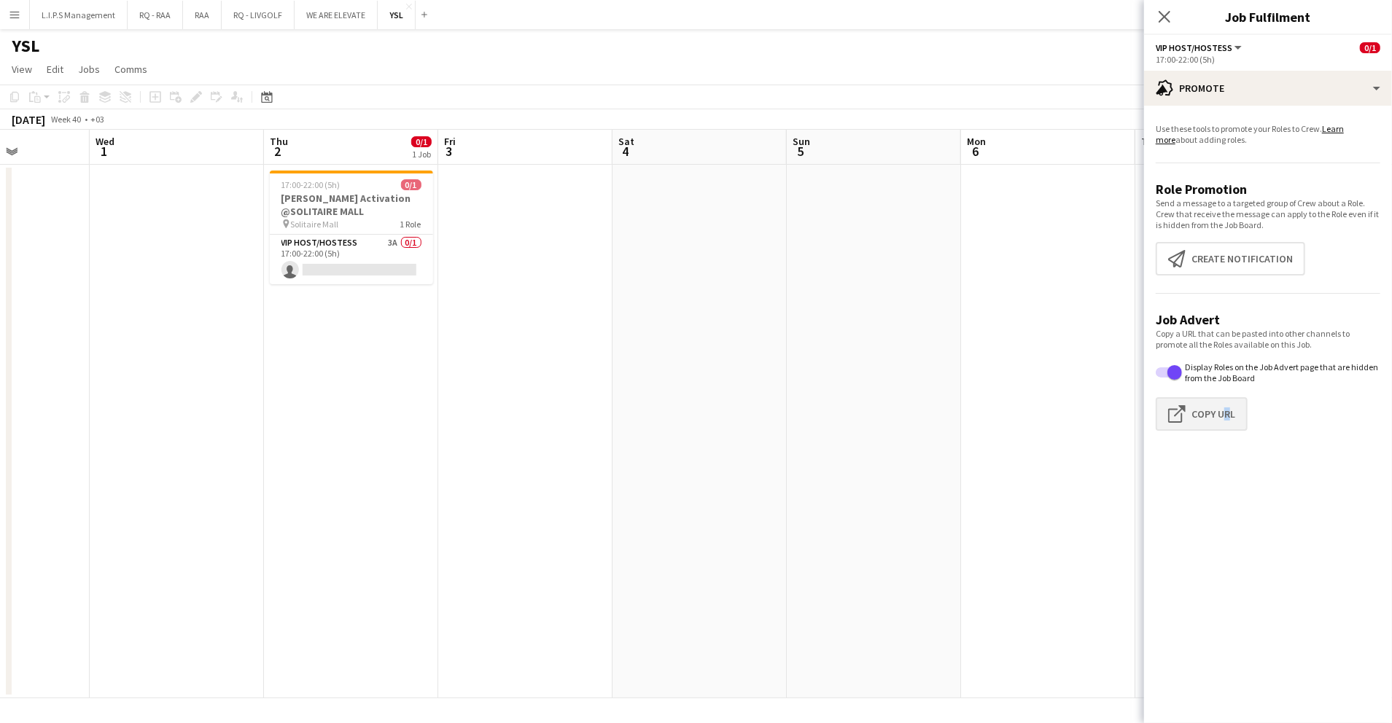
drag, startPoint x: 1217, startPoint y: 436, endPoint x: 1224, endPoint y: 413, distance: 23.5
click at [1224, 413] on app-form-group "Copy a URL that can be pasted into other channels to promote all the Roles avai…" at bounding box center [1268, 385] width 225 height 114
click at [1224, 413] on button "Click to copy URL Copy Url" at bounding box center [1202, 414] width 92 height 34
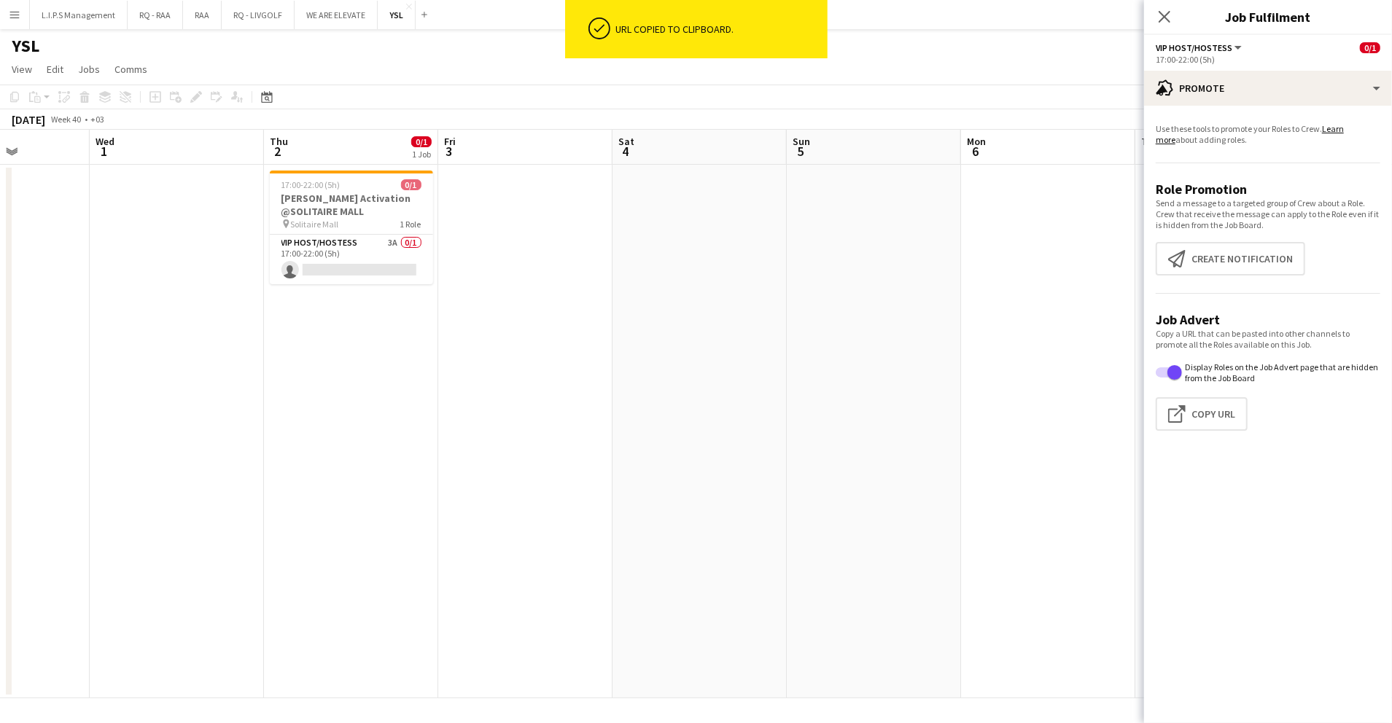
scroll to position [0, 0]
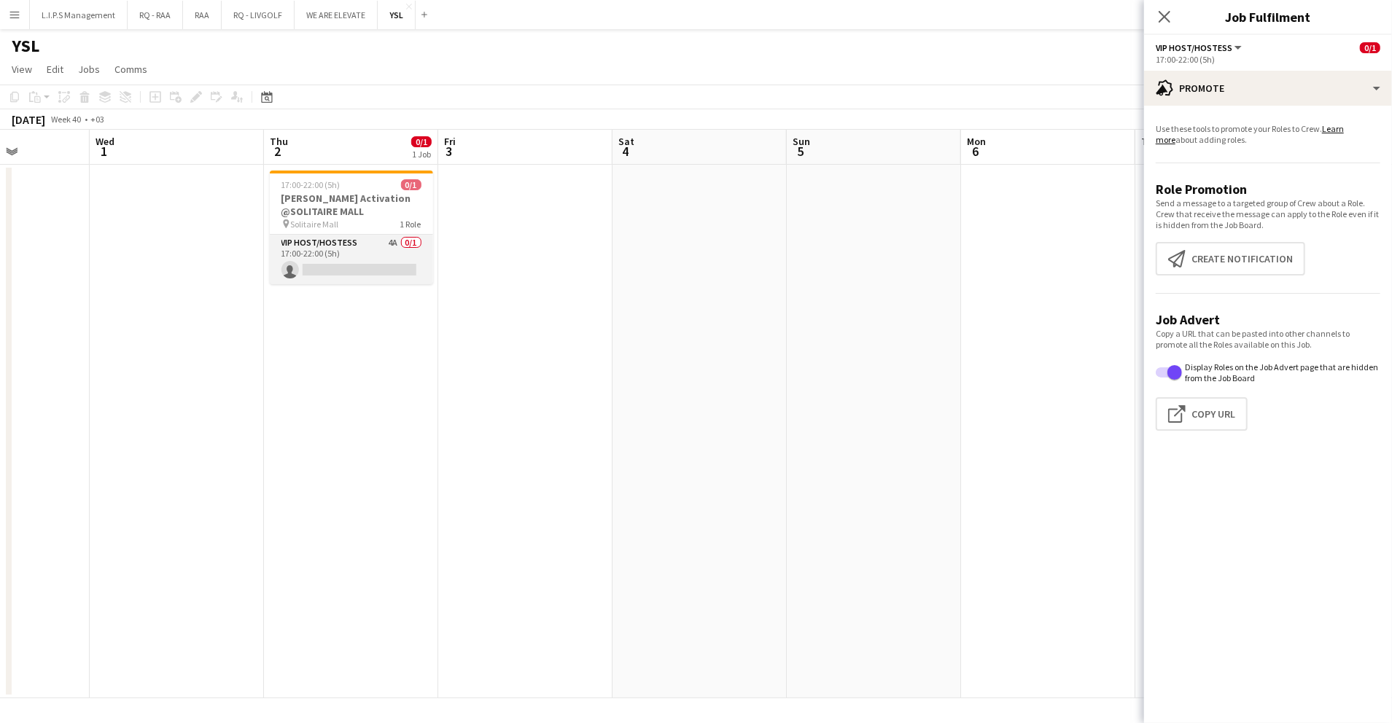
click at [381, 252] on app-card-role "VIP Host/Hostess 4A 0/1 17:00-22:00 (5h) single-neutral-actions" at bounding box center [351, 260] width 163 height 50
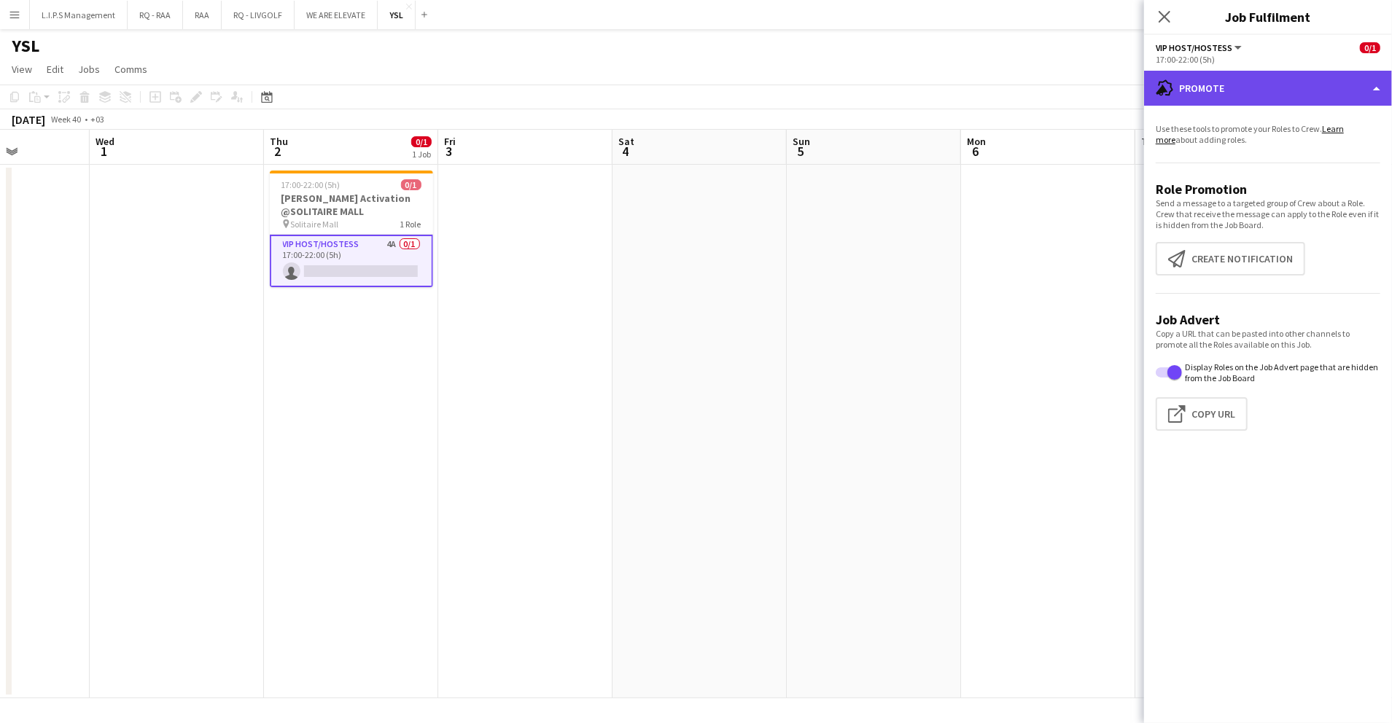
click at [1282, 92] on div "advertising-megaphone Promote" at bounding box center [1268, 88] width 248 height 35
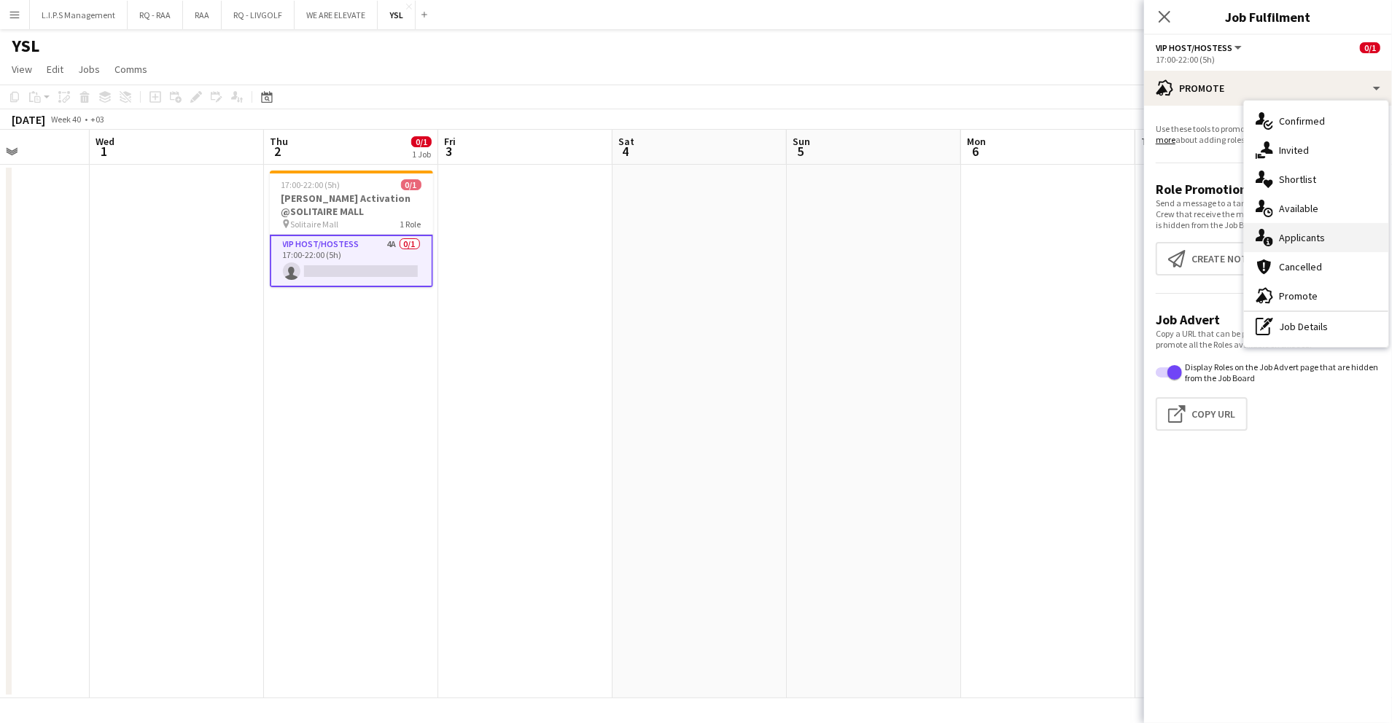
click at [1345, 233] on div "single-neutral-actions-information Applicants" at bounding box center [1316, 237] width 144 height 29
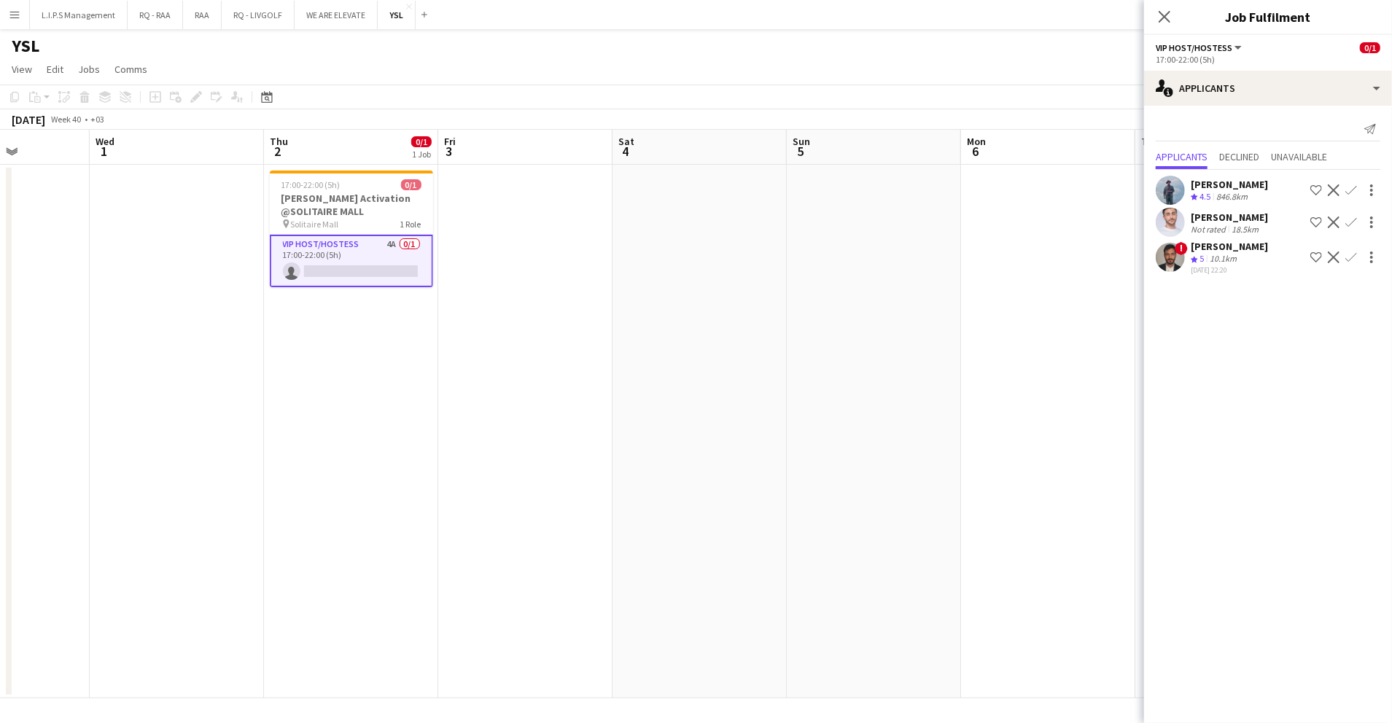
click at [1231, 250] on div "Omar Khalaf" at bounding box center [1229, 246] width 77 height 13
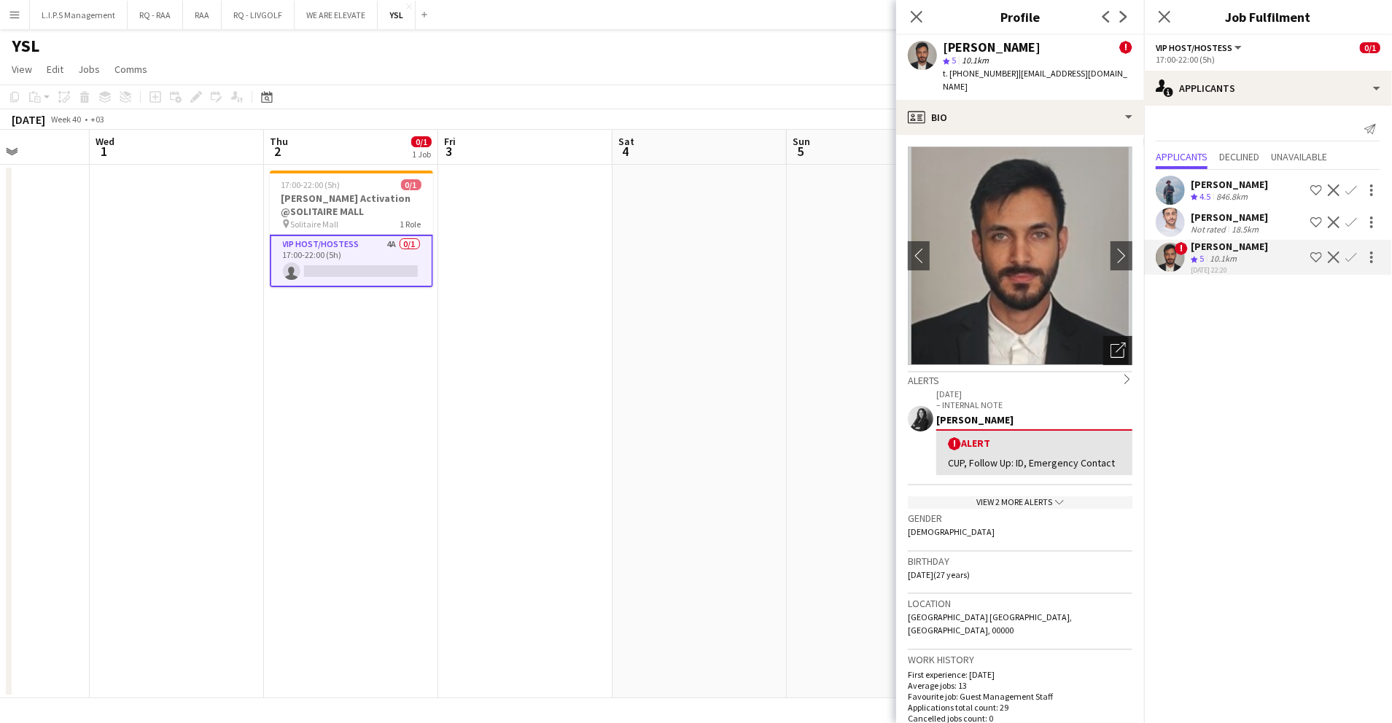
click at [1103, 346] on div "Open photos pop-in" at bounding box center [1117, 350] width 29 height 29
